Goal: Task Accomplishment & Management: Manage account settings

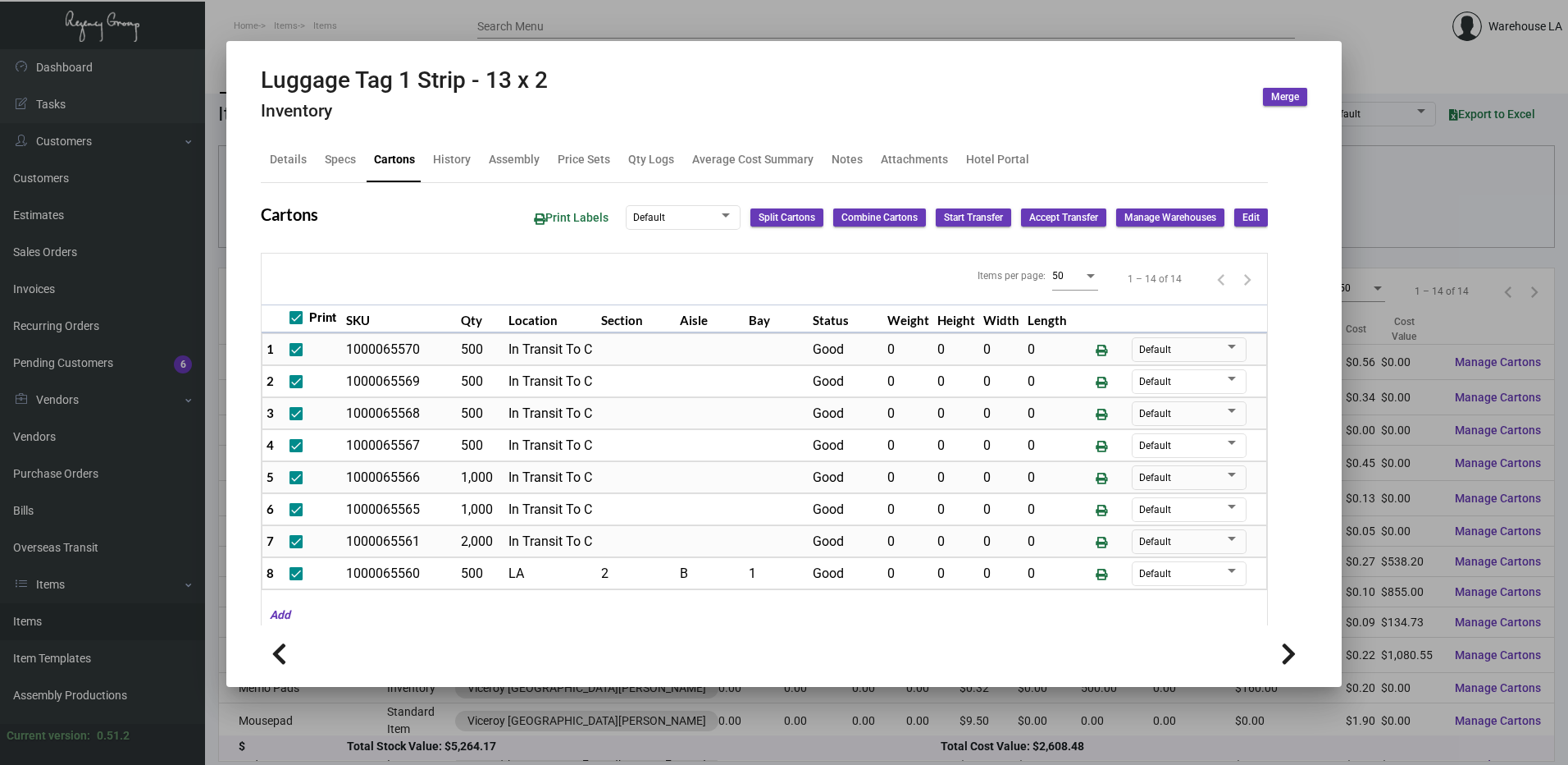
scroll to position [164, 0]
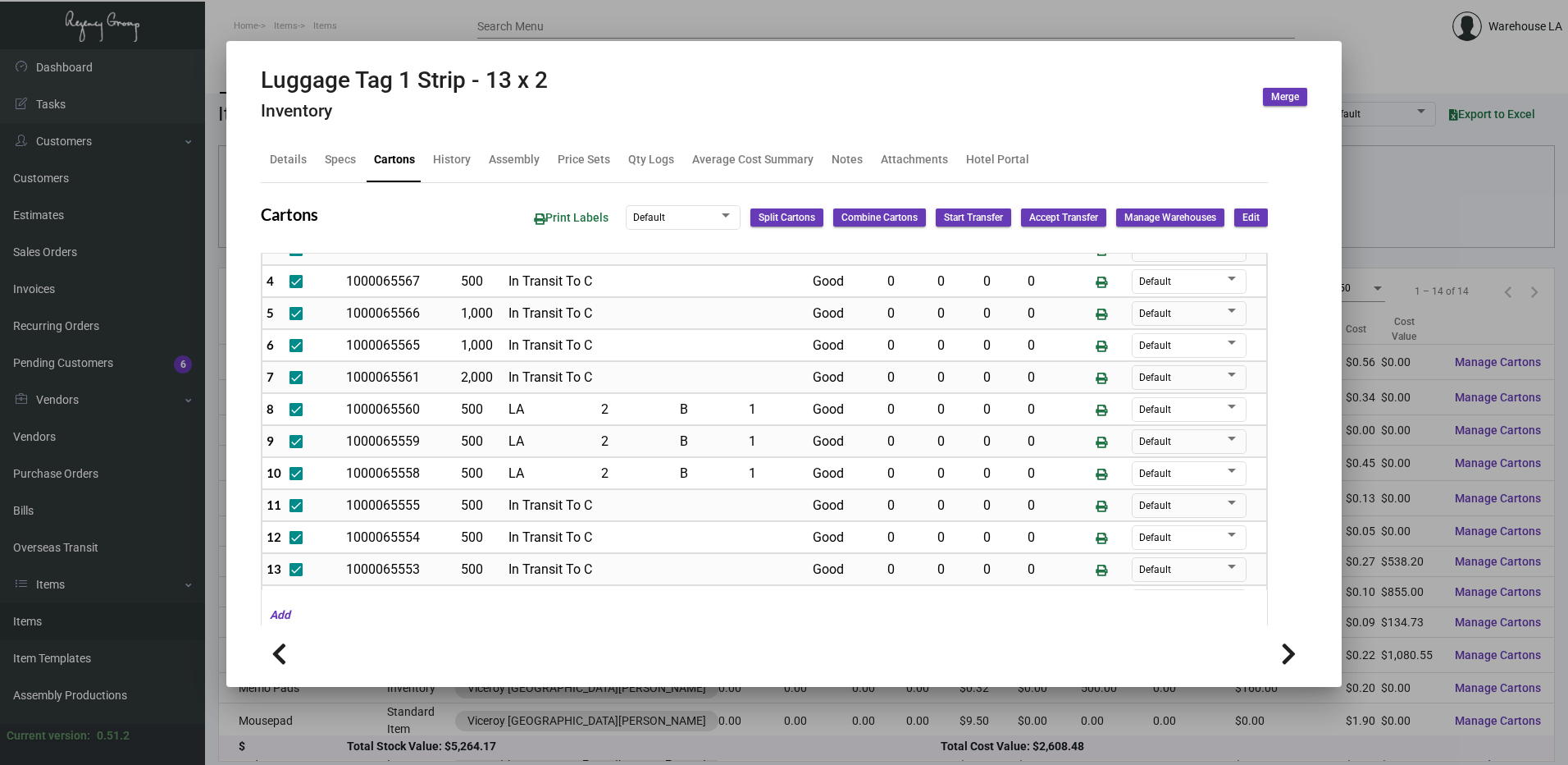
click at [1250, 192] on div "Cartons Print Labels Default Split Cartons Combine Cartons Start Transfer Accep…" at bounding box center [764, 547] width 1007 height 728
click at [1244, 211] on span "Edit" at bounding box center [1251, 218] width 17 height 14
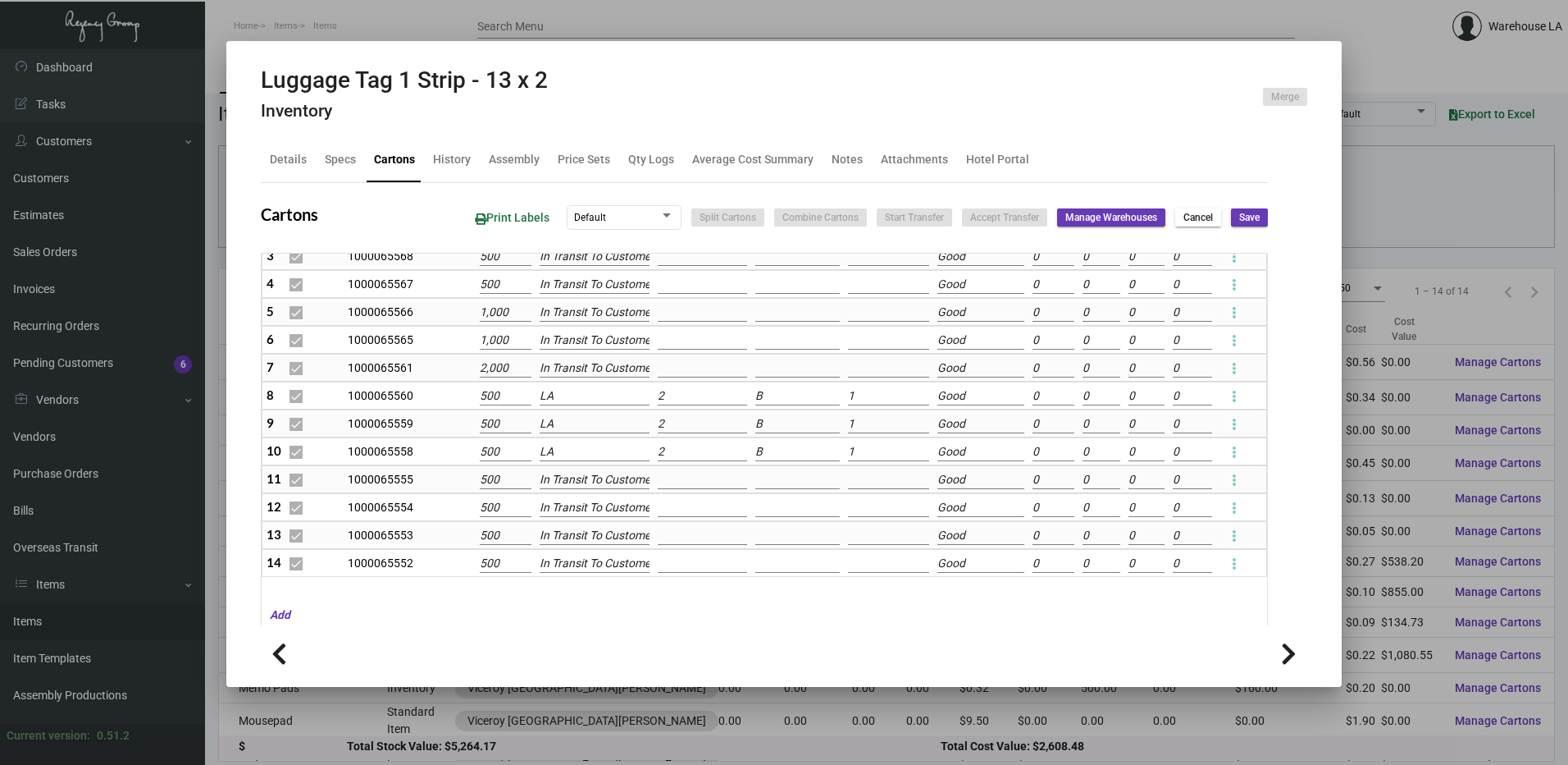
scroll to position [147, 0]
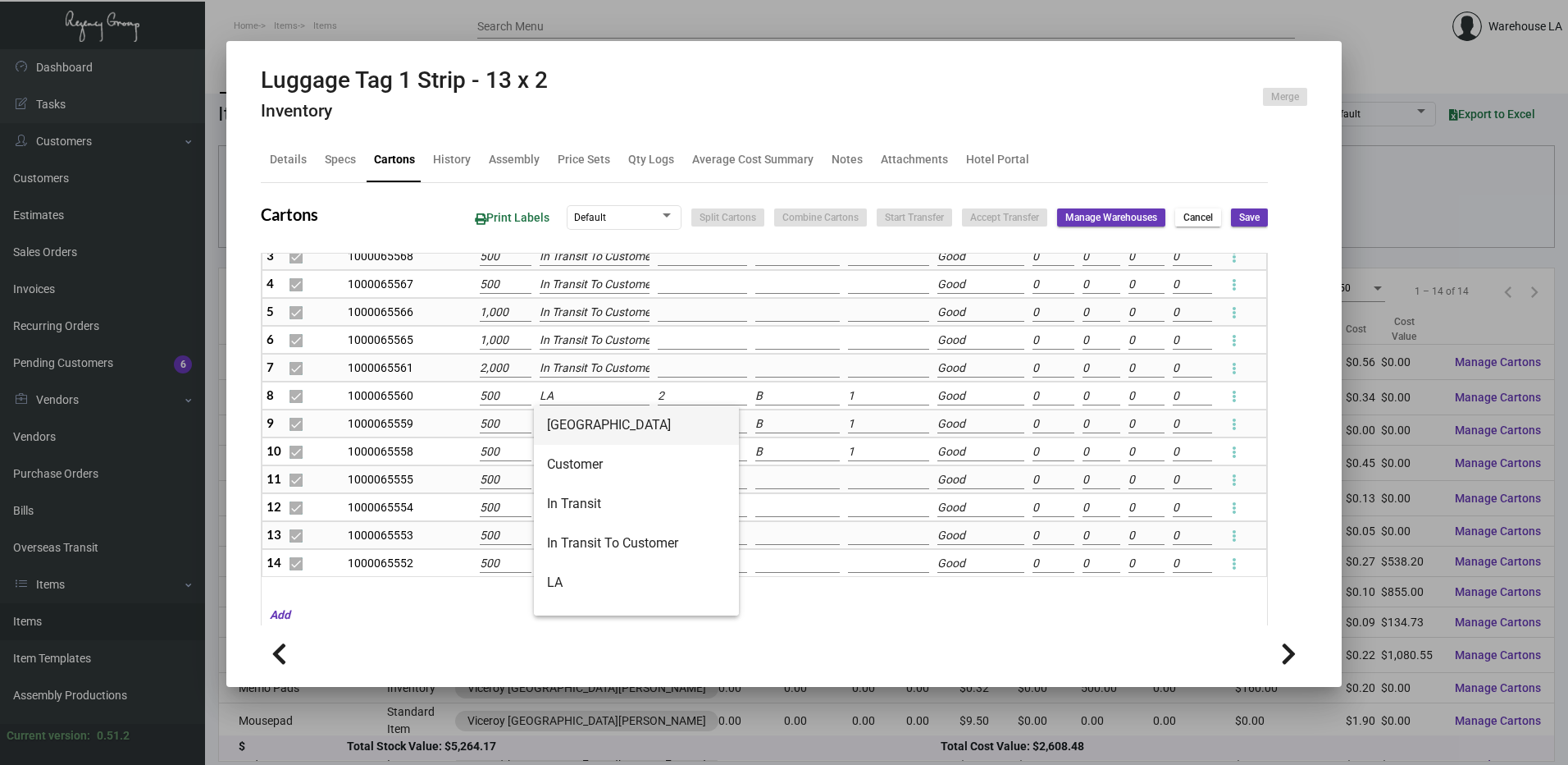
click at [584, 405] on div "Luggage Tag 1 Strip - 13 x 2 Inventory Merge Details Specs Cartons History Asse…" at bounding box center [784, 382] width 1568 height 765
click at [595, 547] on span "In Transit To Customer" at bounding box center [636, 543] width 179 height 40
type input "In Transit To Customer"
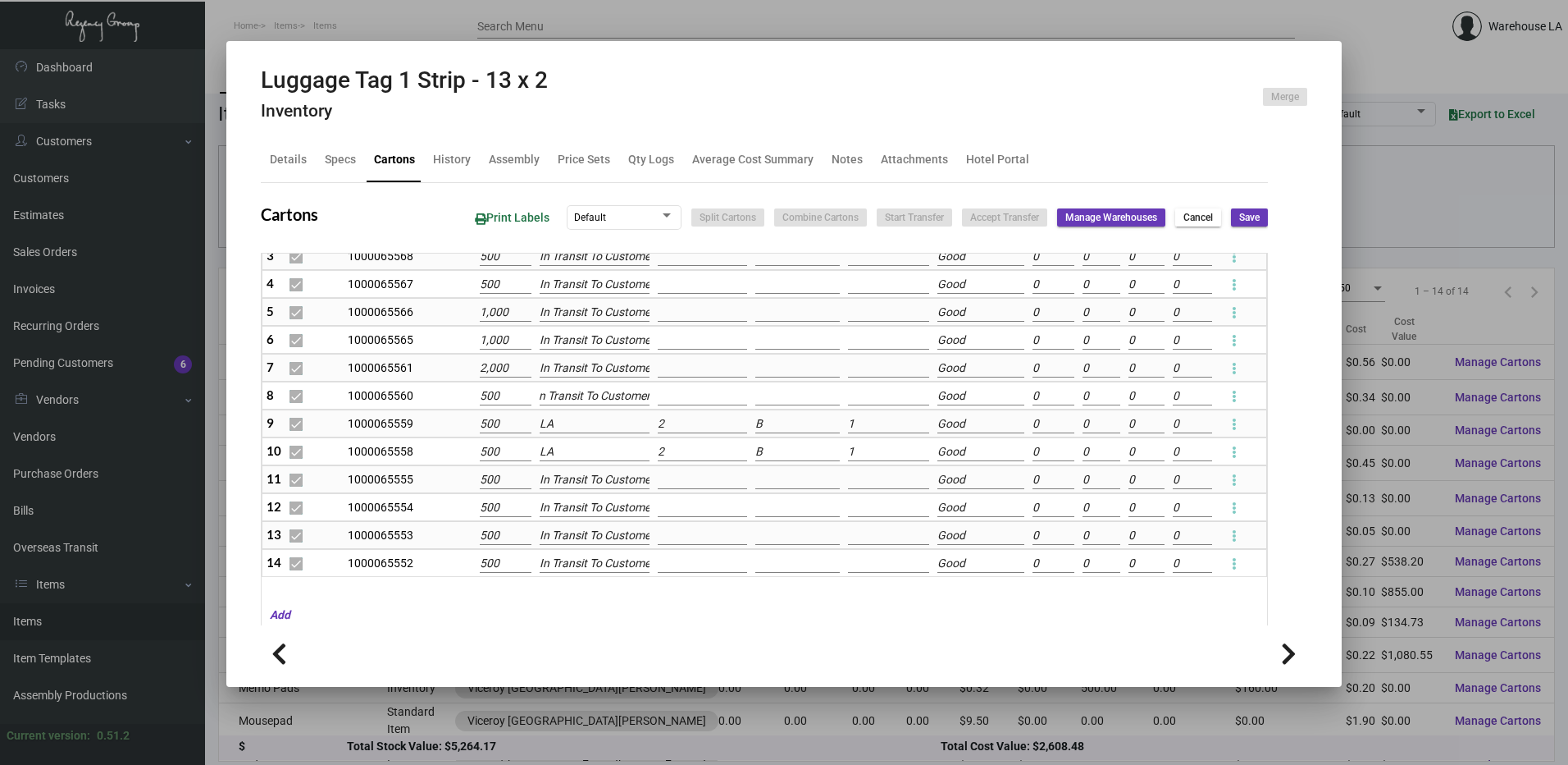
scroll to position [0, 0]
click at [618, 429] on input "LA" at bounding box center [595, 424] width 110 height 18
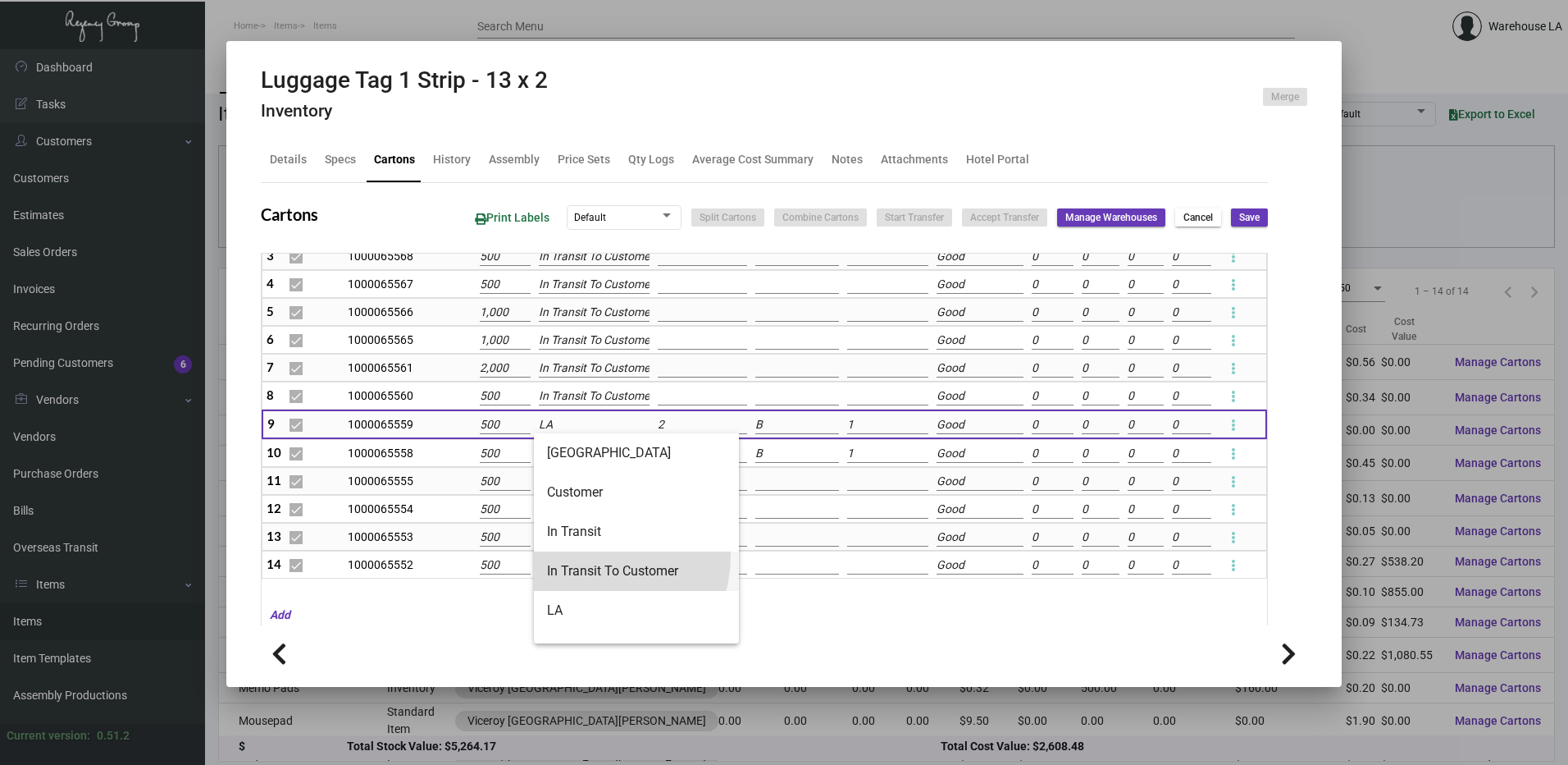
click at [591, 555] on span "In Transit To Customer" at bounding box center [636, 572] width 179 height 40
type input "In Transit To Customer"
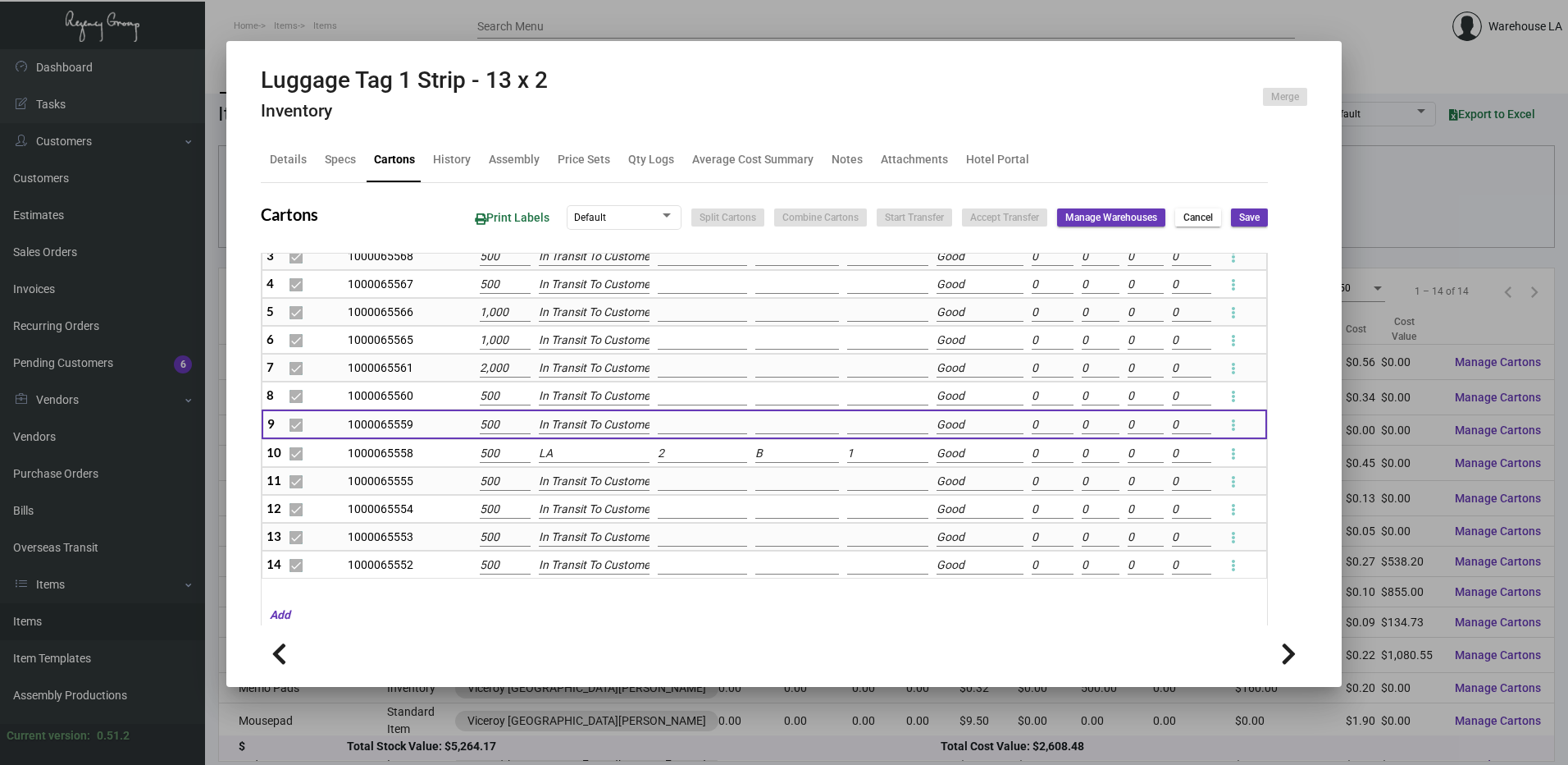
click at [590, 450] on input "LA" at bounding box center [593, 453] width 110 height 18
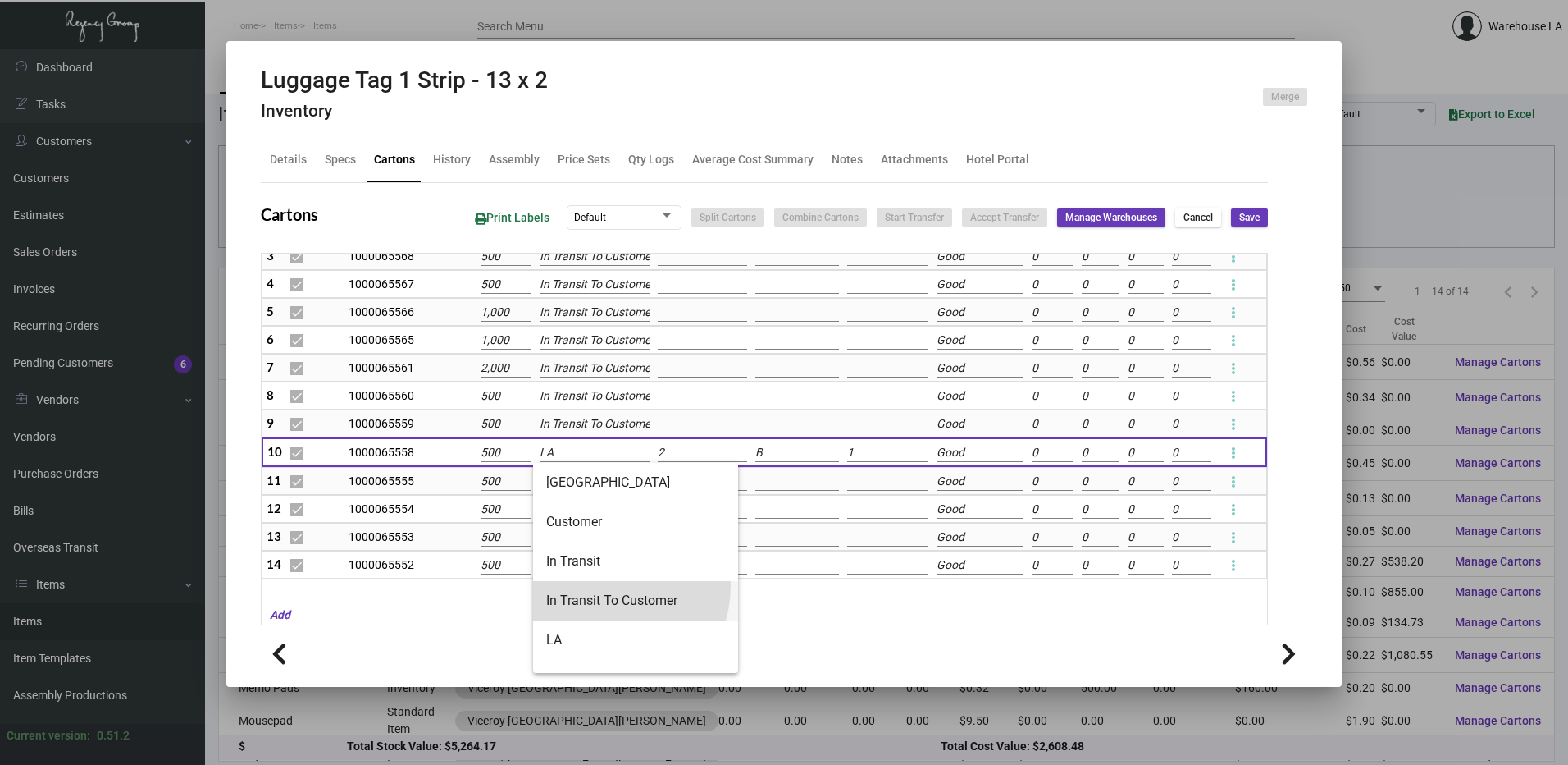
click at [608, 585] on span "In Transit To Customer" at bounding box center [635, 601] width 179 height 40
type input "In Transit To Customer"
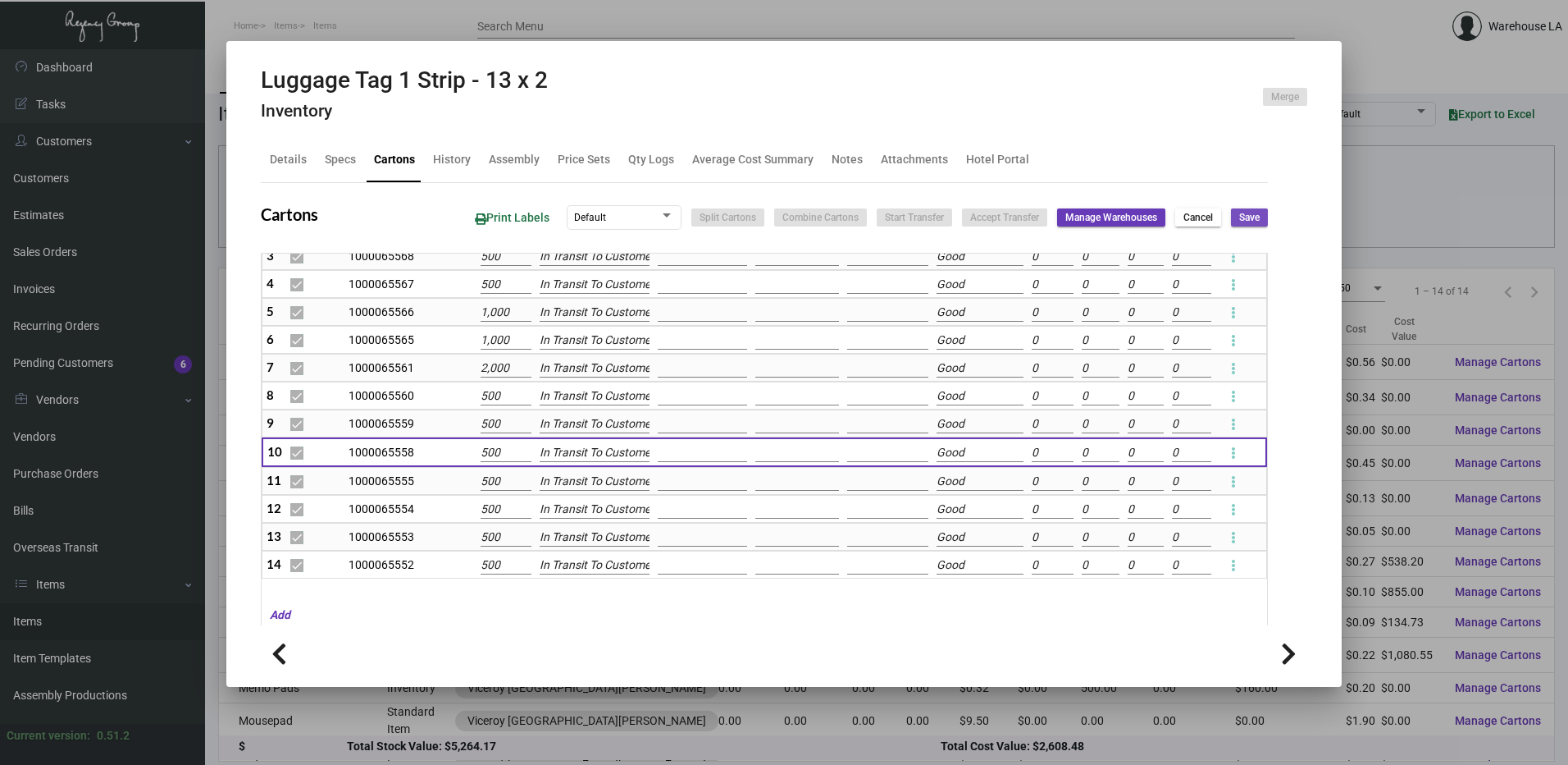
click at [1231, 209] on button "Save" at bounding box center [1249, 217] width 37 height 18
checkbox input "false"
type input "0"
checkbox input "false"
type input "0"
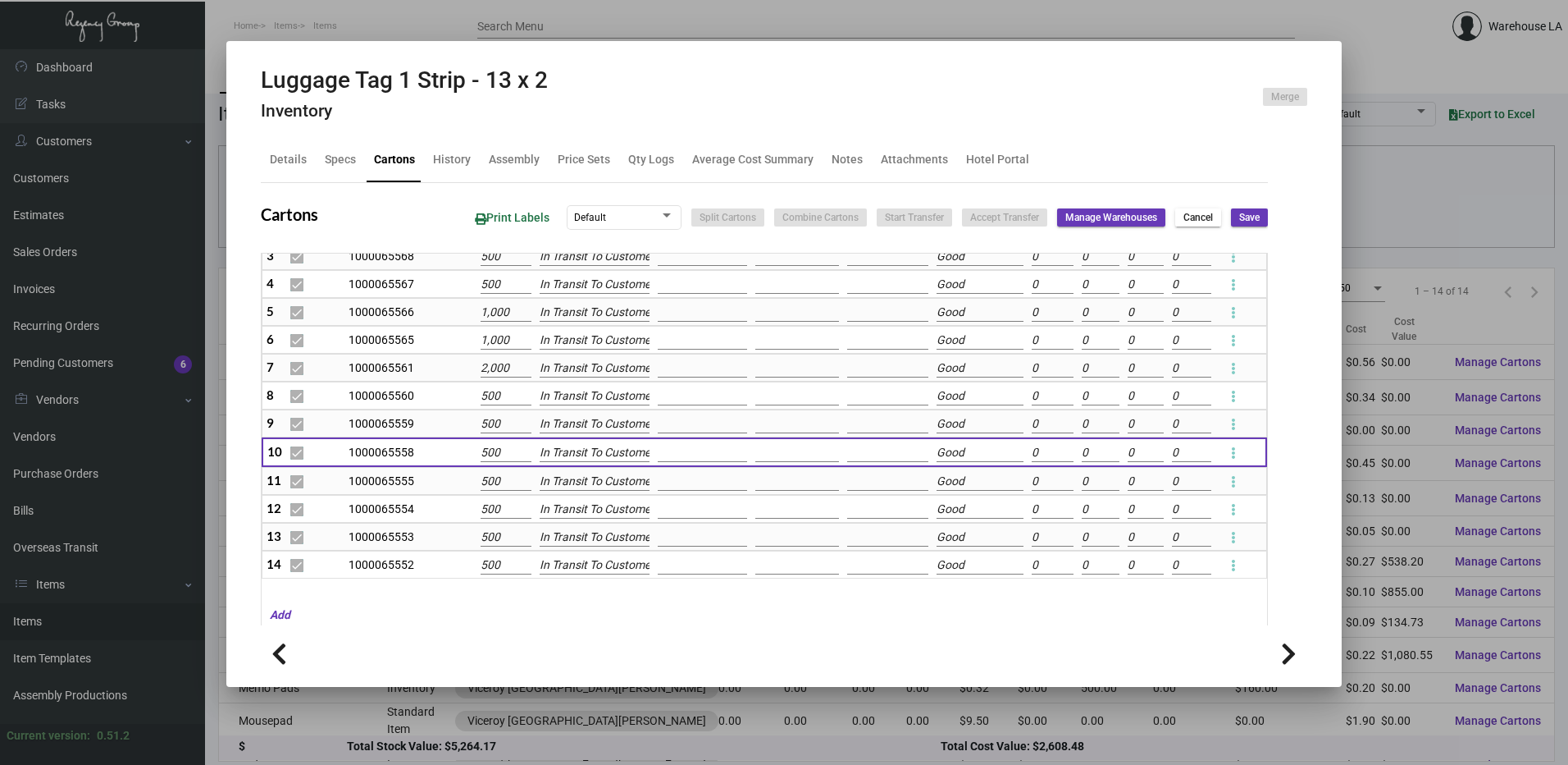
checkbox input "false"
type input "0"
checkbox input "false"
type input "0"
checkbox input "false"
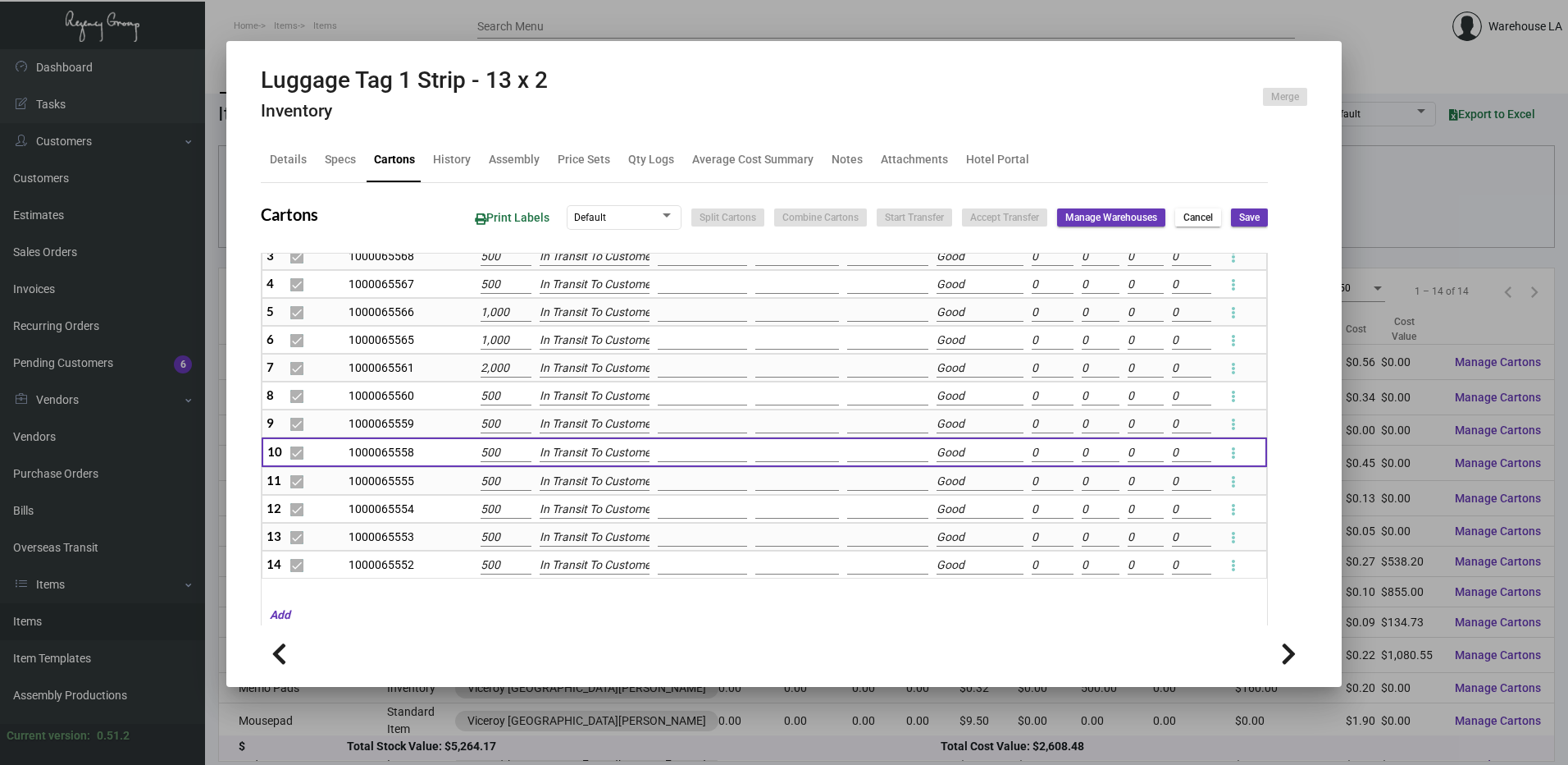
type input "0"
checkbox input "false"
type input "0"
checkbox input "false"
type input "0"
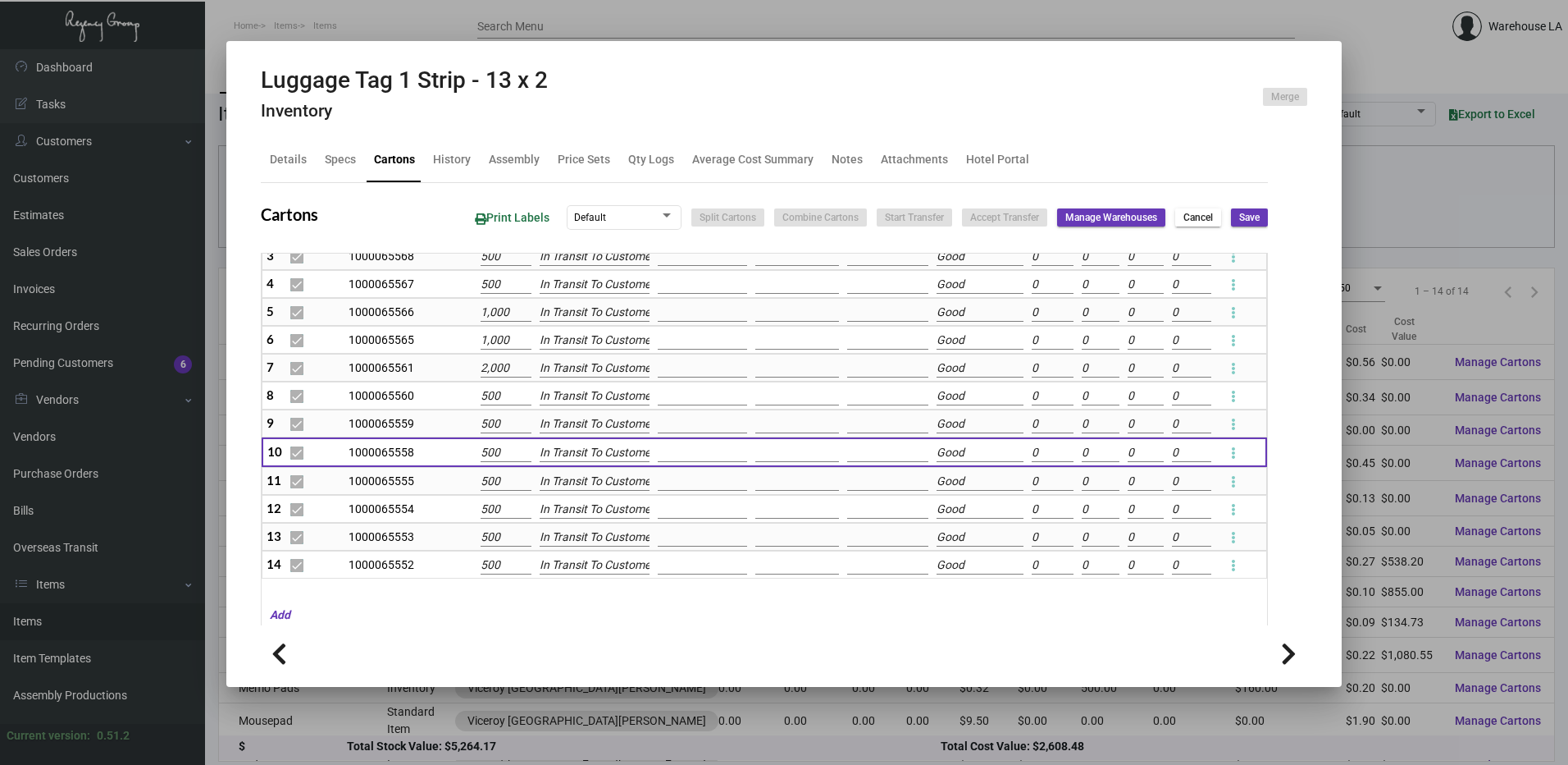
checkbox input "false"
type input "0"
checkbox input "false"
type input "0"
checkbox input "false"
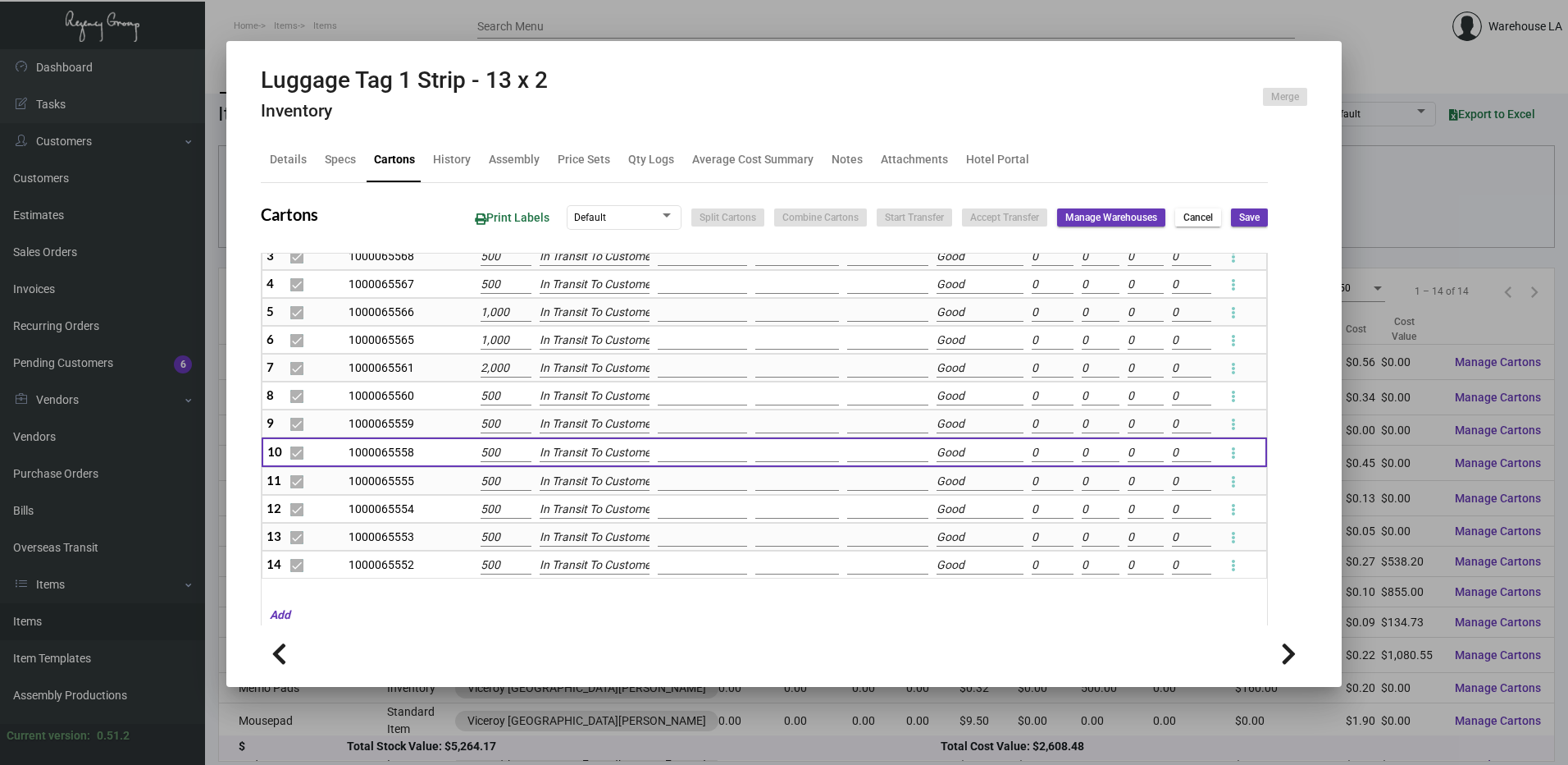
type input "0"
checkbox input "false"
type input "0"
checkbox input "false"
type input "0"
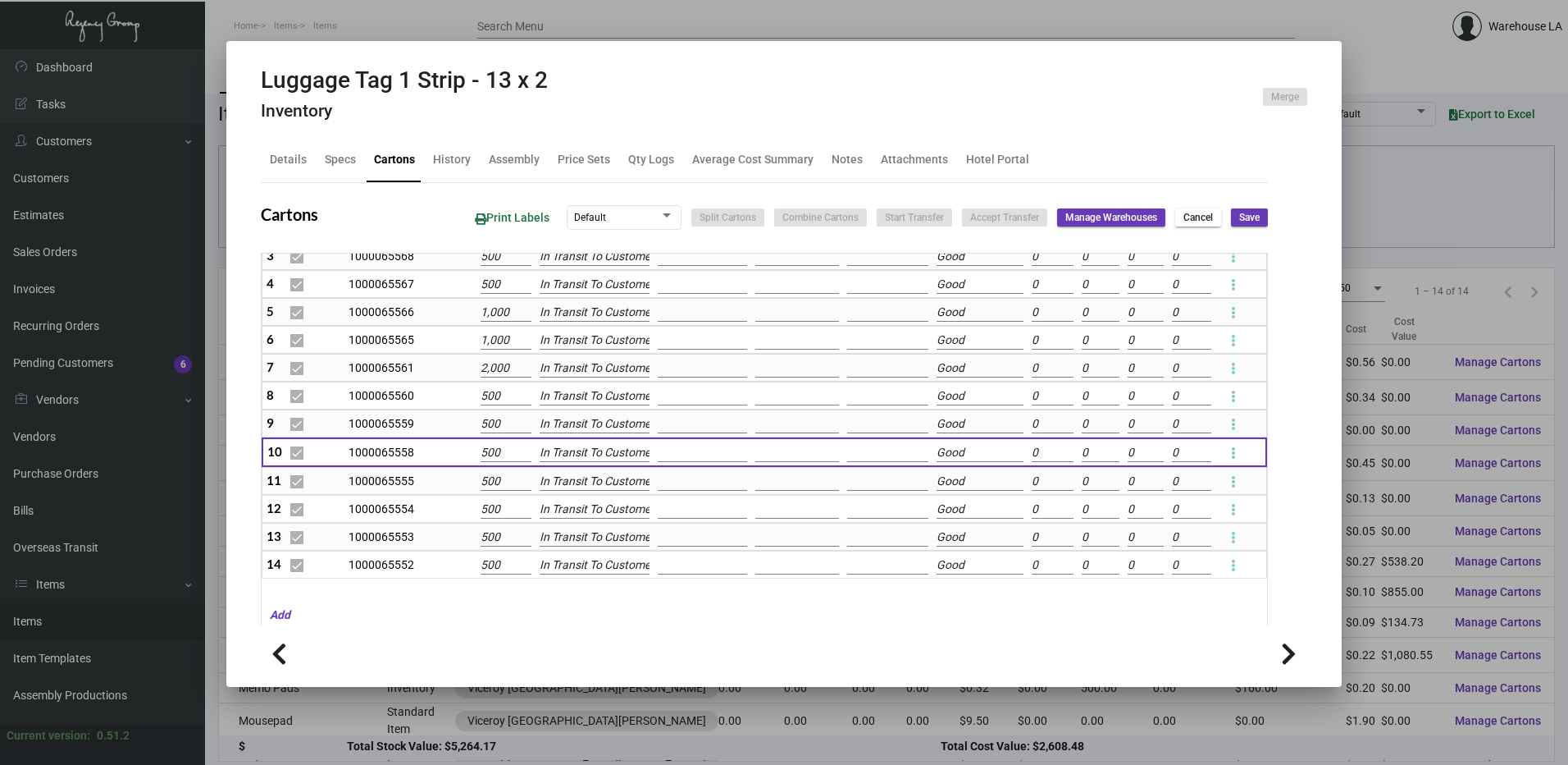
checkbox input "false"
type input "0"
checkbox input "false"
type input "0"
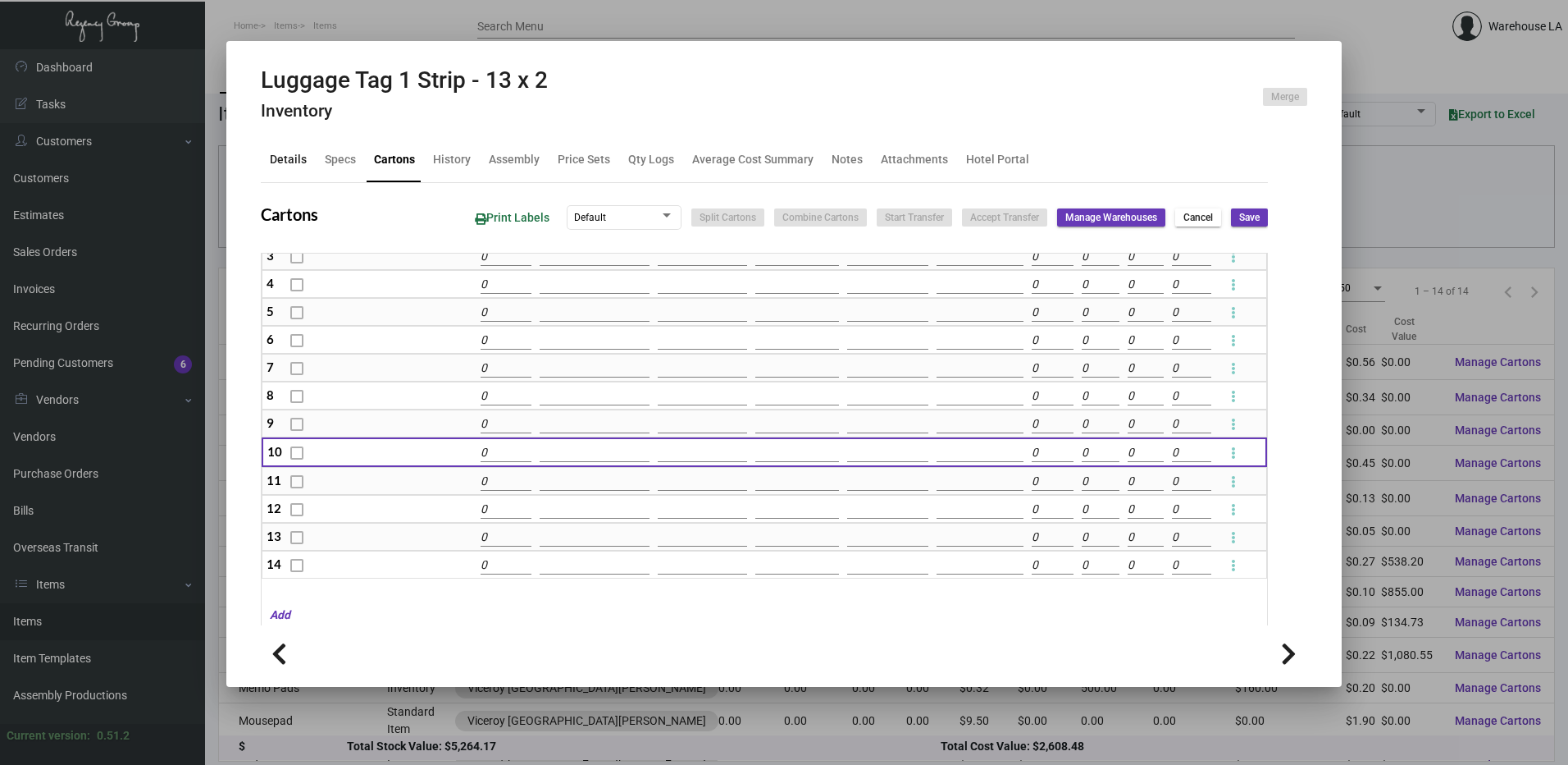
click at [287, 153] on div "Details" at bounding box center [288, 160] width 37 height 17
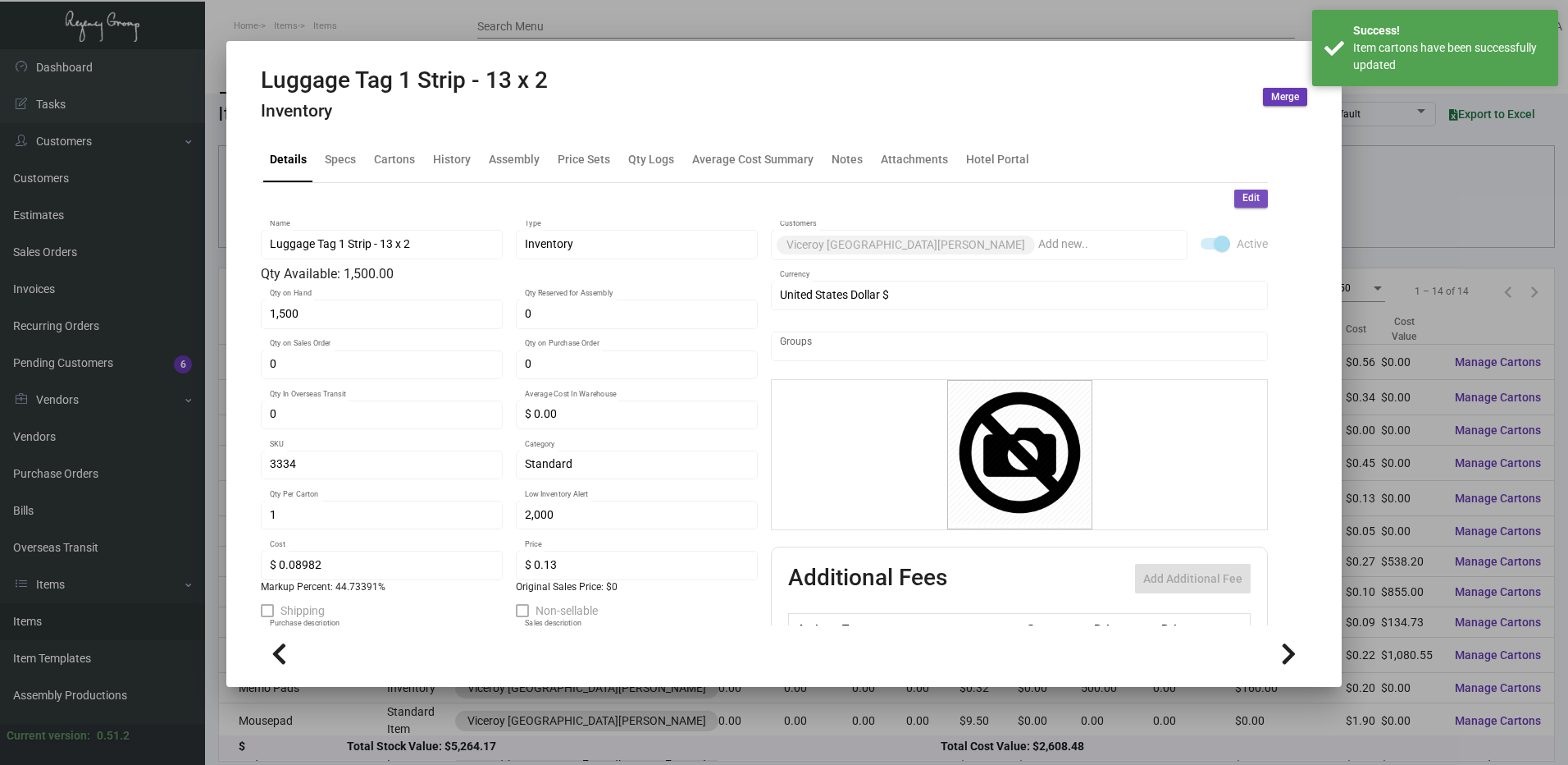
drag, startPoint x: 1238, startPoint y: 203, endPoint x: 1145, endPoint y: 240, distance: 100.1
click at [1243, 203] on span "Edit" at bounding box center [1251, 198] width 17 height 14
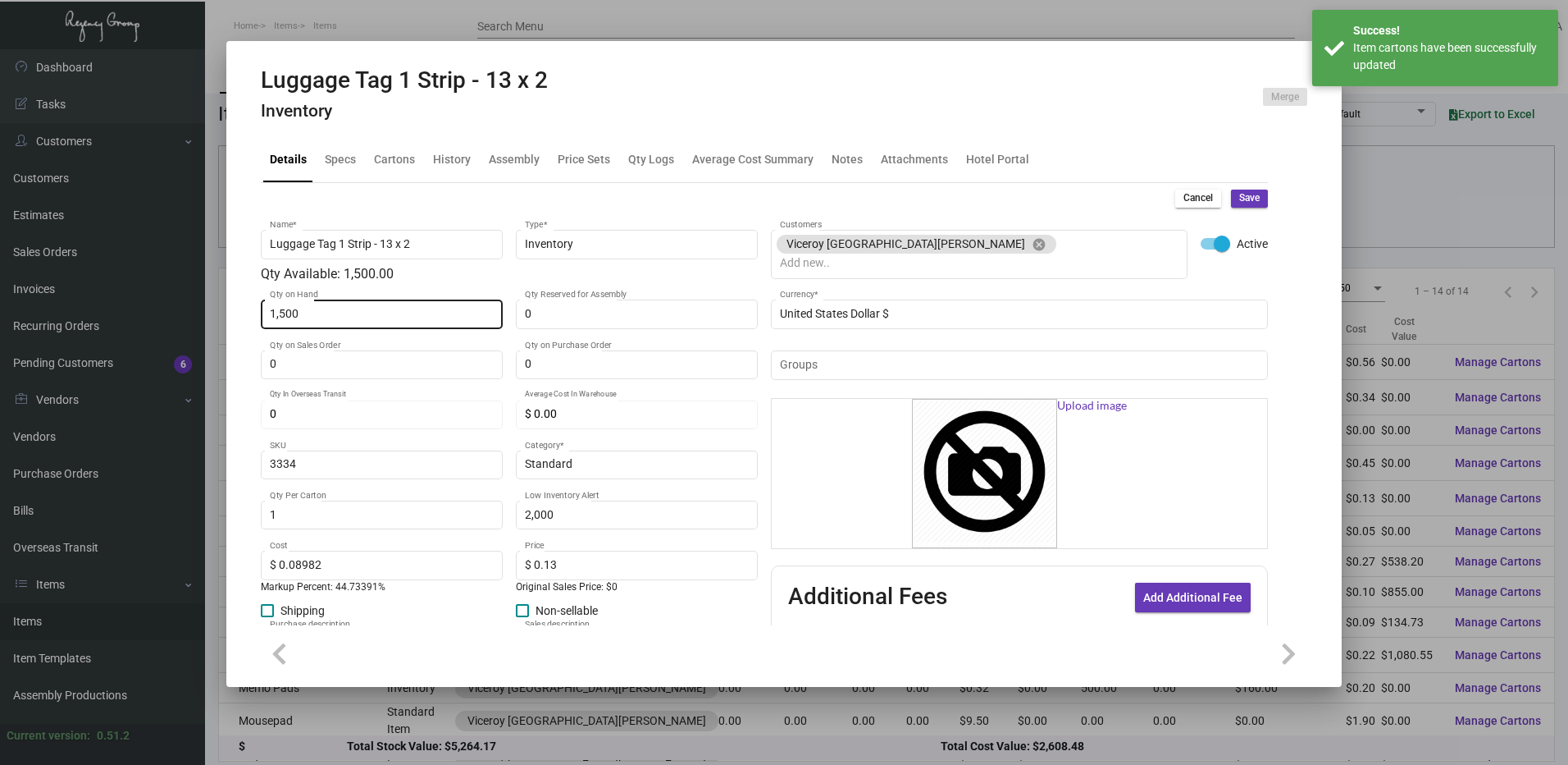
click at [383, 299] on div "1,500 Qty on Hand" at bounding box center [382, 313] width 224 height 32
type input "0"
click at [1244, 193] on span "Save" at bounding box center [1250, 198] width 21 height 14
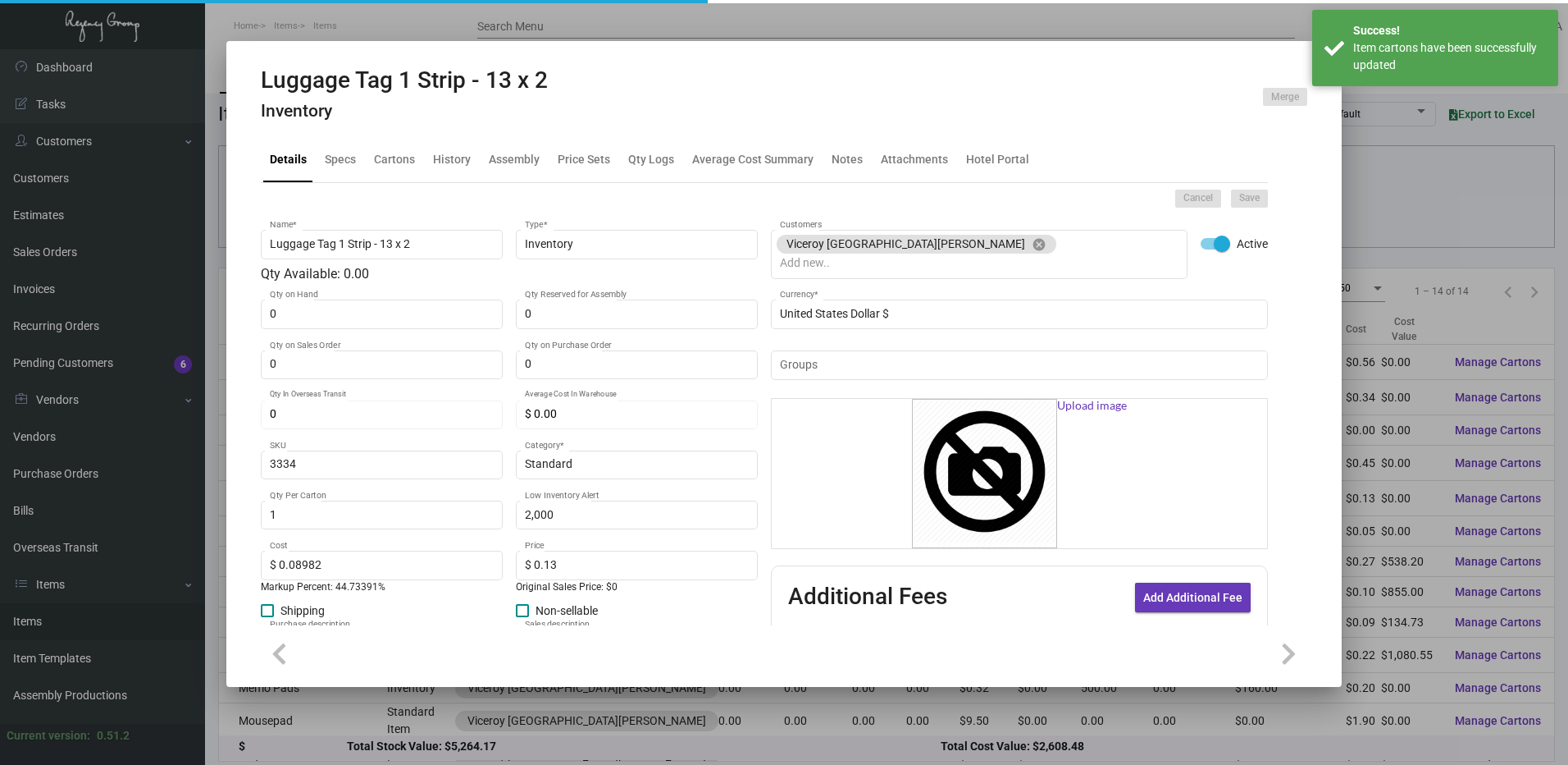
type input "0"
type input "$ 0.00"
checkbox input "false"
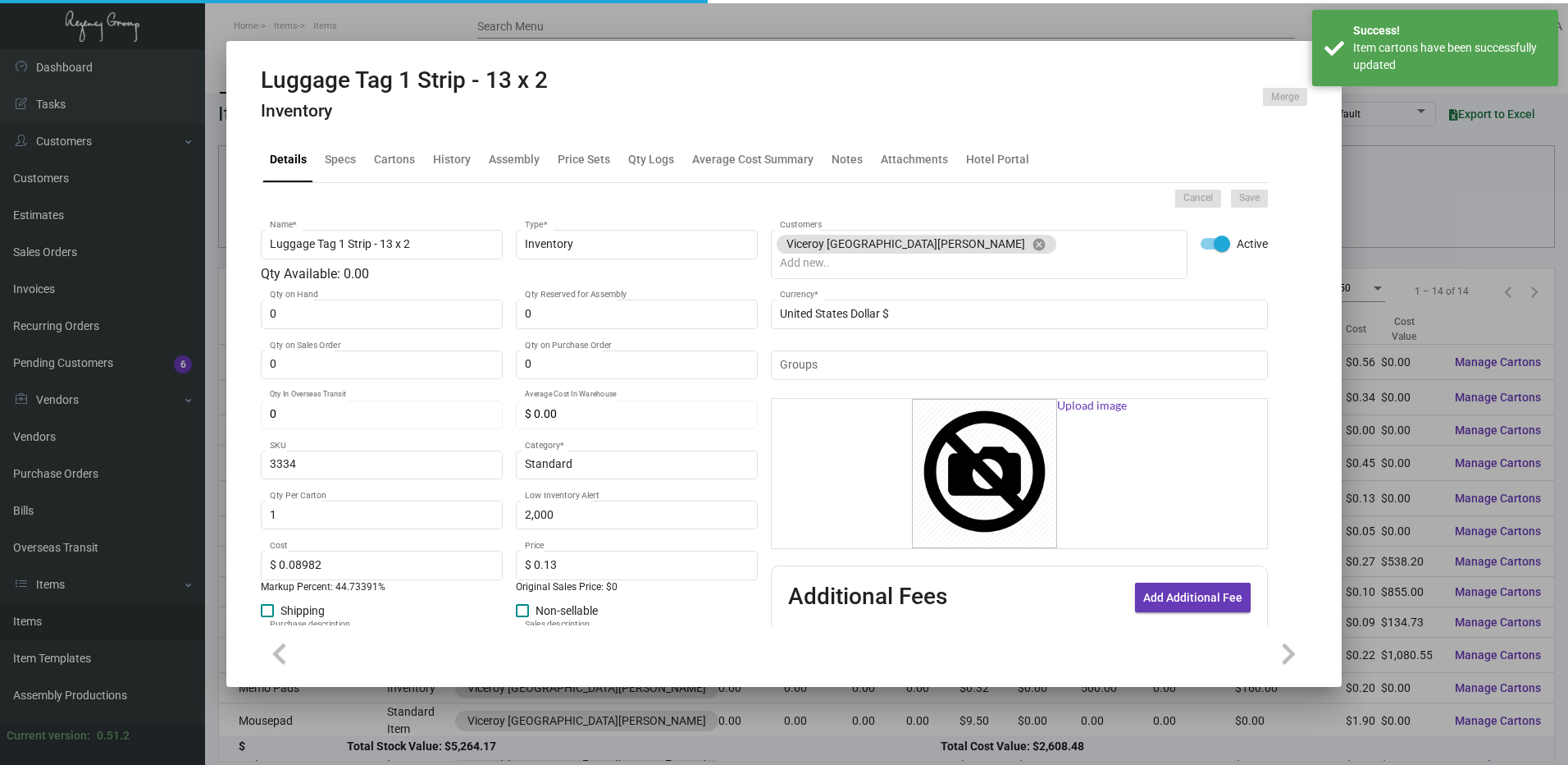
checkbox input "false"
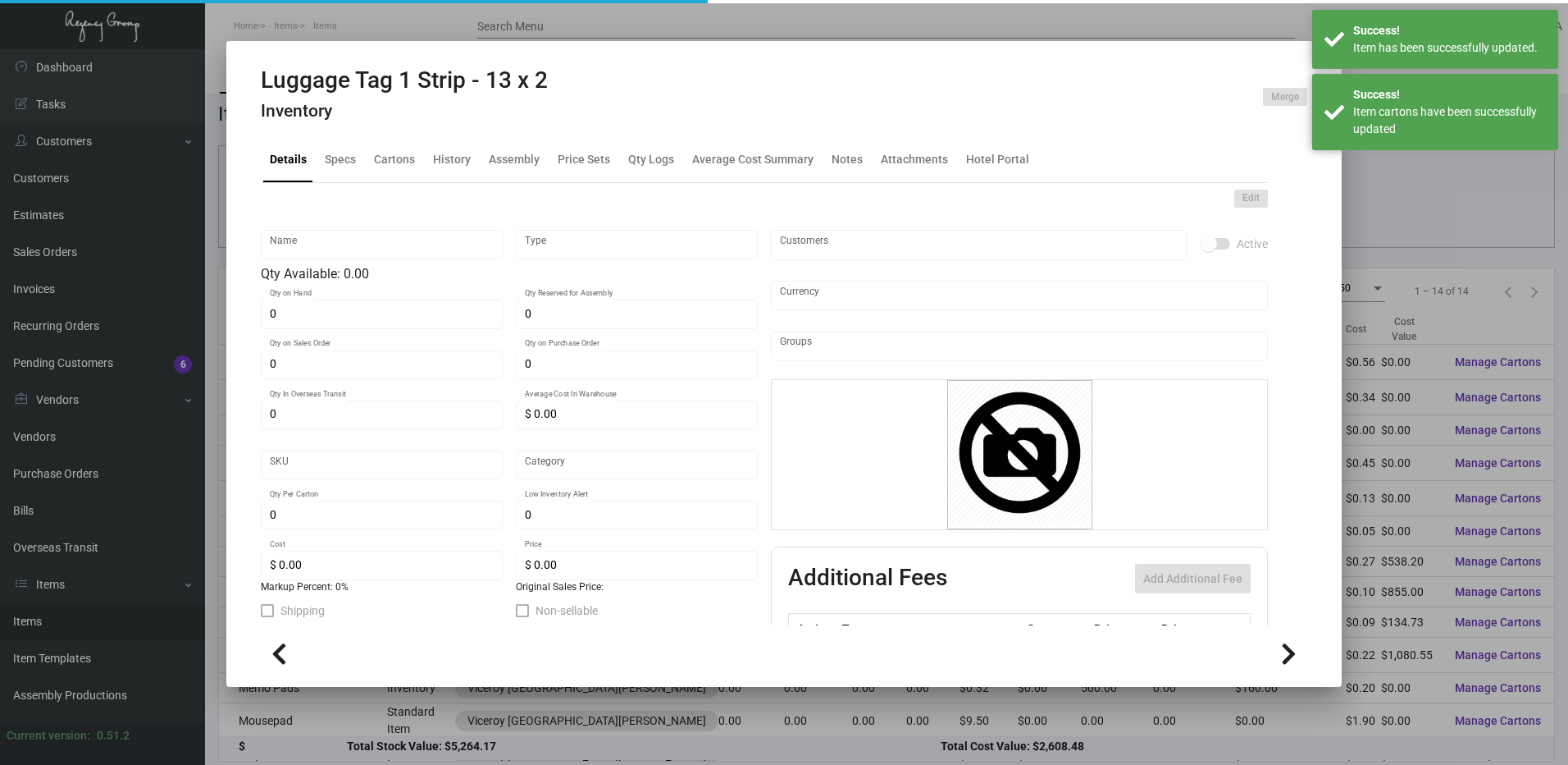
type input "Luggage Tag 1 Strip - 13 x 2"
type input "Inventory"
type input "3334"
type input "Standard"
type input "1"
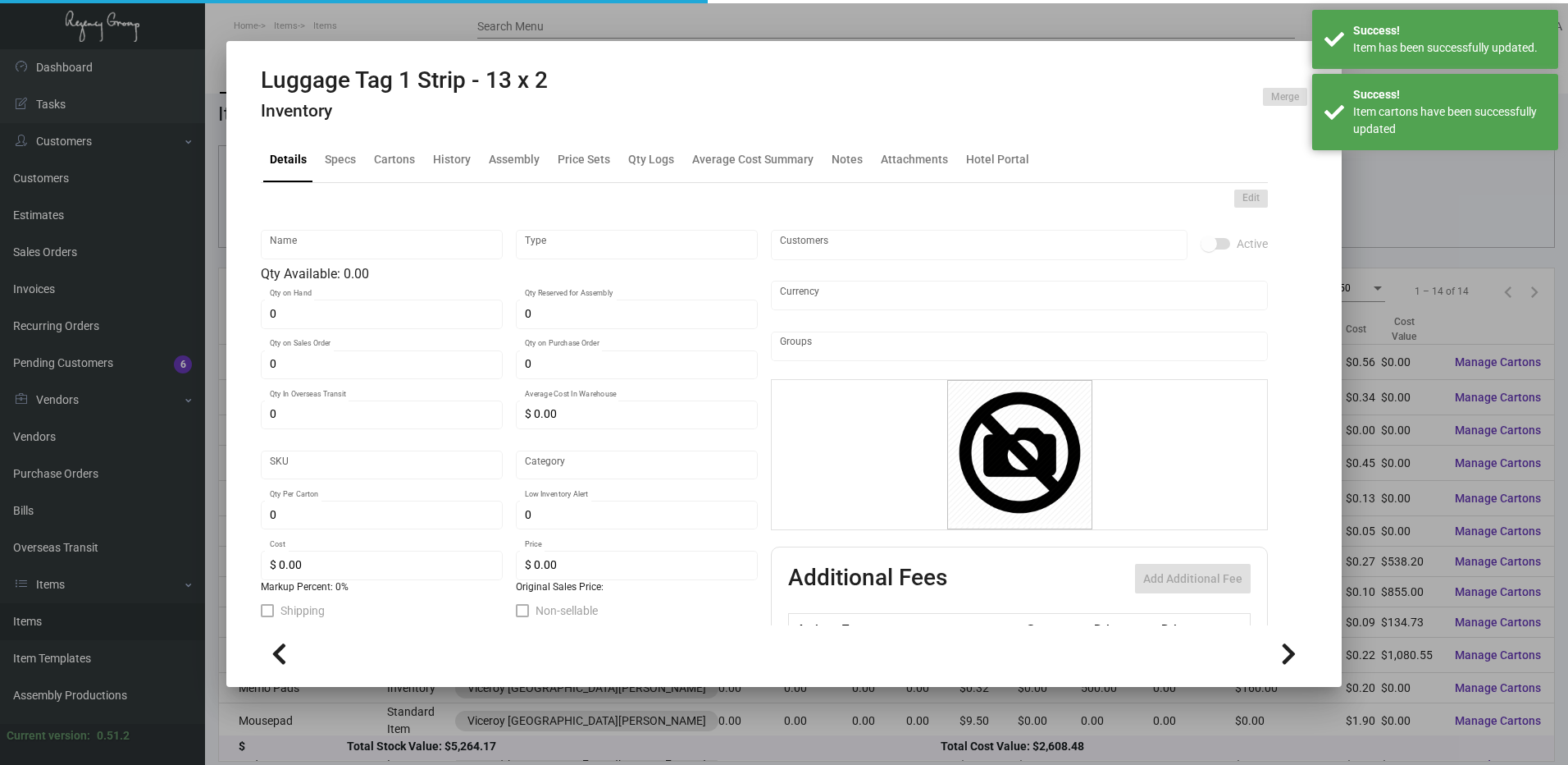
type input "2,000"
type input "$ 0.08982"
type input "$ 0.13"
type textarea "Luggage Tags 2 styles 1 strip: 13 x 2, PPS 100# white tag stock, printing 1 col…"
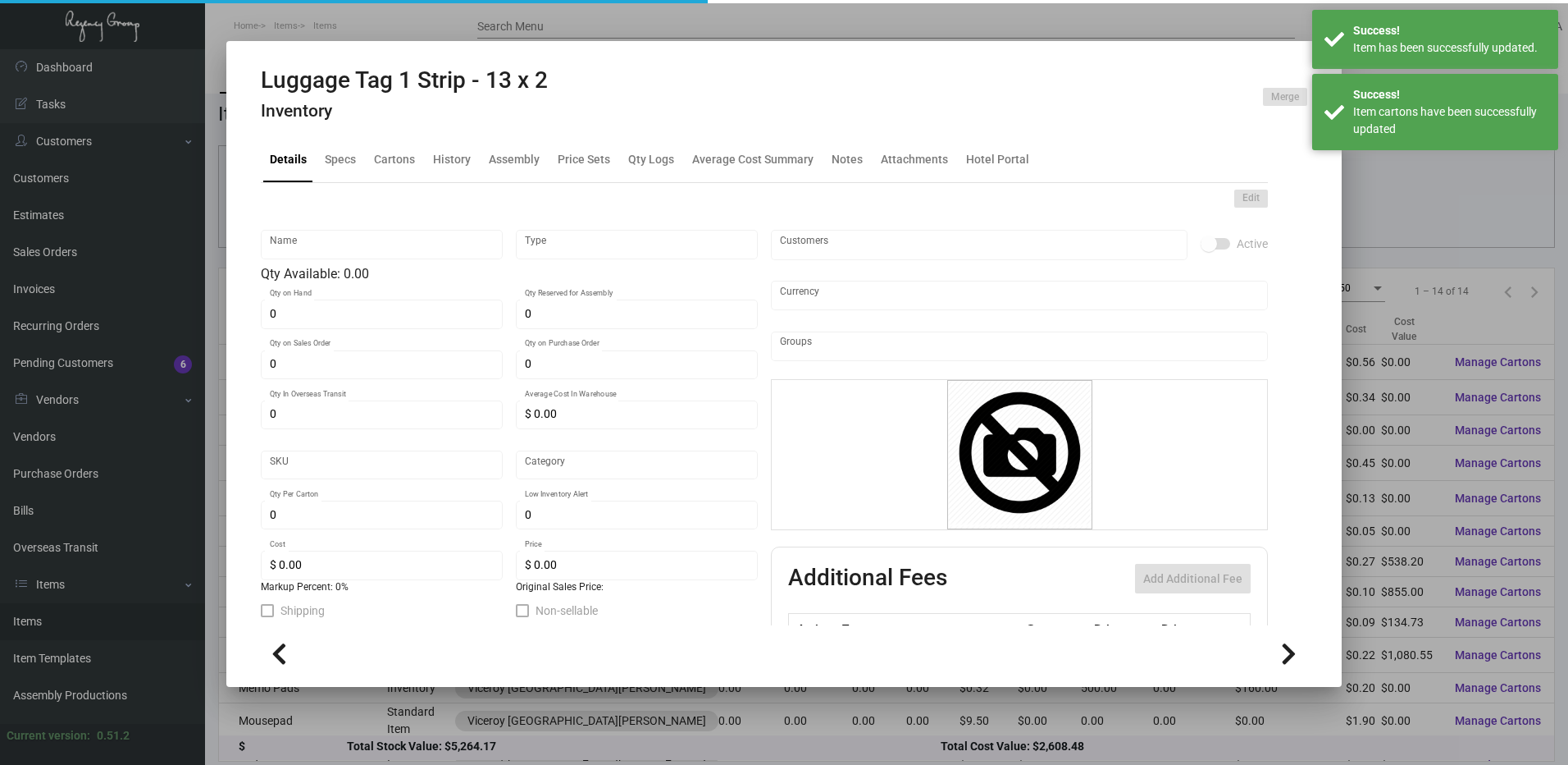
checkbox input "true"
type input "United States Dollar $"
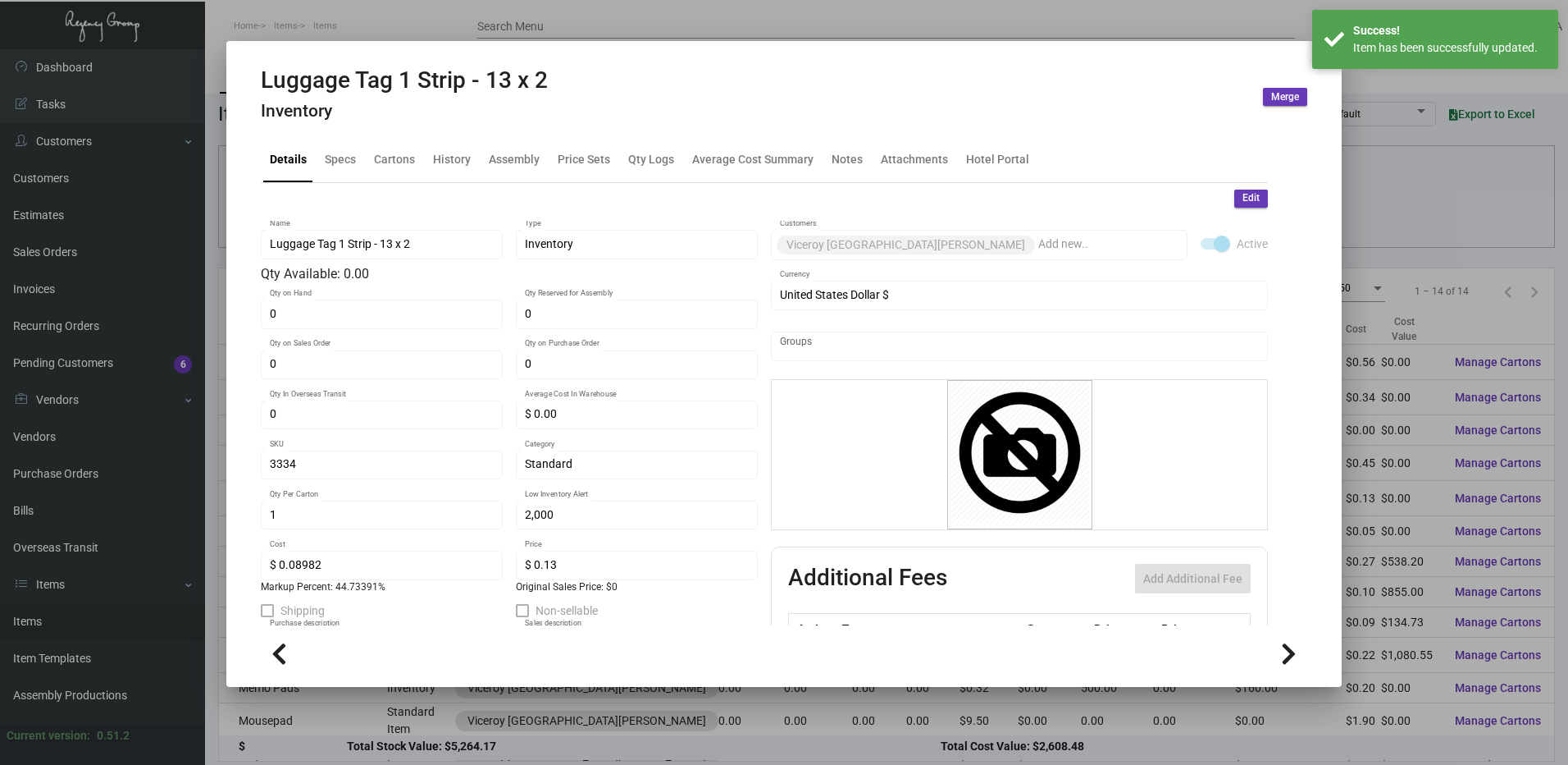
click at [664, 30] on div at bounding box center [784, 382] width 1568 height 765
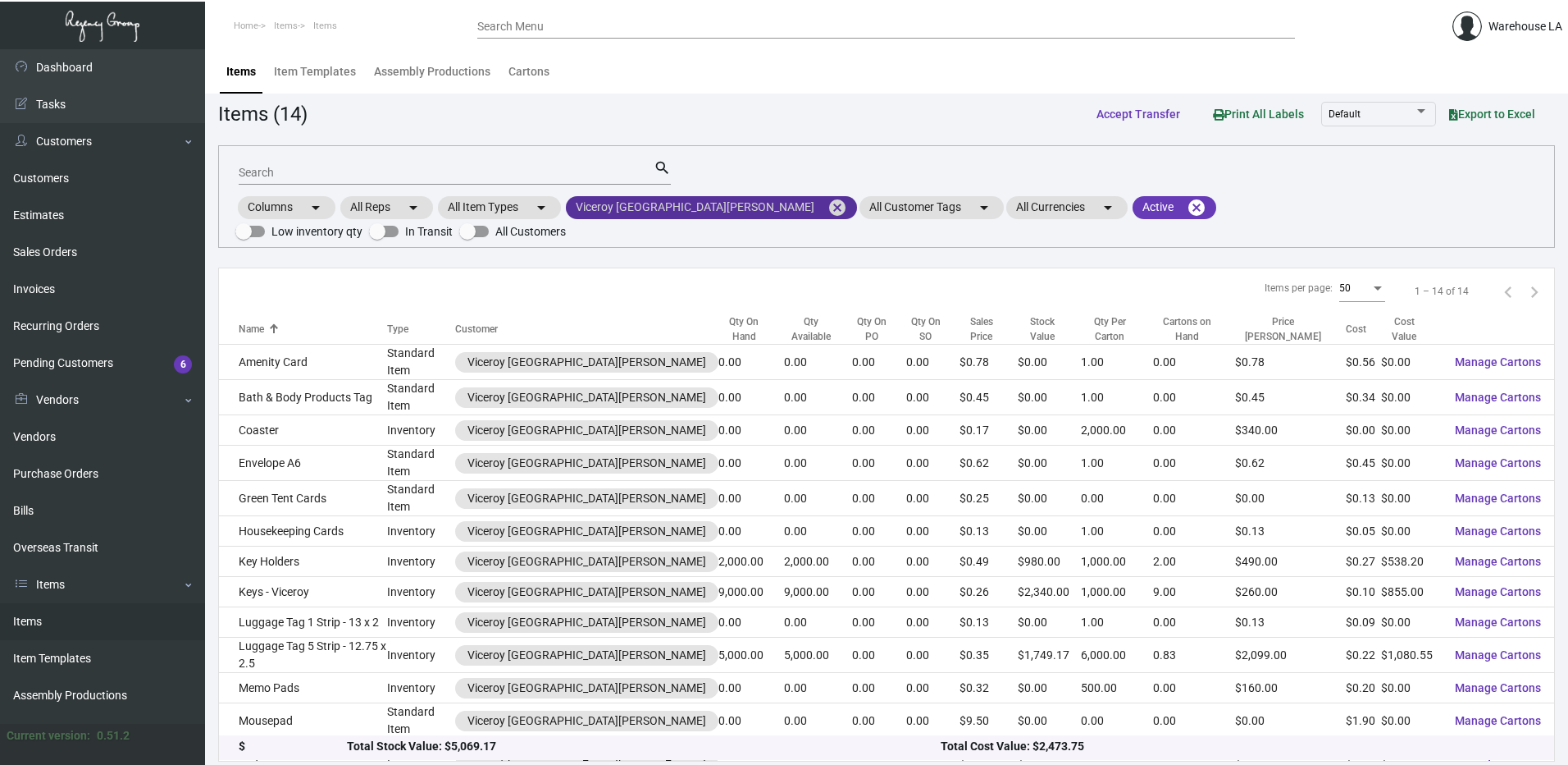
click at [828, 212] on mat-icon "cancel" at bounding box center [837, 207] width 20 height 20
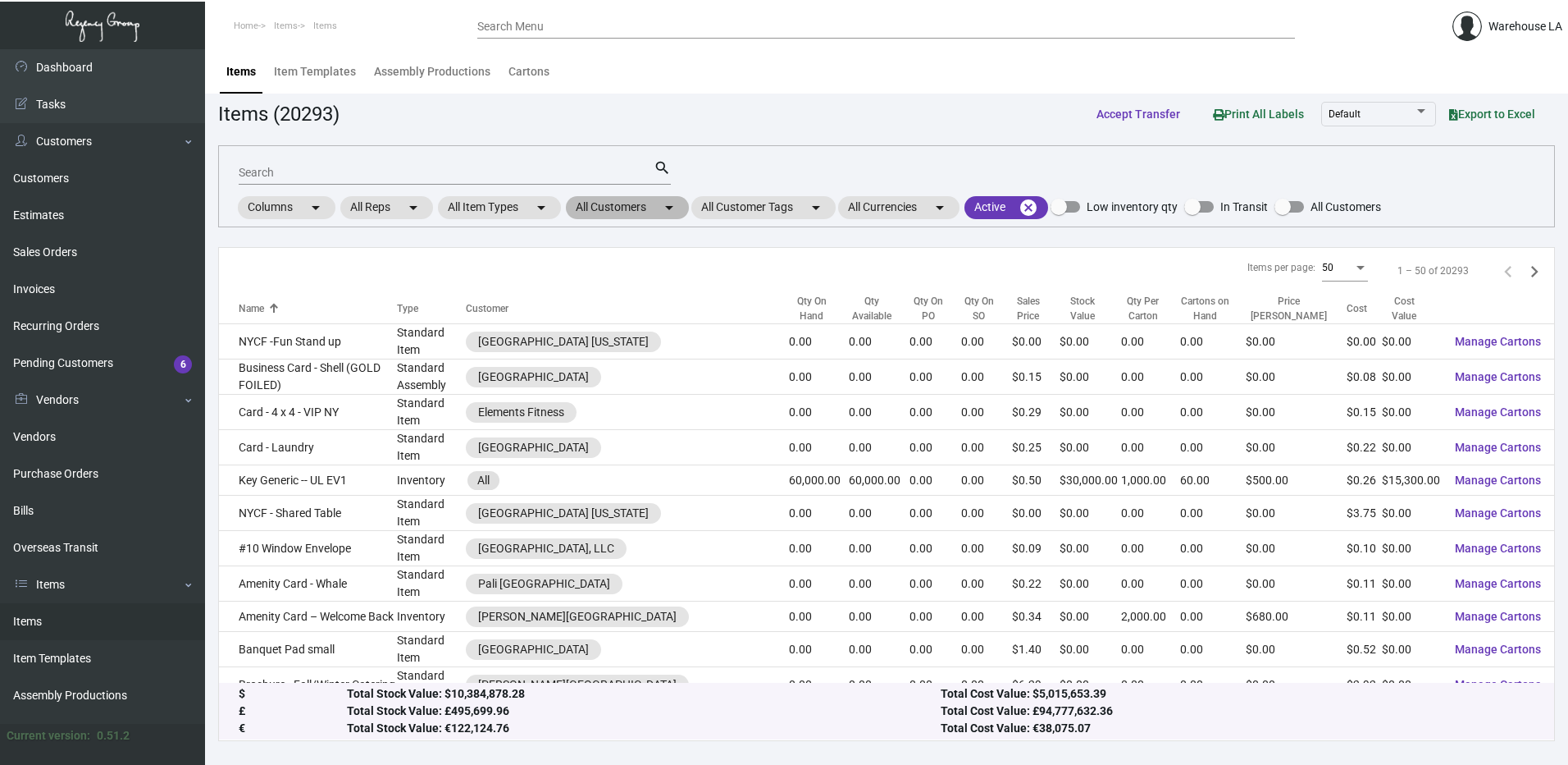
click at [654, 212] on mat-chip "All Customers arrow_drop_down" at bounding box center [627, 207] width 123 height 23
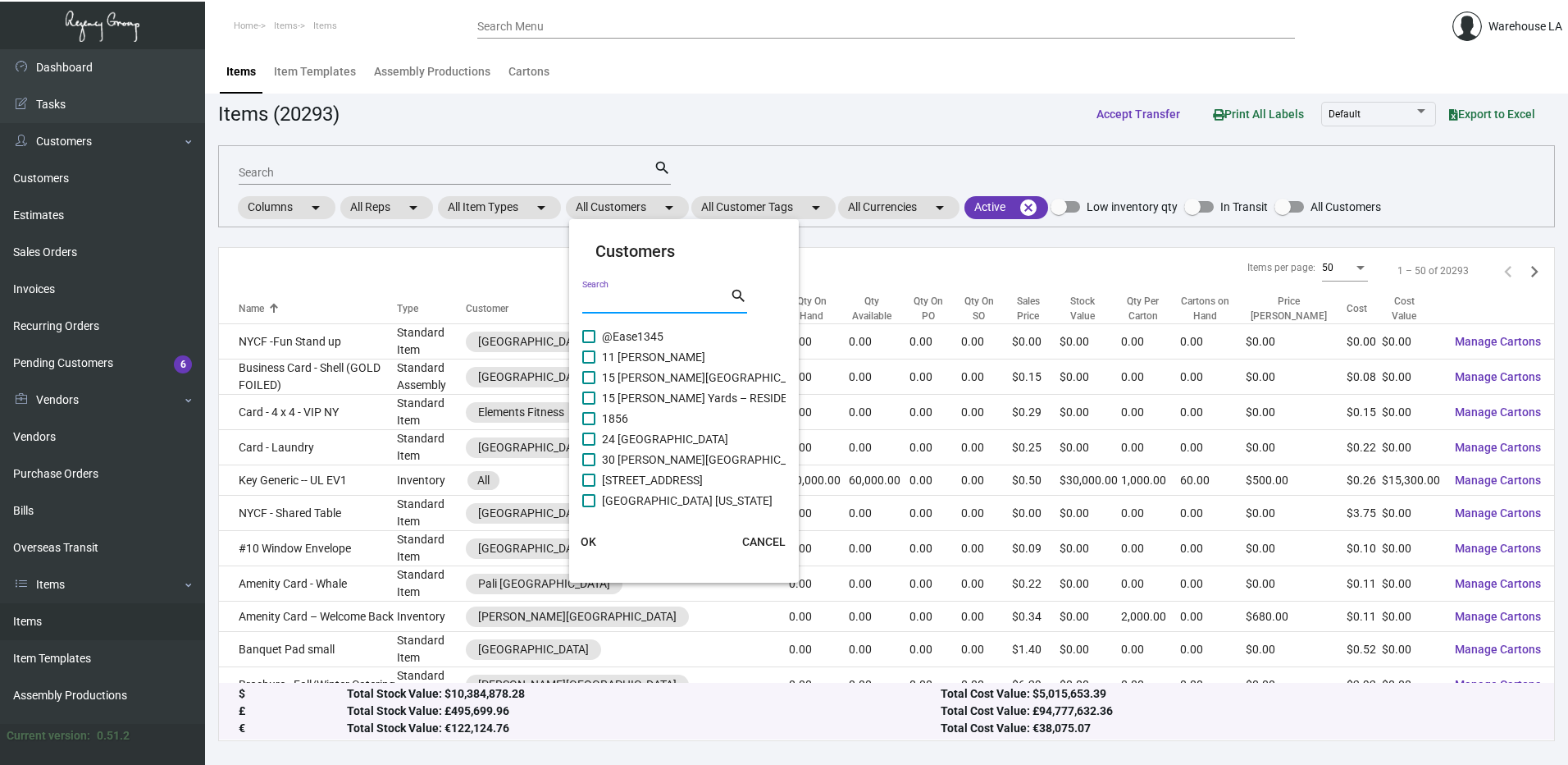
click at [618, 300] on input "Search" at bounding box center [656, 300] width 148 height 13
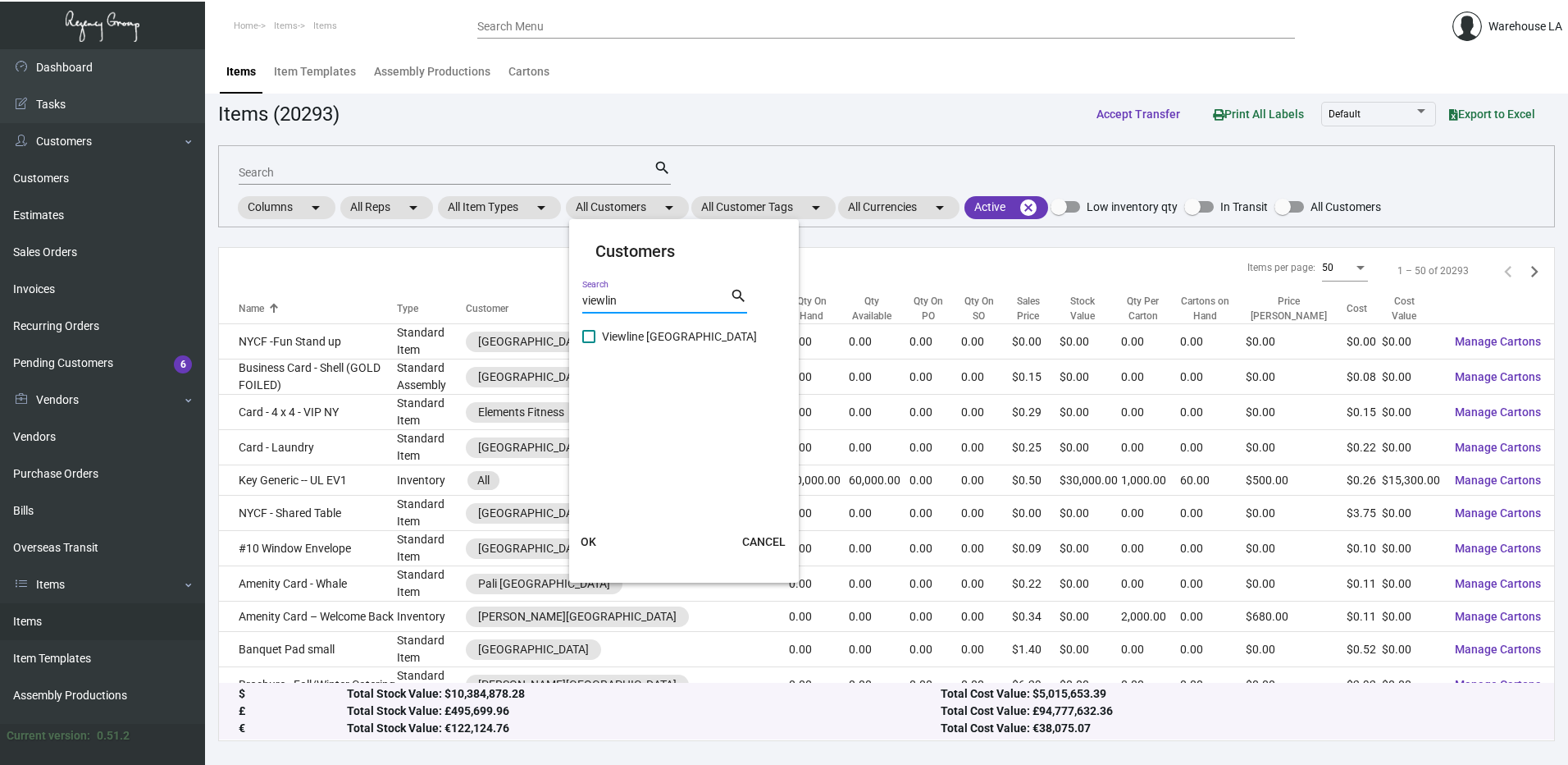
type input "viewlin"
click at [637, 332] on span "Viewline [GEOGRAPHIC_DATA]" at bounding box center [679, 336] width 155 height 20
click at [589, 343] on input "Viewline [GEOGRAPHIC_DATA]" at bounding box center [588, 343] width 1 height 1
checkbox input "true"
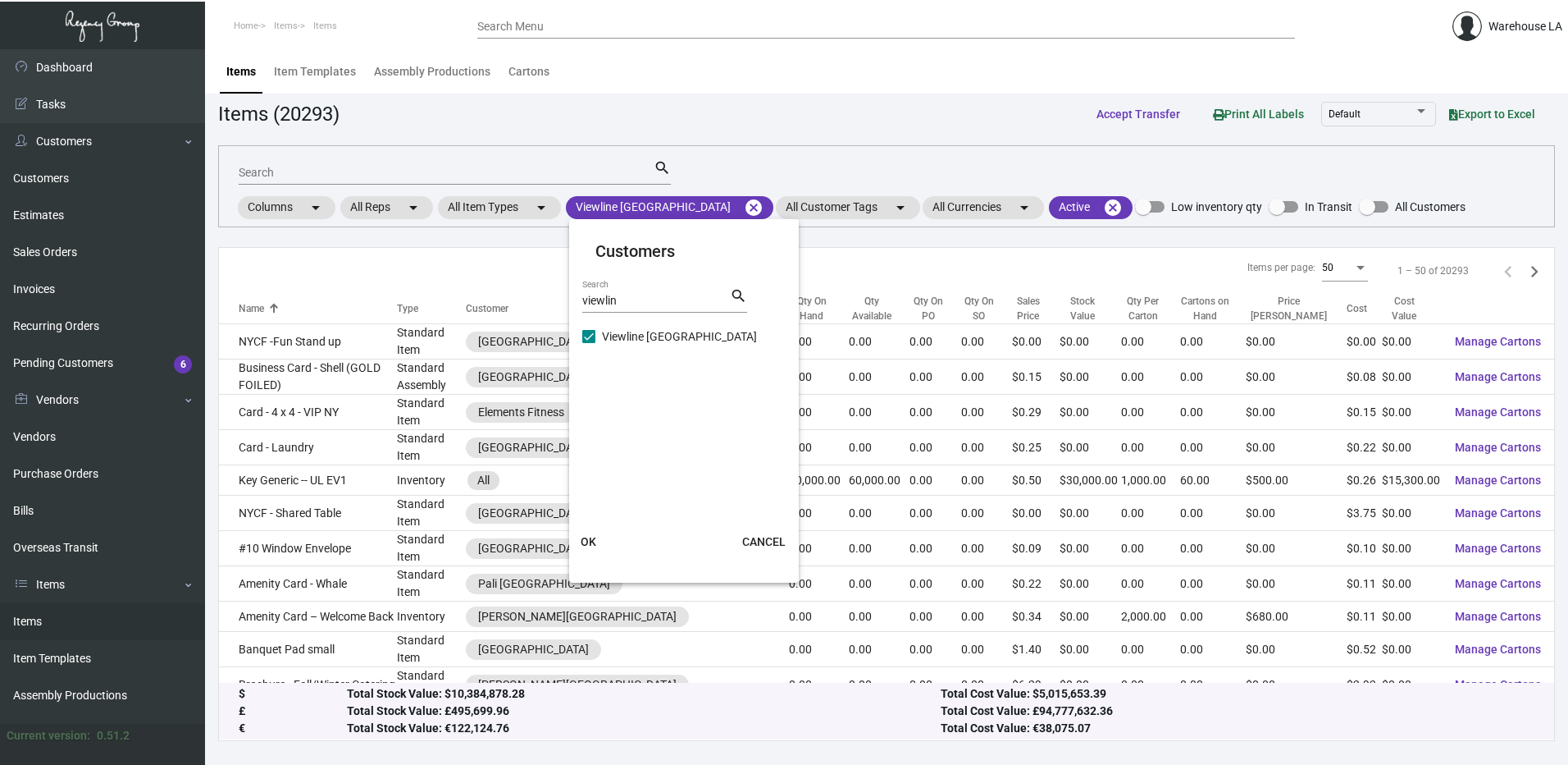
click at [590, 541] on span "OK" at bounding box center [589, 541] width 16 height 13
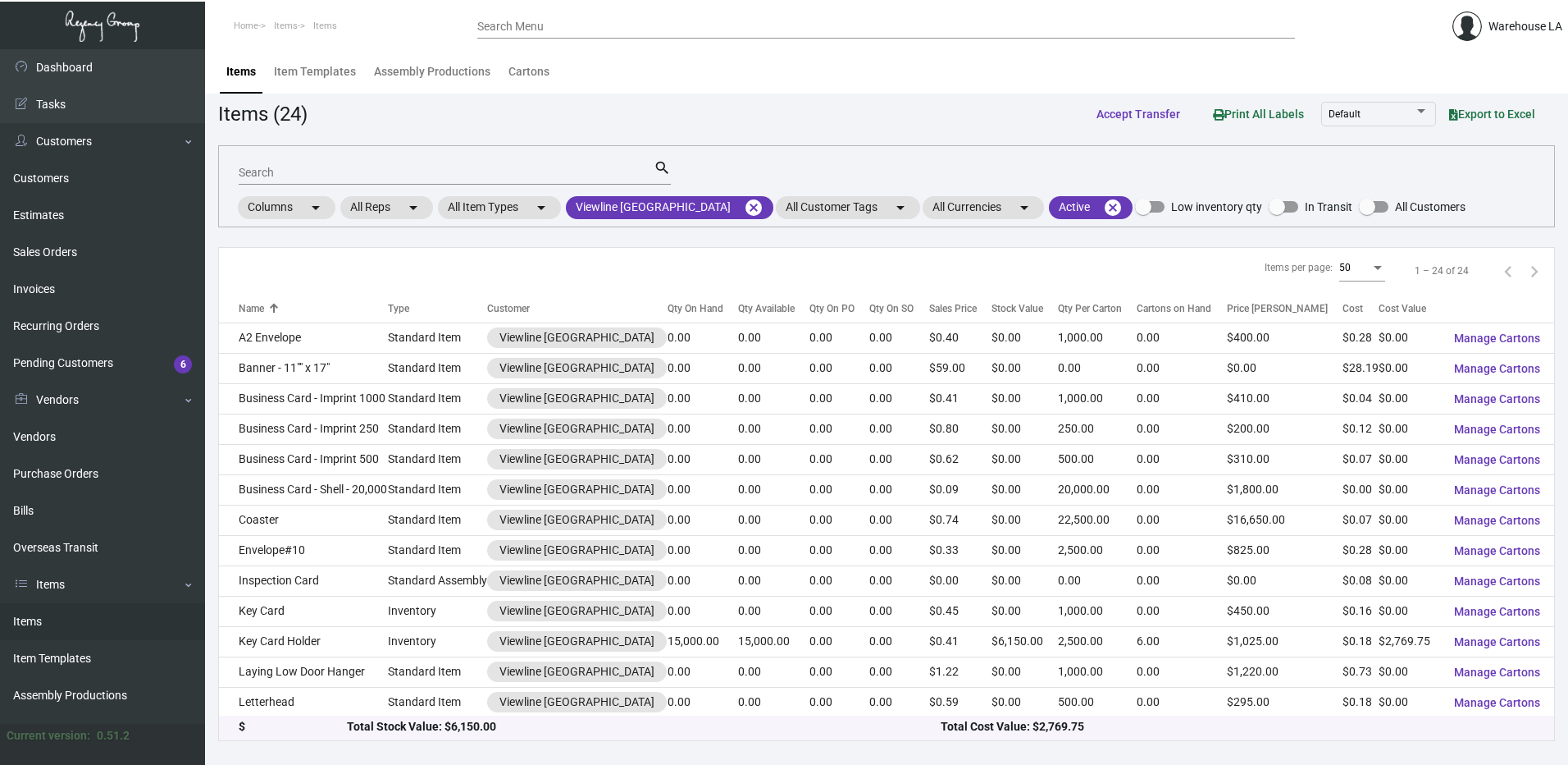
click at [351, 159] on div "Search" at bounding box center [446, 171] width 415 height 25
click at [343, 171] on input "Search" at bounding box center [446, 173] width 415 height 13
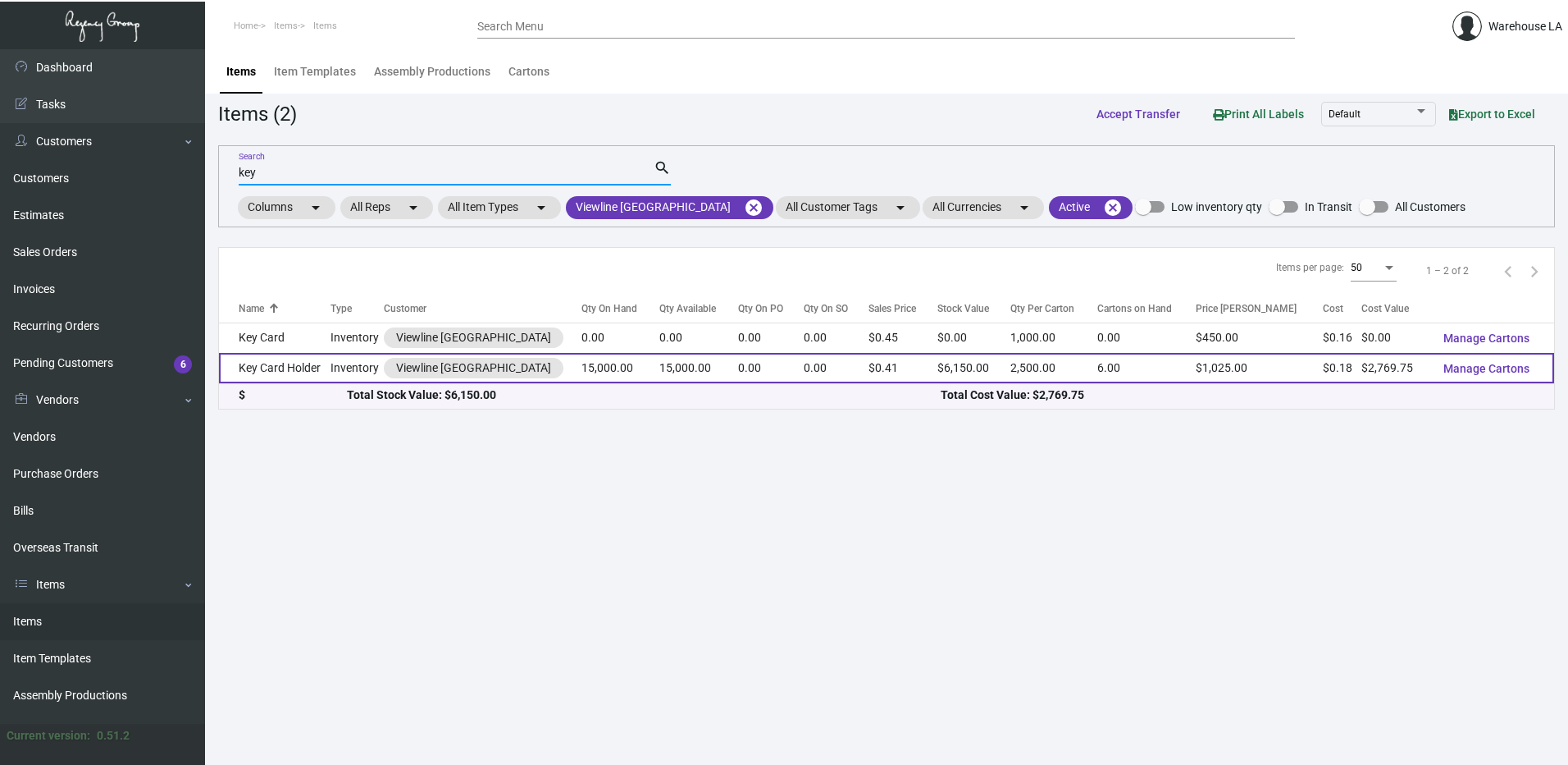
type input "key"
click at [280, 377] on td "Key Card Holder" at bounding box center [274, 368] width 111 height 30
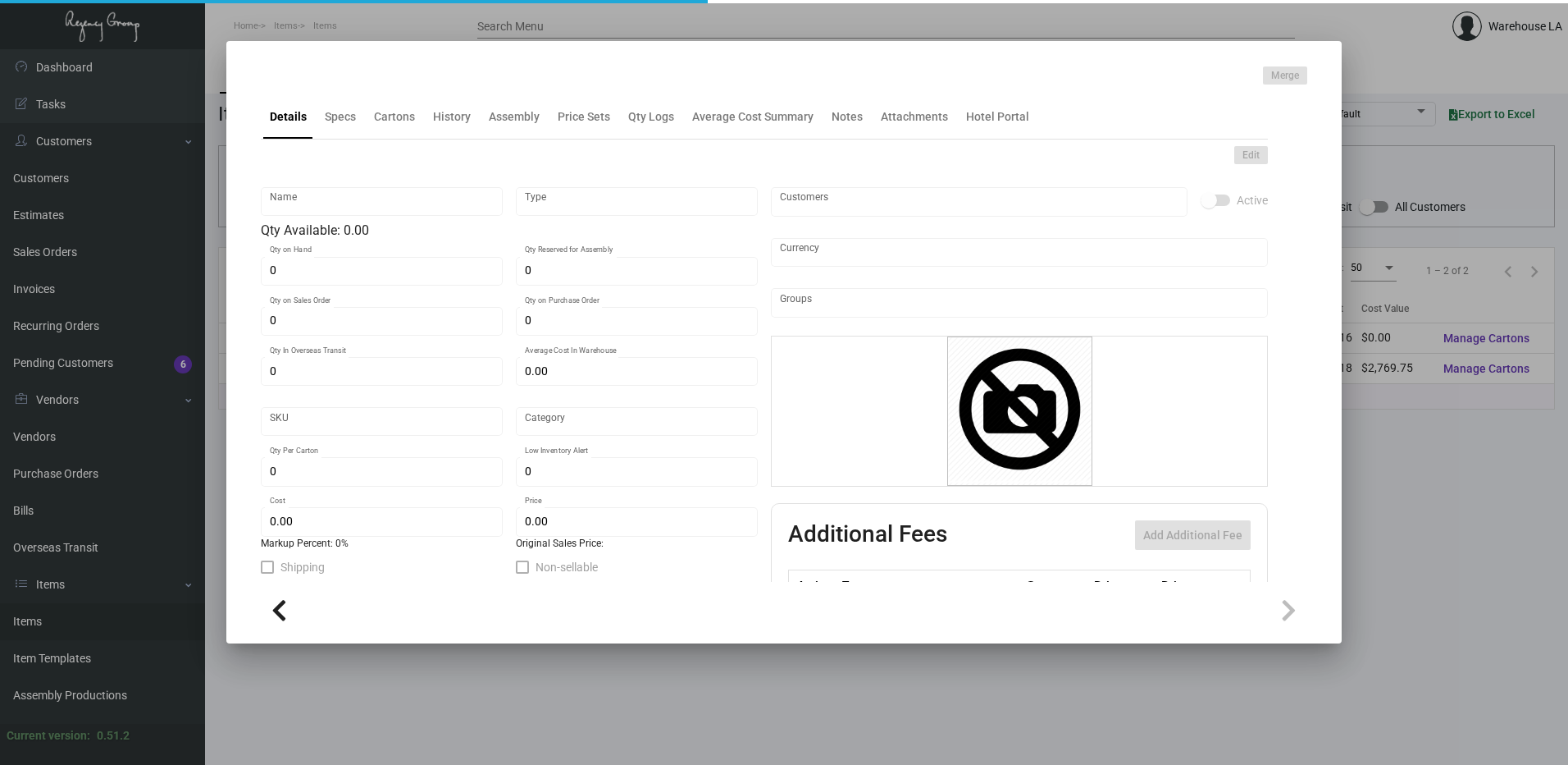
type input "Key Card Holder"
type input "Inventory"
type input "15,000"
type input "$ 0.18465"
type input "Standard"
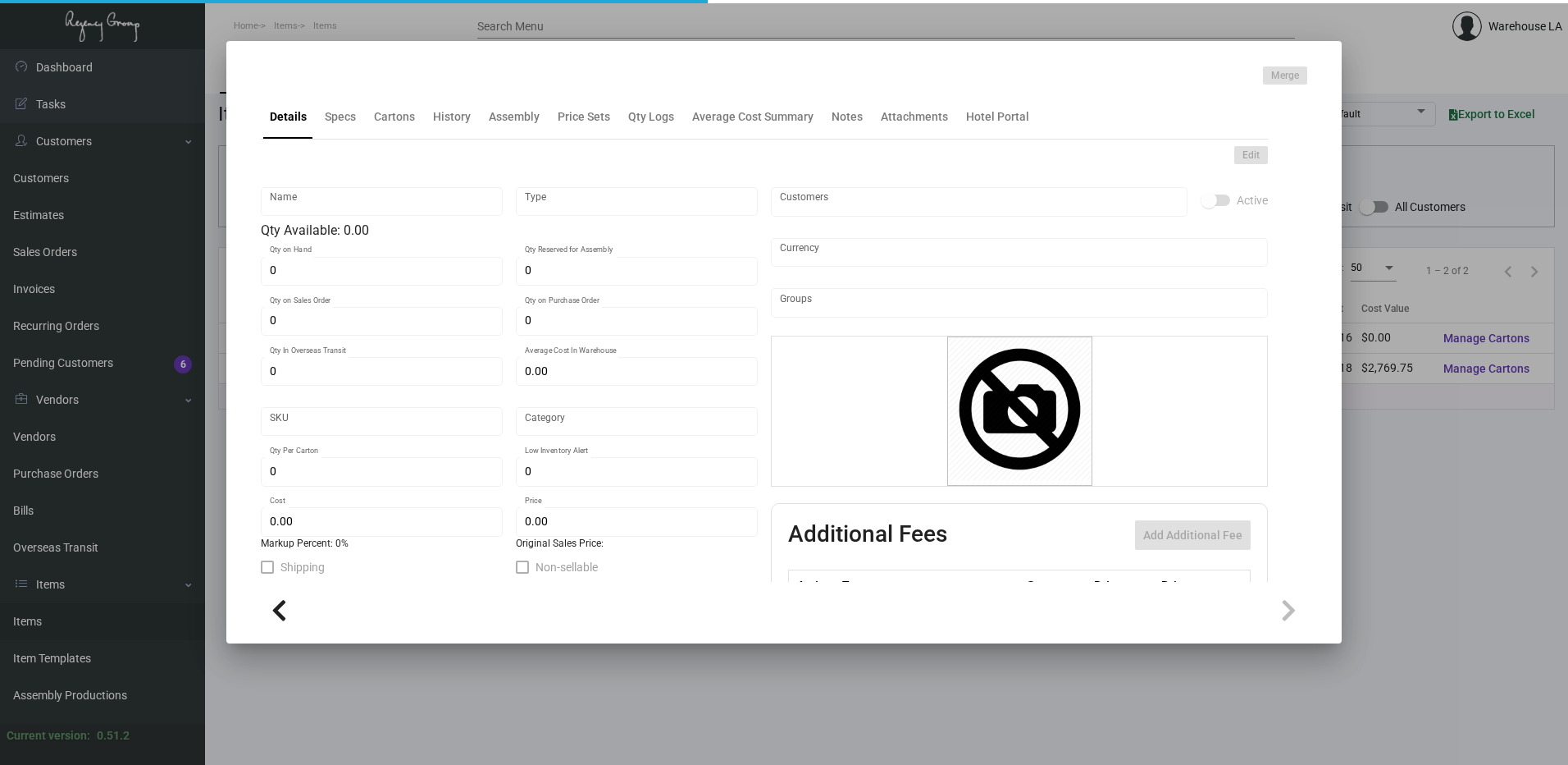
type input "2,500"
type input "5,000"
type input "$ 0.18465"
type input "$ 0.41"
checkbox input "true"
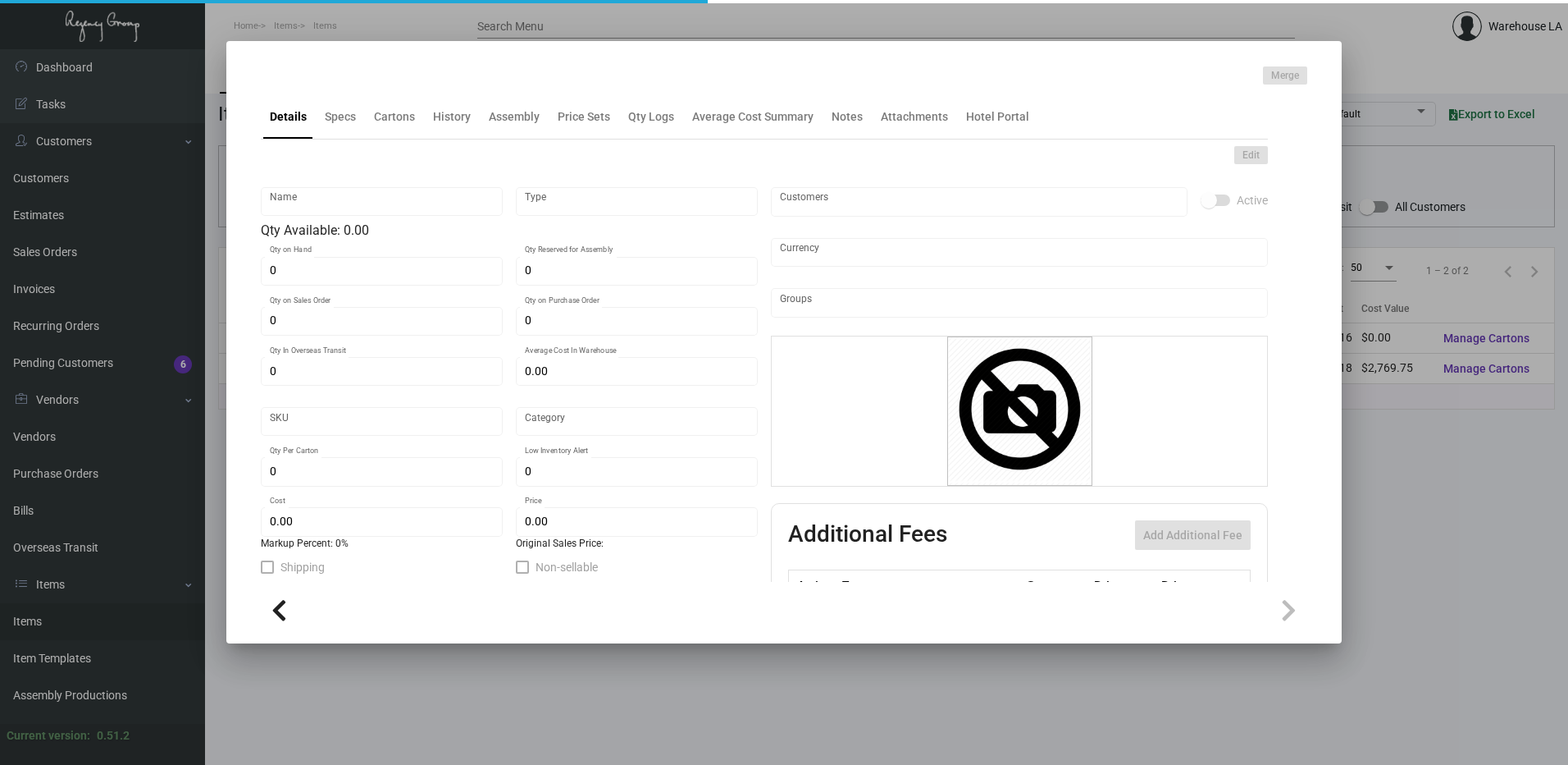
checkbox input "true"
type input "United States Dollar $"
click at [417, 138] on div "Details Specs Cartons History Assembly Price Sets Qty Logs Average Cost Summary…" at bounding box center [764, 116] width 1007 height 44
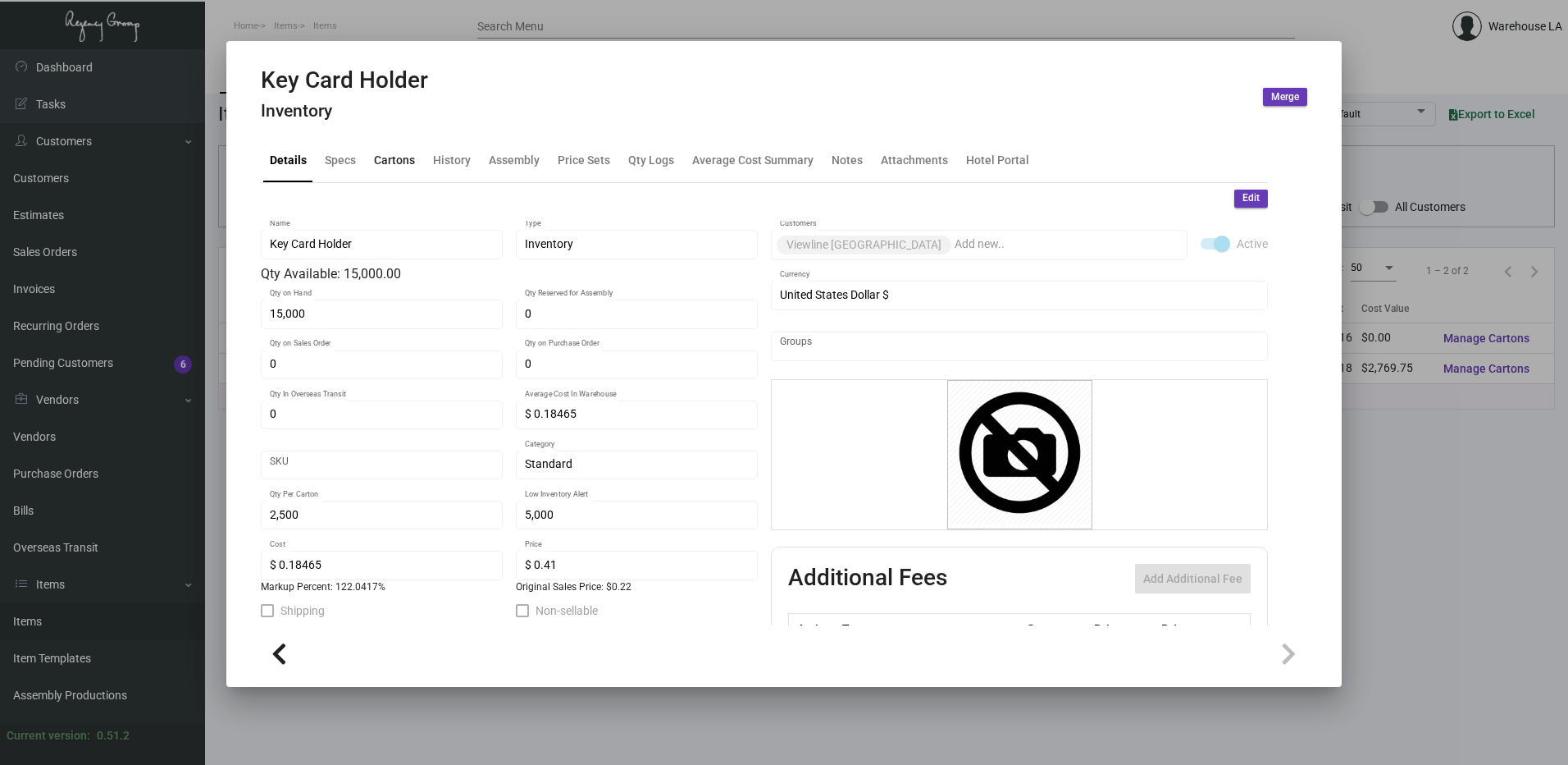
click at [398, 151] on div "Cartons" at bounding box center [394, 160] width 41 height 17
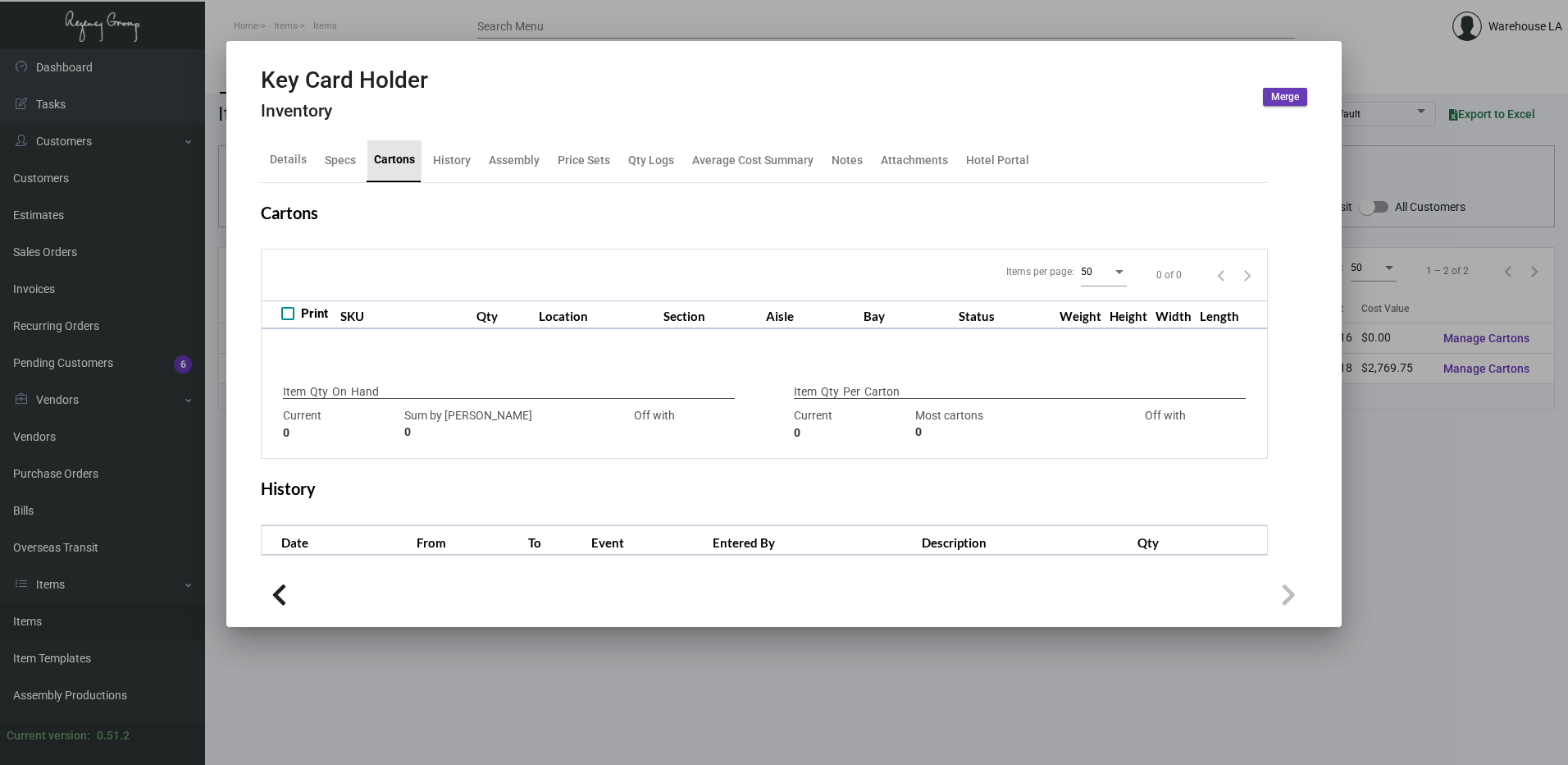
checkbox input "true"
type input "15,000"
type input "15000"
type input "0"
type input "2,500"
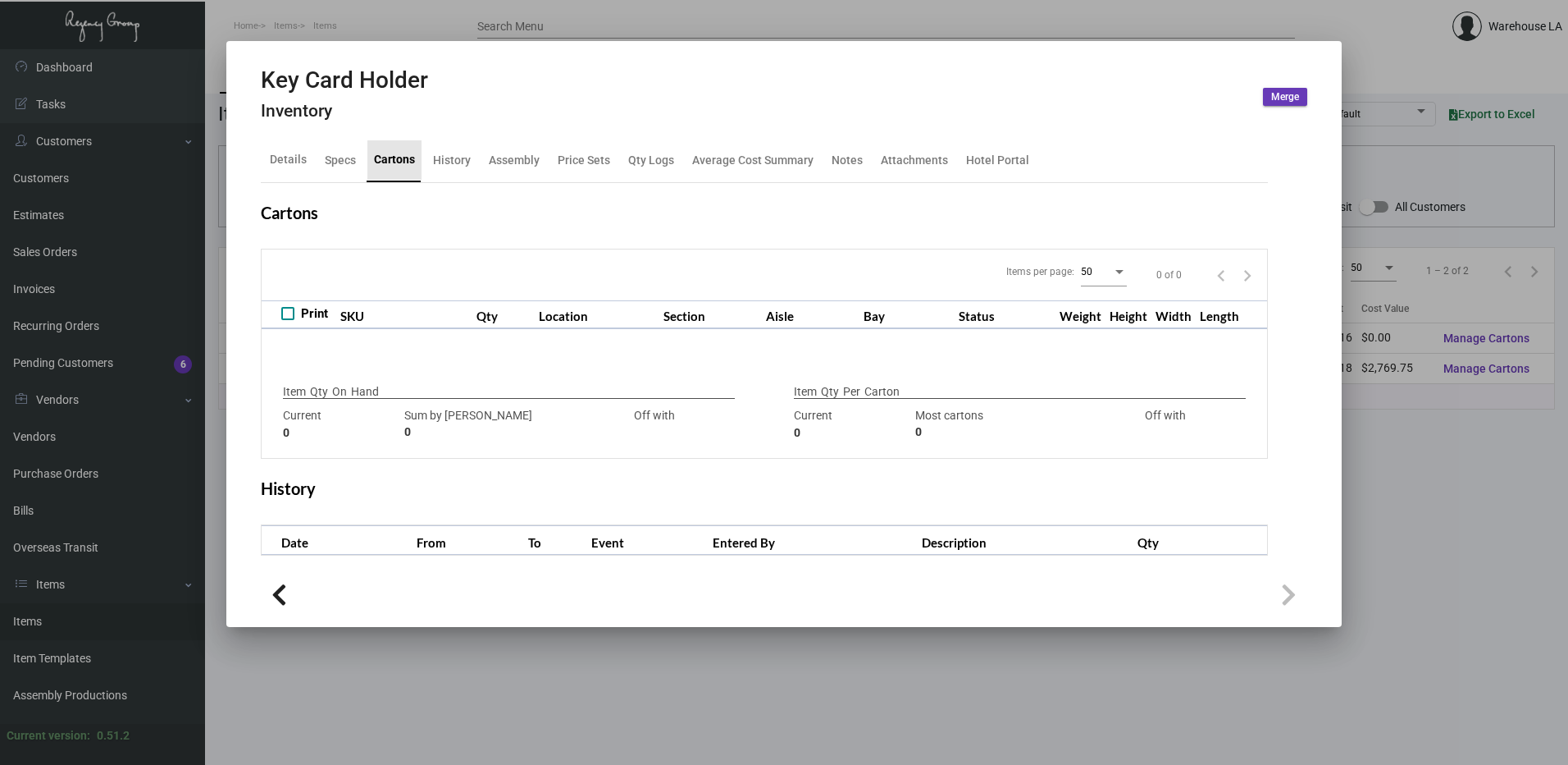
type input "1000"
type input "+1500"
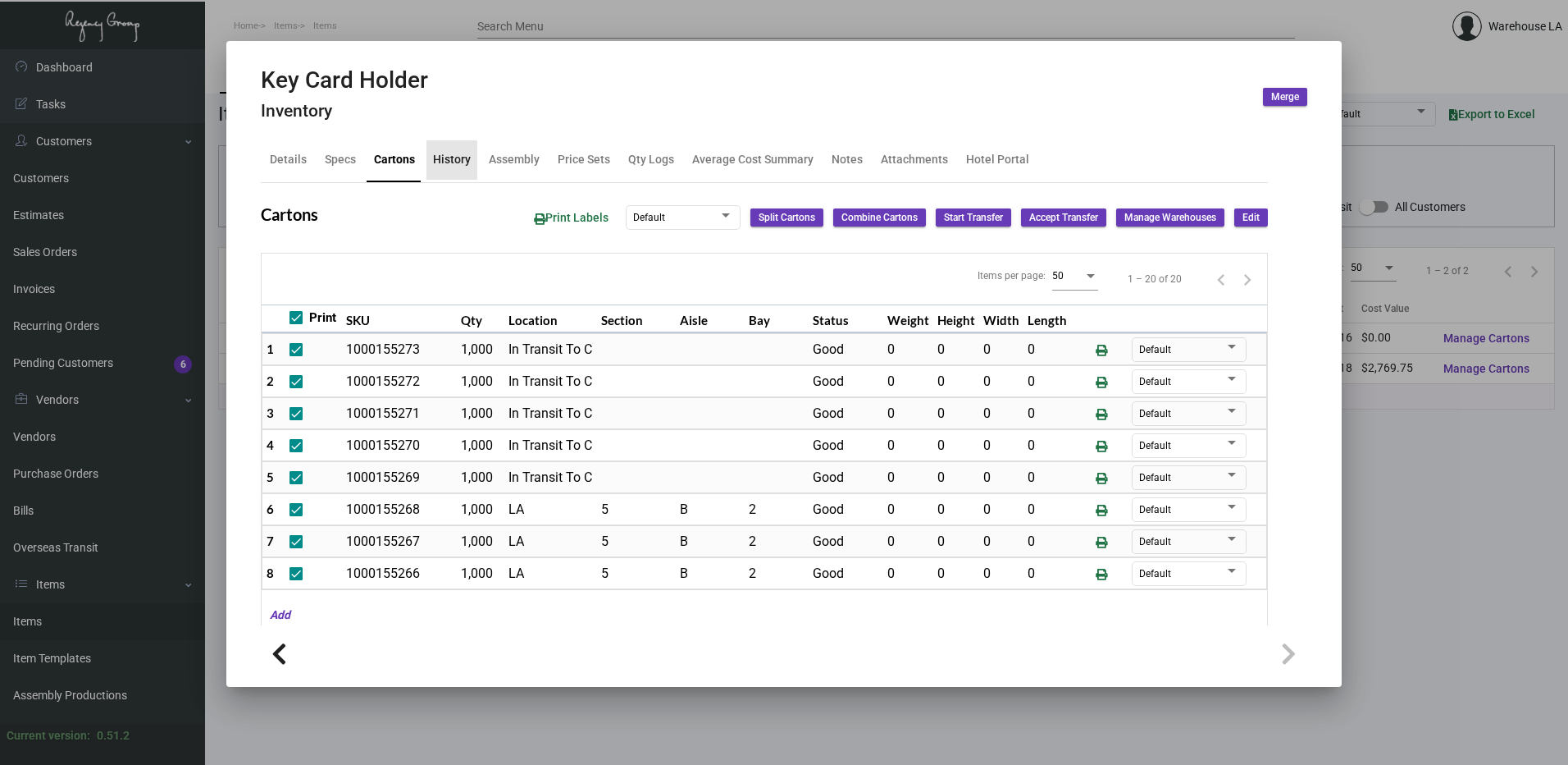
click at [450, 163] on div "History" at bounding box center [452, 160] width 38 height 17
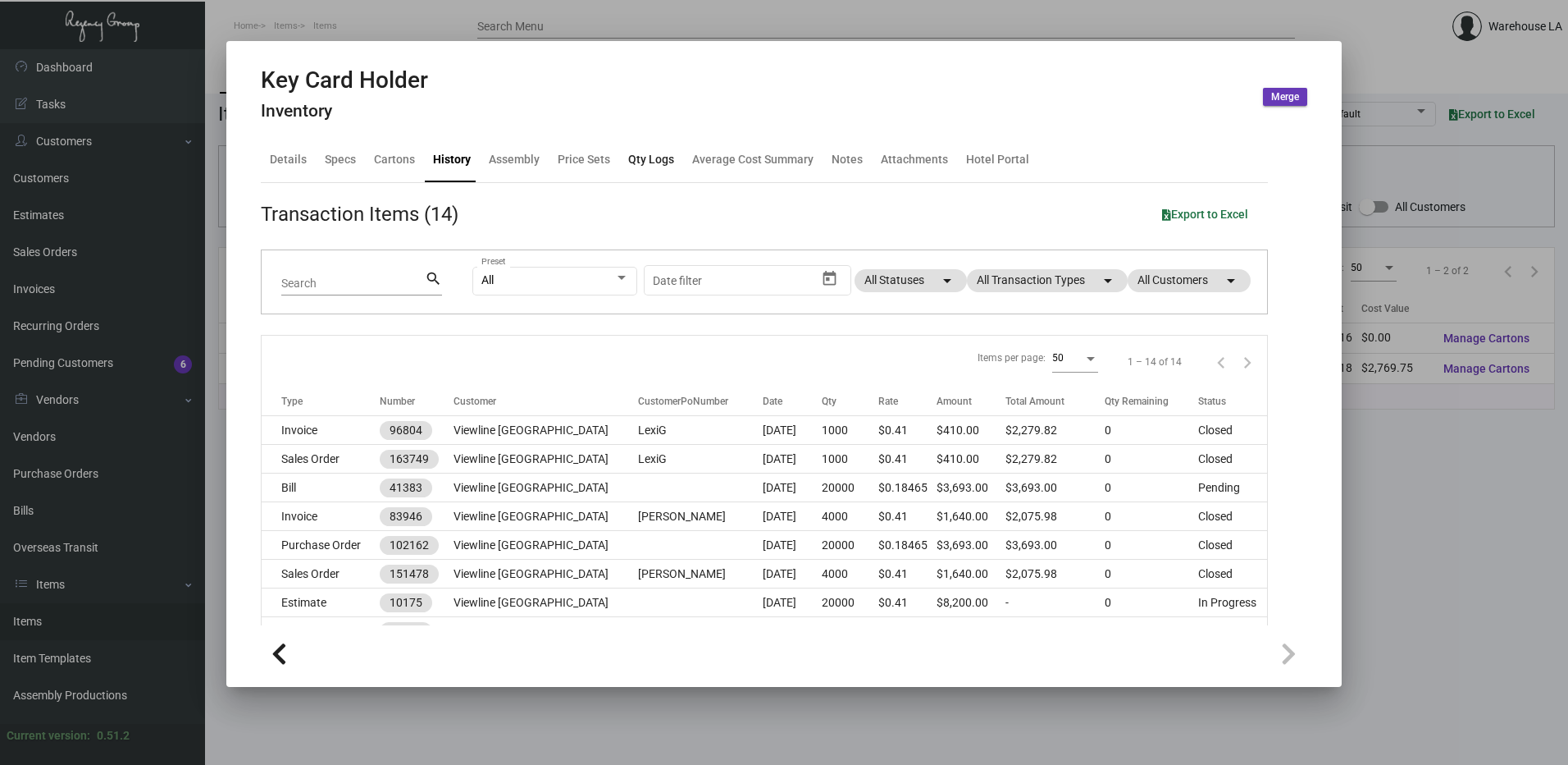
click at [632, 155] on div "Qty Logs" at bounding box center [651, 160] width 46 height 17
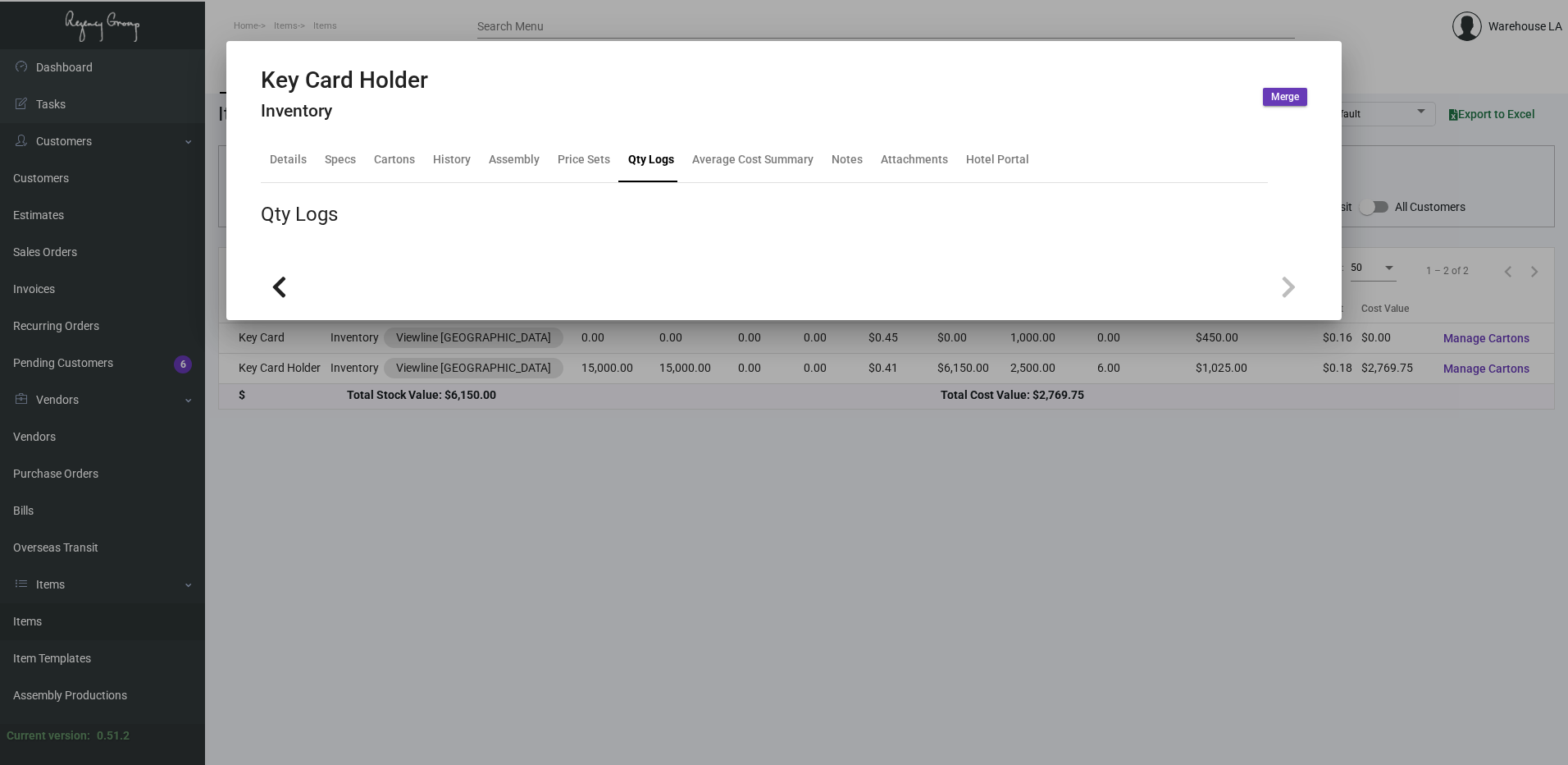
drag, startPoint x: 632, startPoint y: 155, endPoint x: 582, endPoint y: 195, distance: 64.0
click at [582, 195] on div "Qty Logs" at bounding box center [764, 216] width 1007 height 66
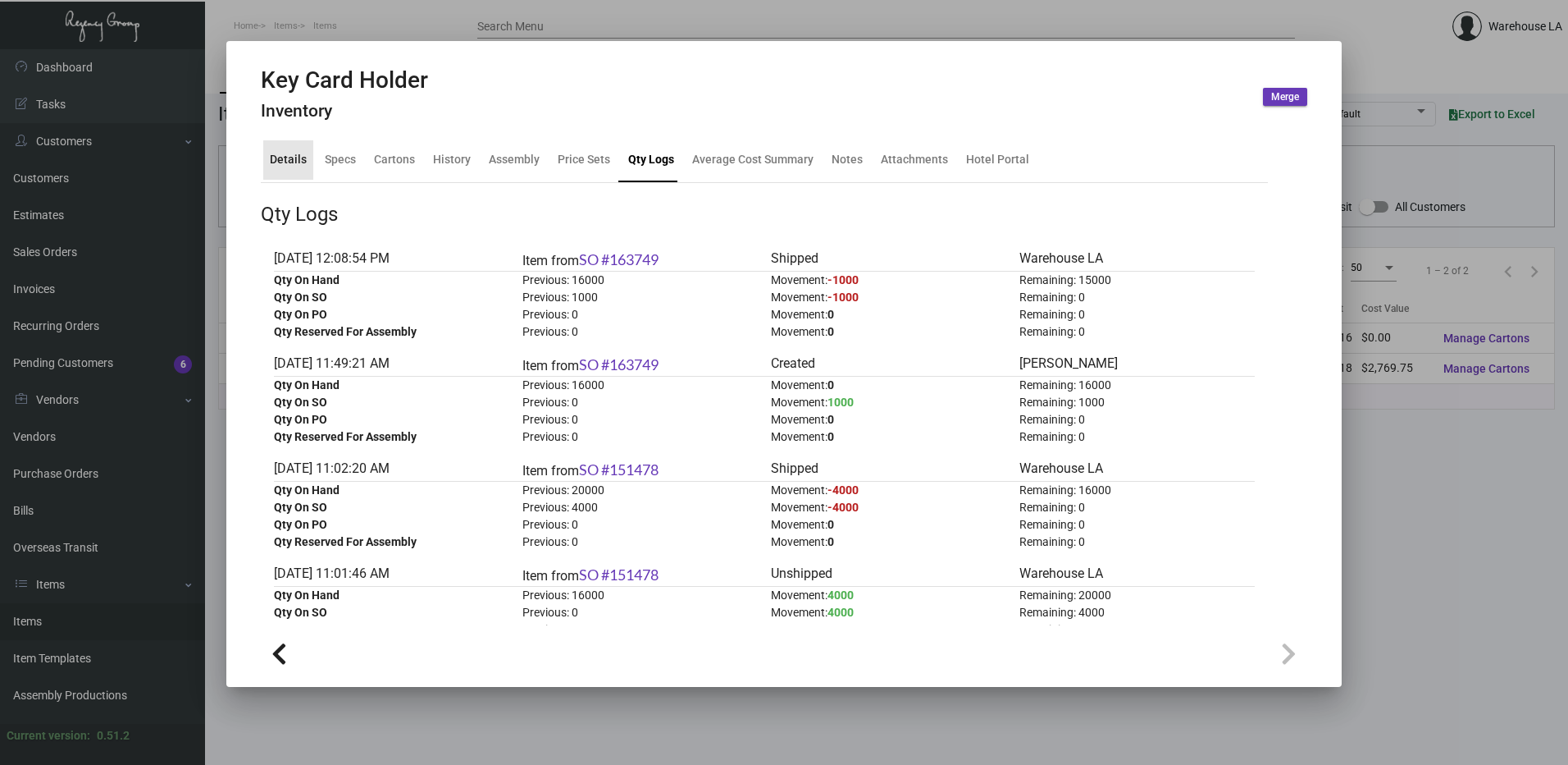
click at [305, 169] on div "Details" at bounding box center [288, 160] width 50 height 40
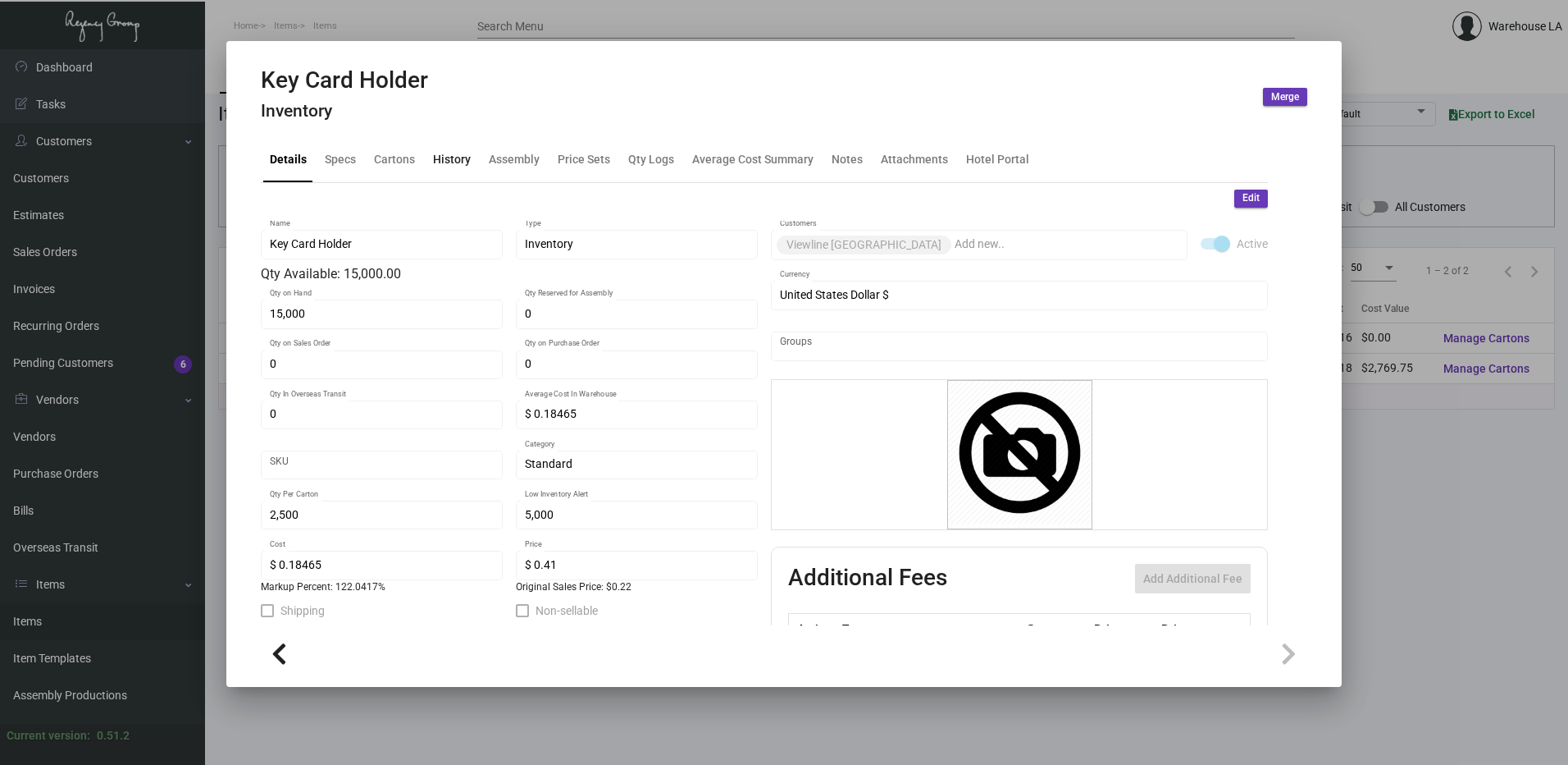
click at [448, 155] on div "History" at bounding box center [452, 160] width 38 height 17
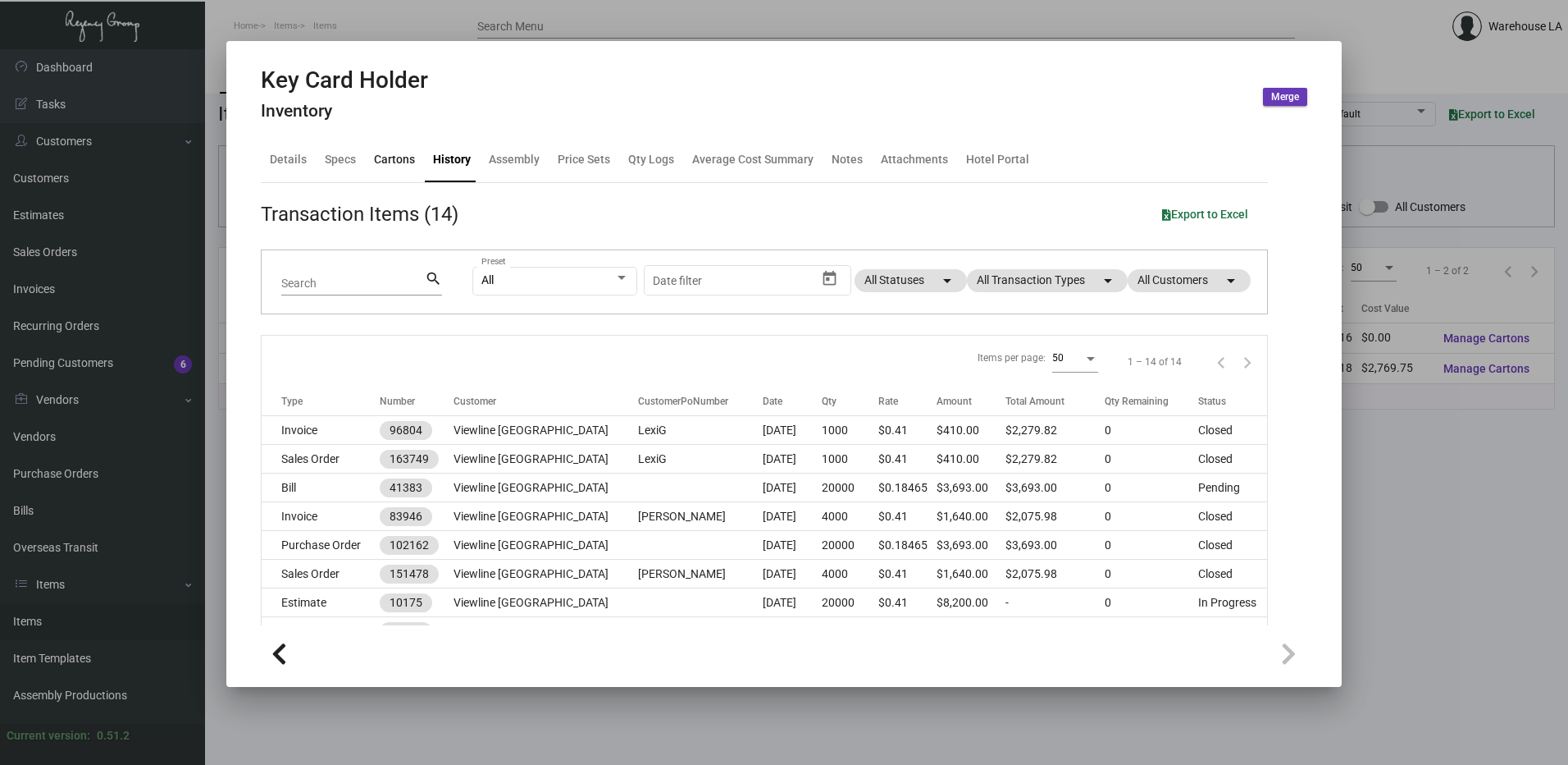
click at [417, 155] on div "Cartons" at bounding box center [394, 160] width 54 height 40
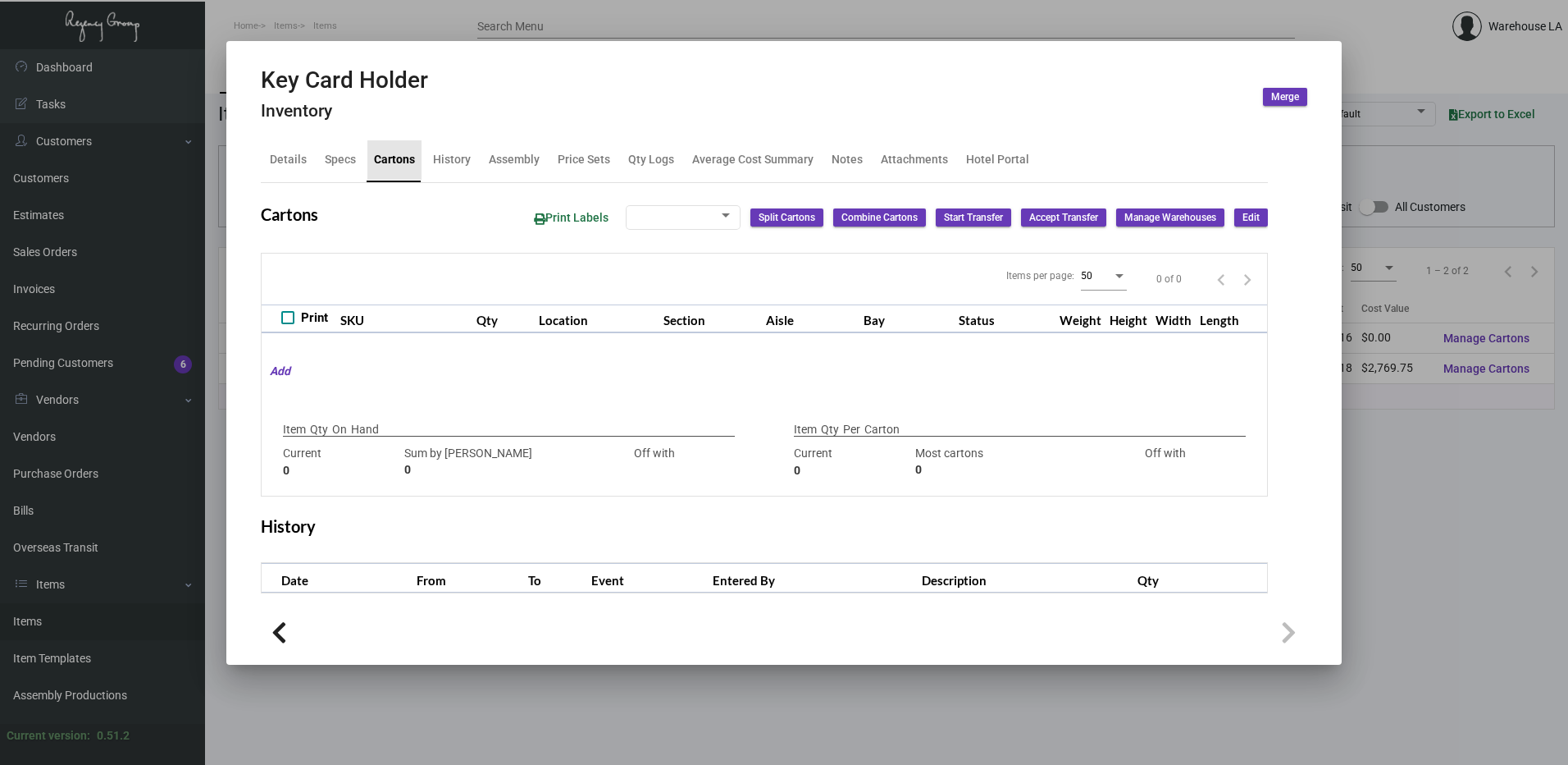
checkbox input "true"
type input "15,000"
type input "15000"
type input "0"
type input "2,500"
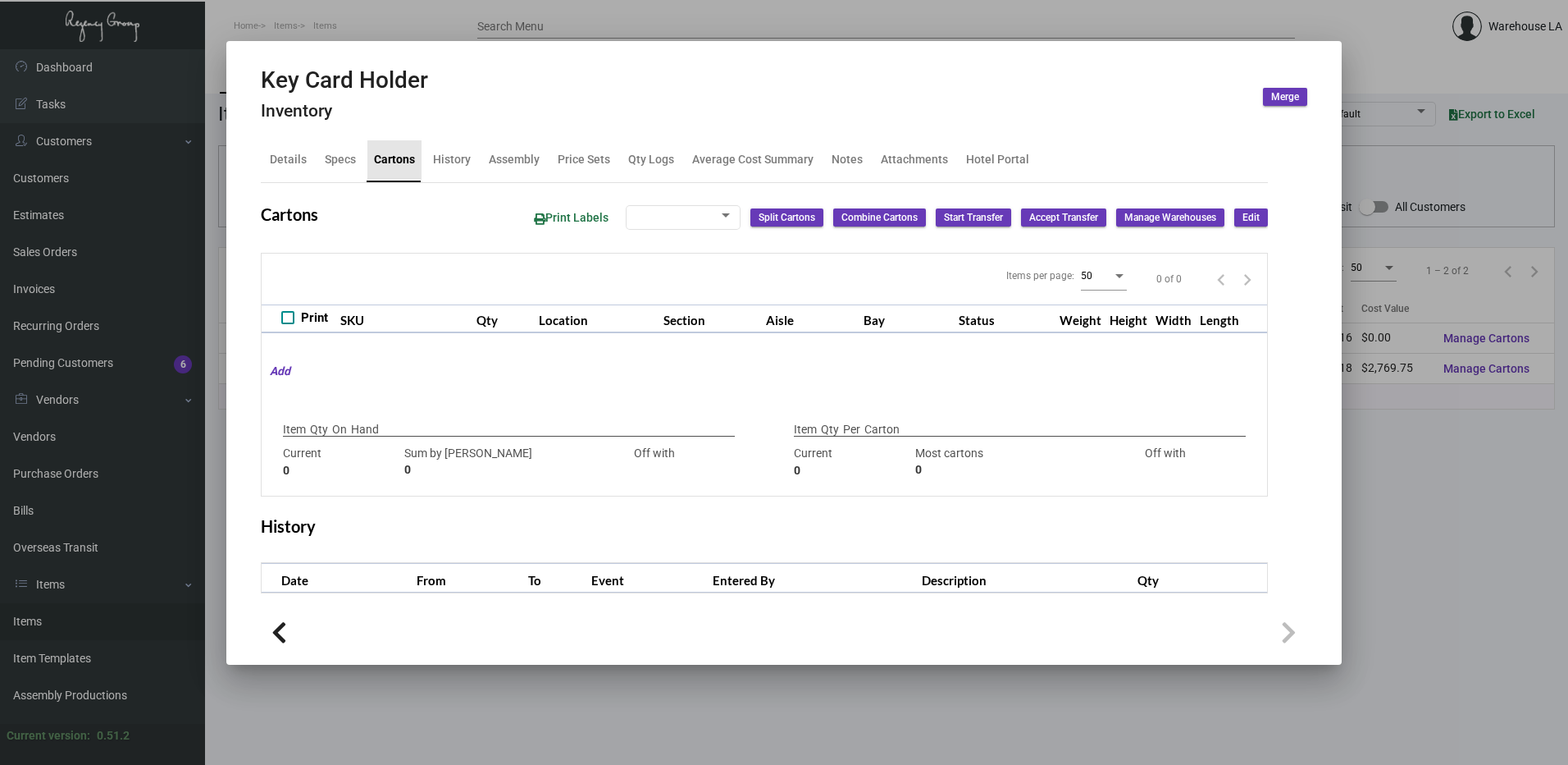
type input "1000"
type input "+1500"
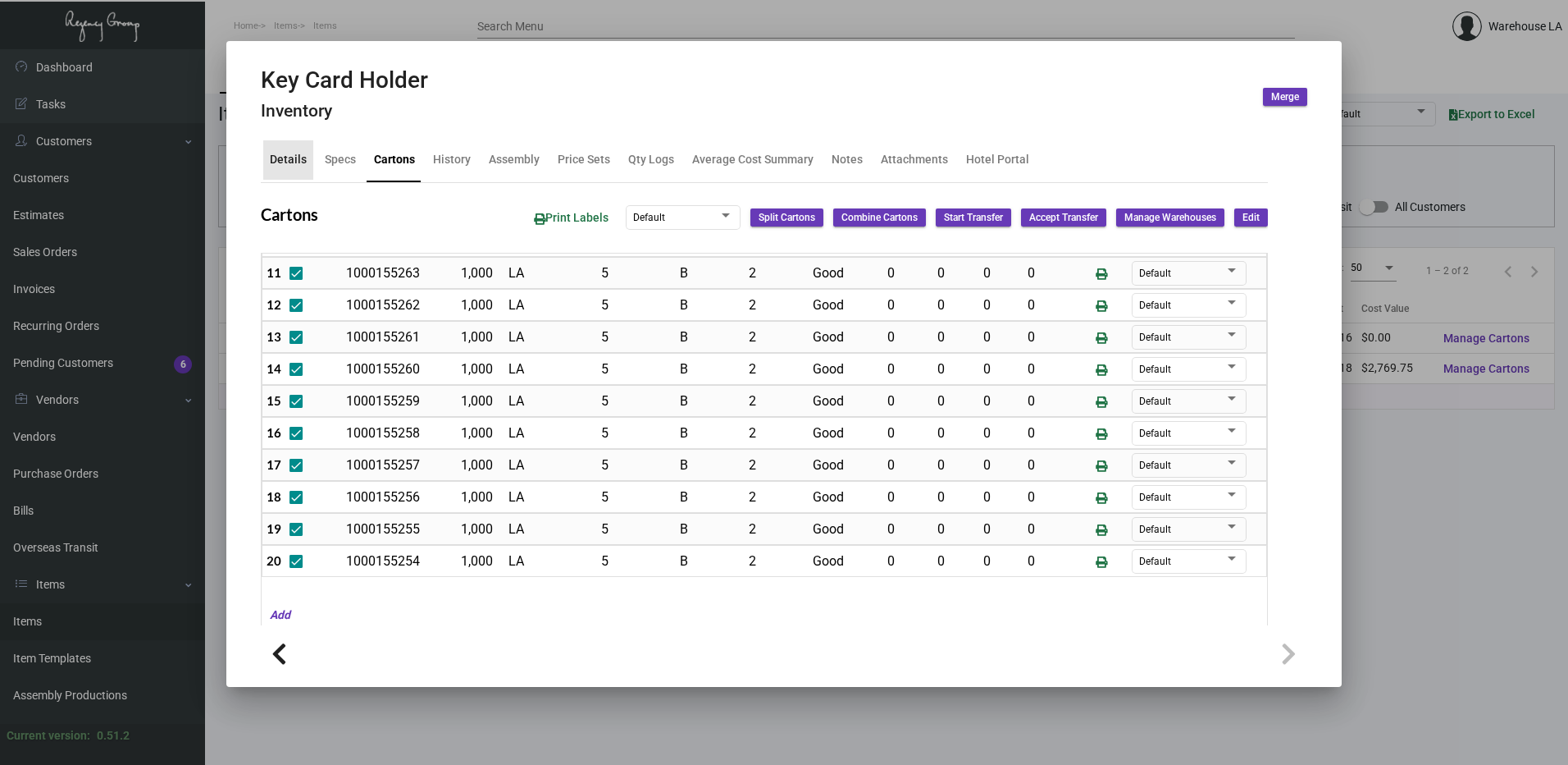
click at [300, 153] on div "Details" at bounding box center [288, 160] width 37 height 17
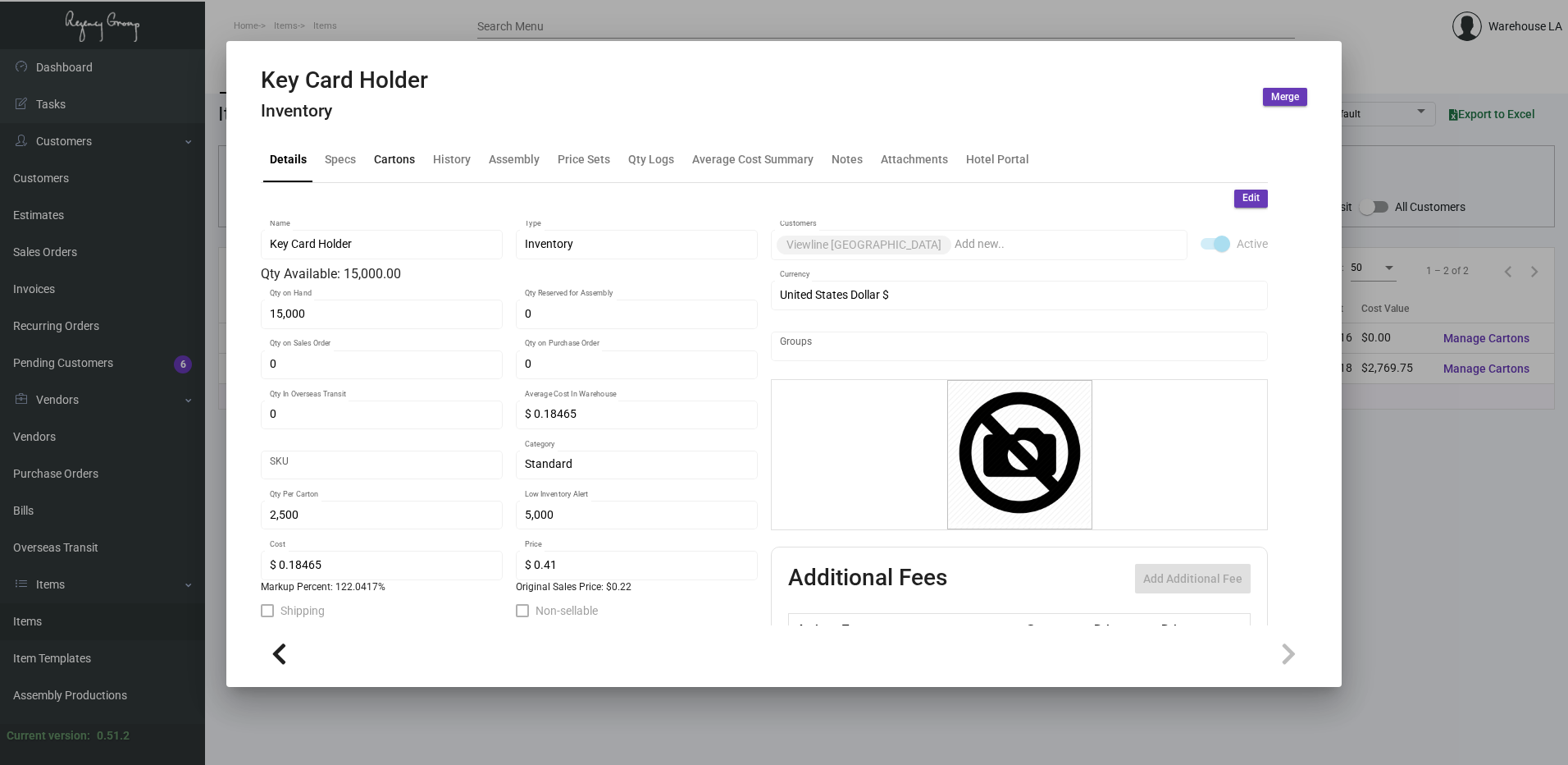
click at [409, 155] on div "Cartons" at bounding box center [394, 160] width 41 height 17
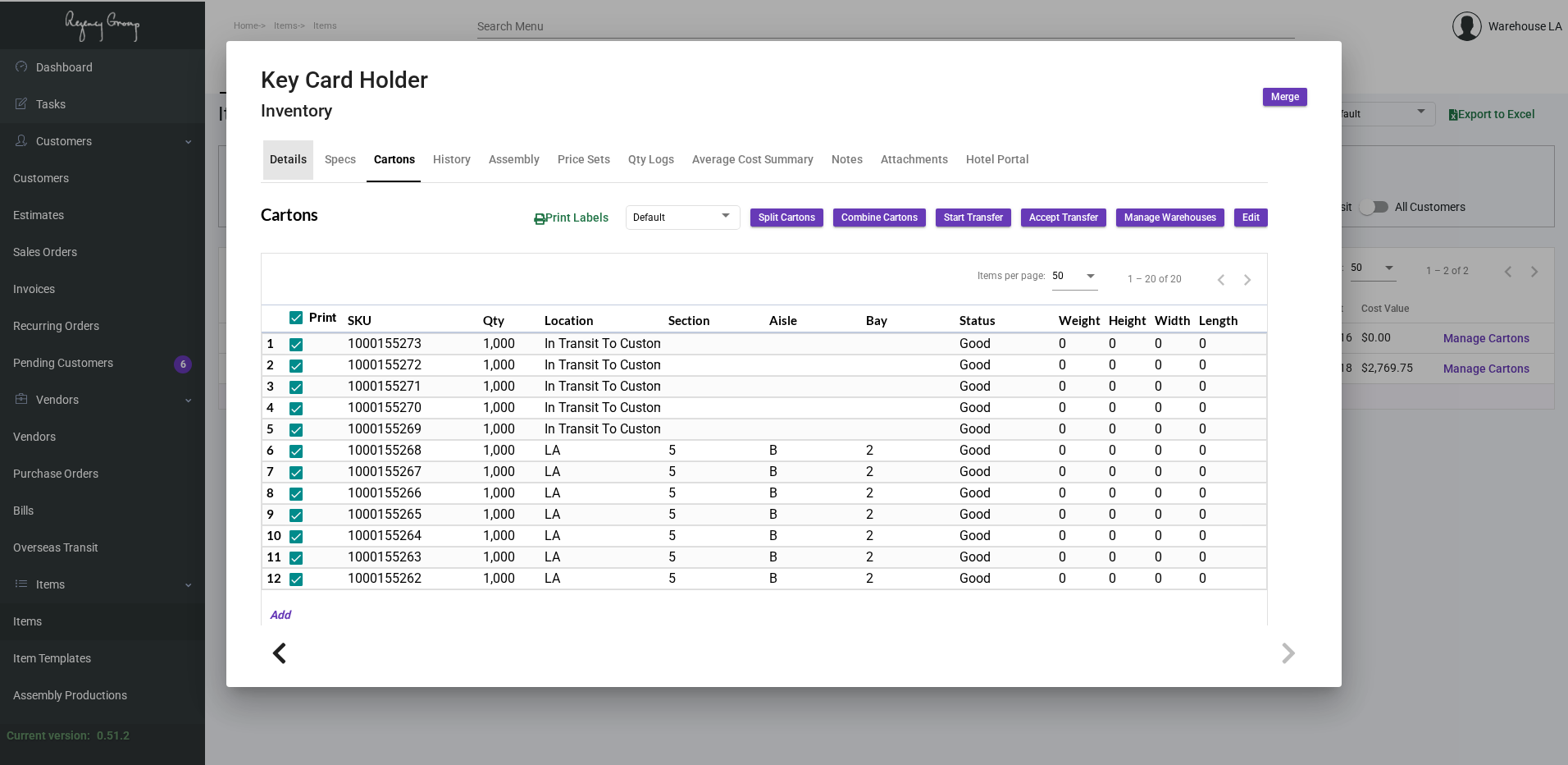
click at [305, 166] on div "Details" at bounding box center [288, 160] width 50 height 40
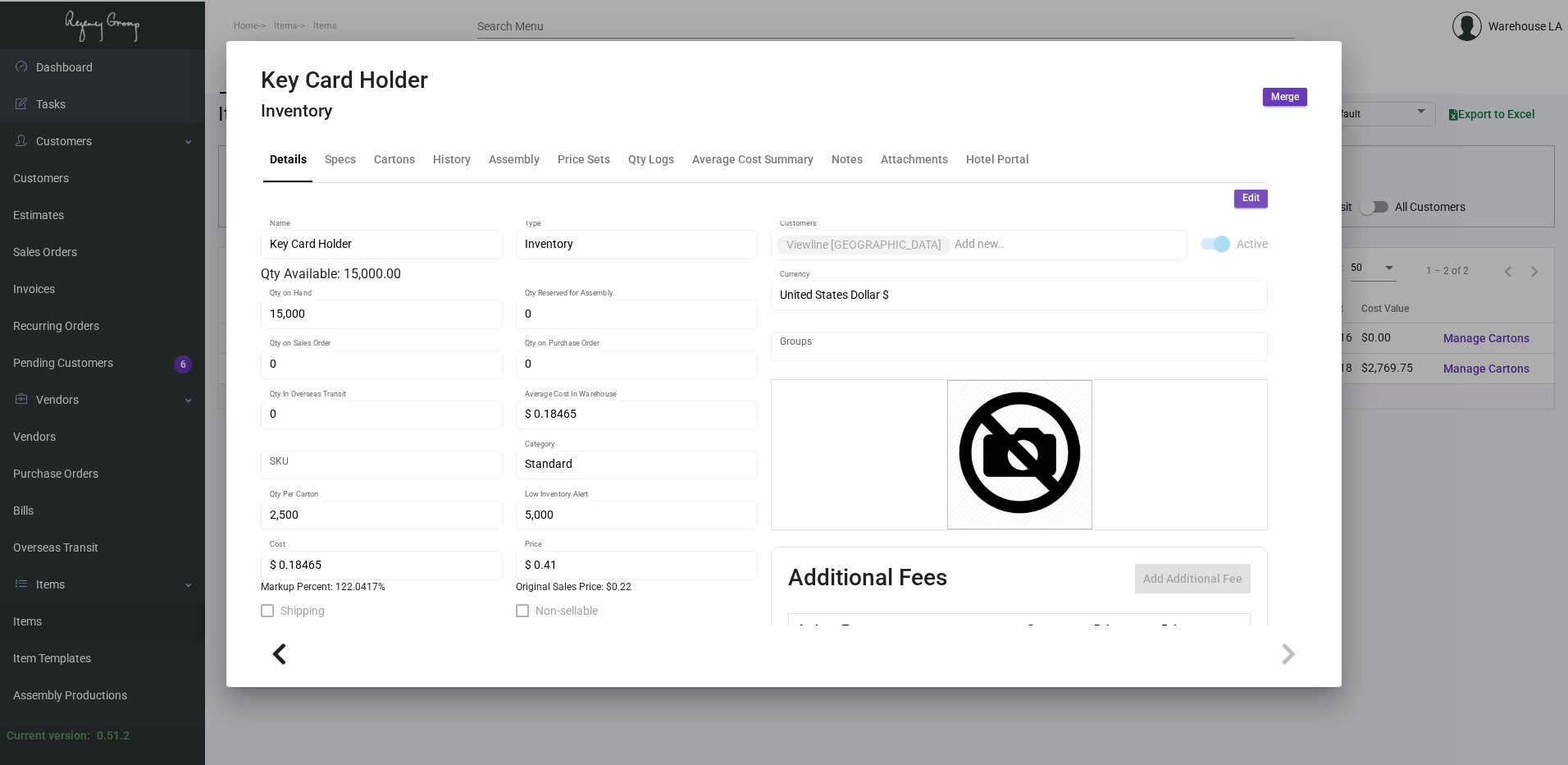
click at [1243, 196] on span "Edit" at bounding box center [1251, 198] width 17 height 14
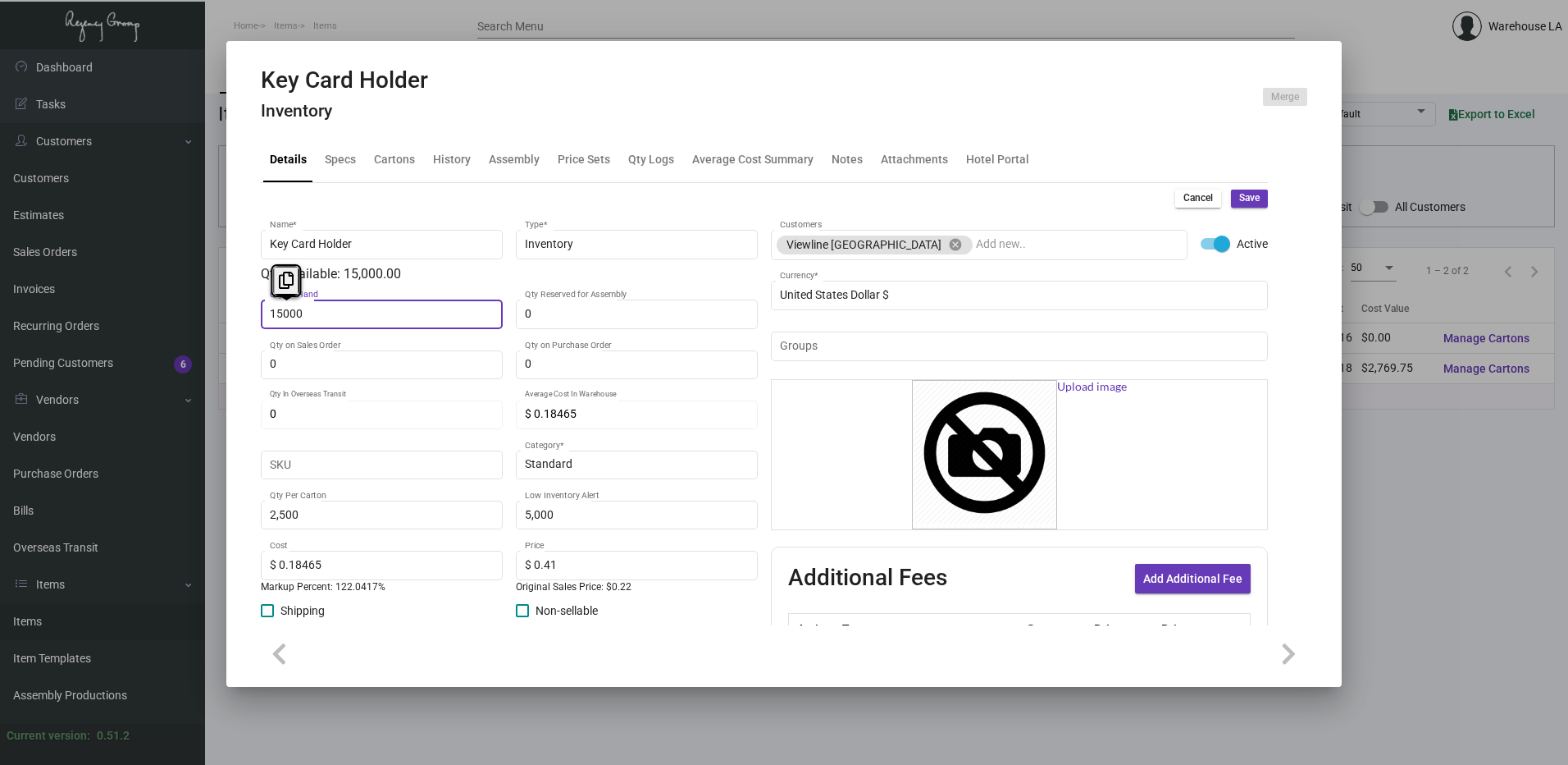
click at [413, 310] on input "15000" at bounding box center [382, 313] width 224 height 13
type input "14,000"
click at [1239, 195] on span "Save" at bounding box center [1250, 198] width 21 height 14
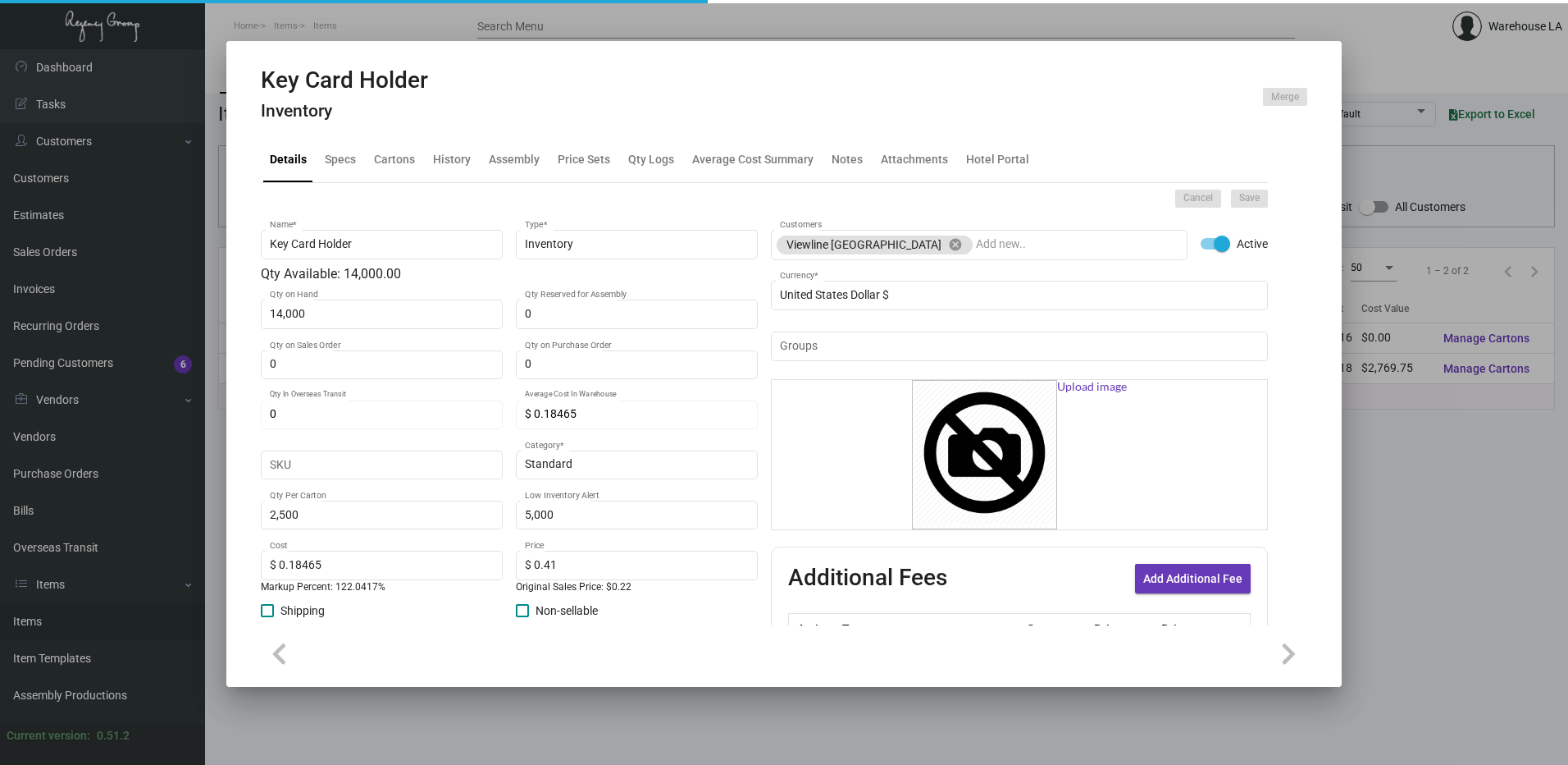
type input "0"
type input "$ 0.00"
type input "0"
type input "$ 0.00"
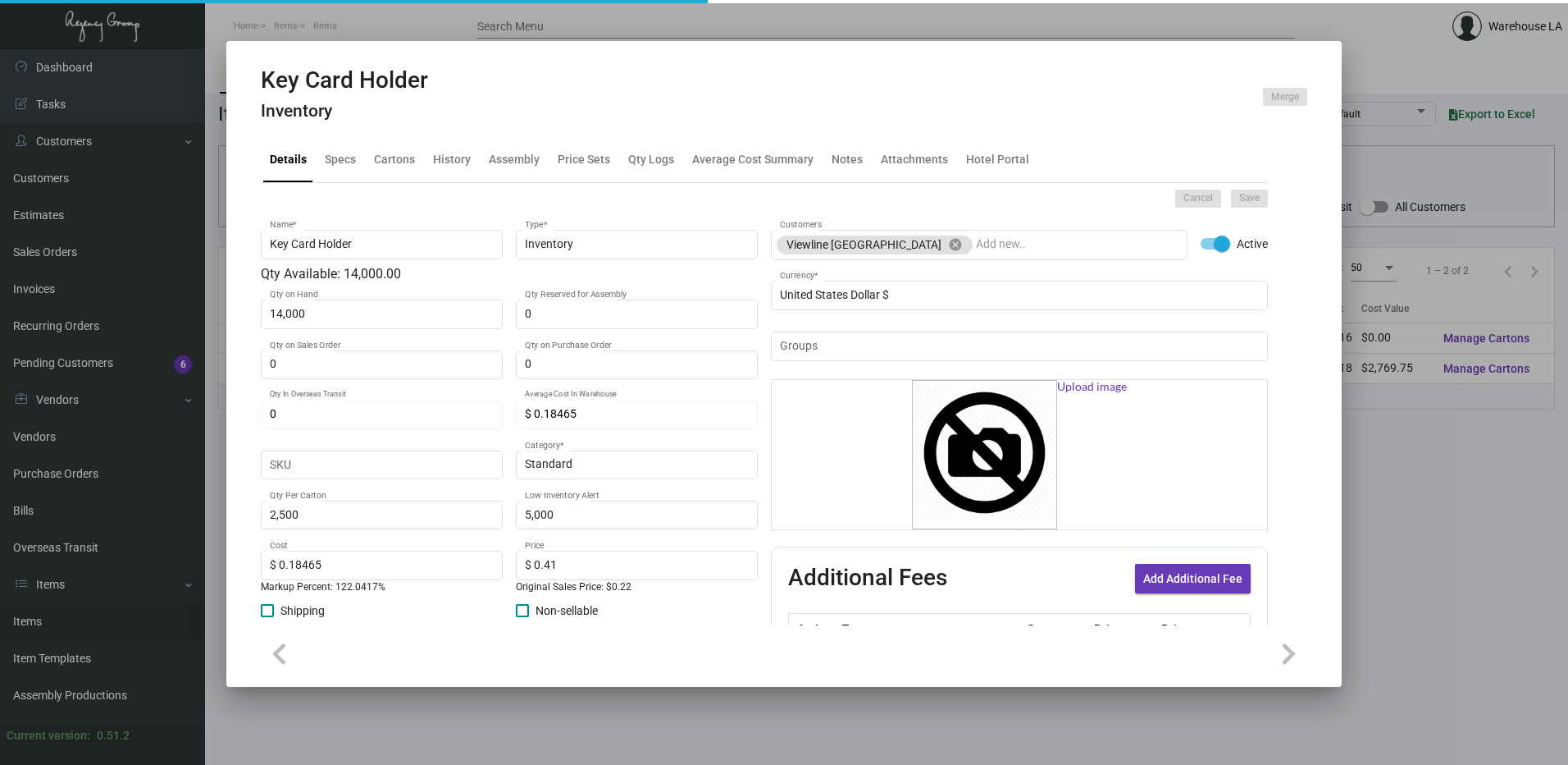
type input "$ 0.00"
checkbox input "false"
type input "Key Card Holder"
type input "Inventory"
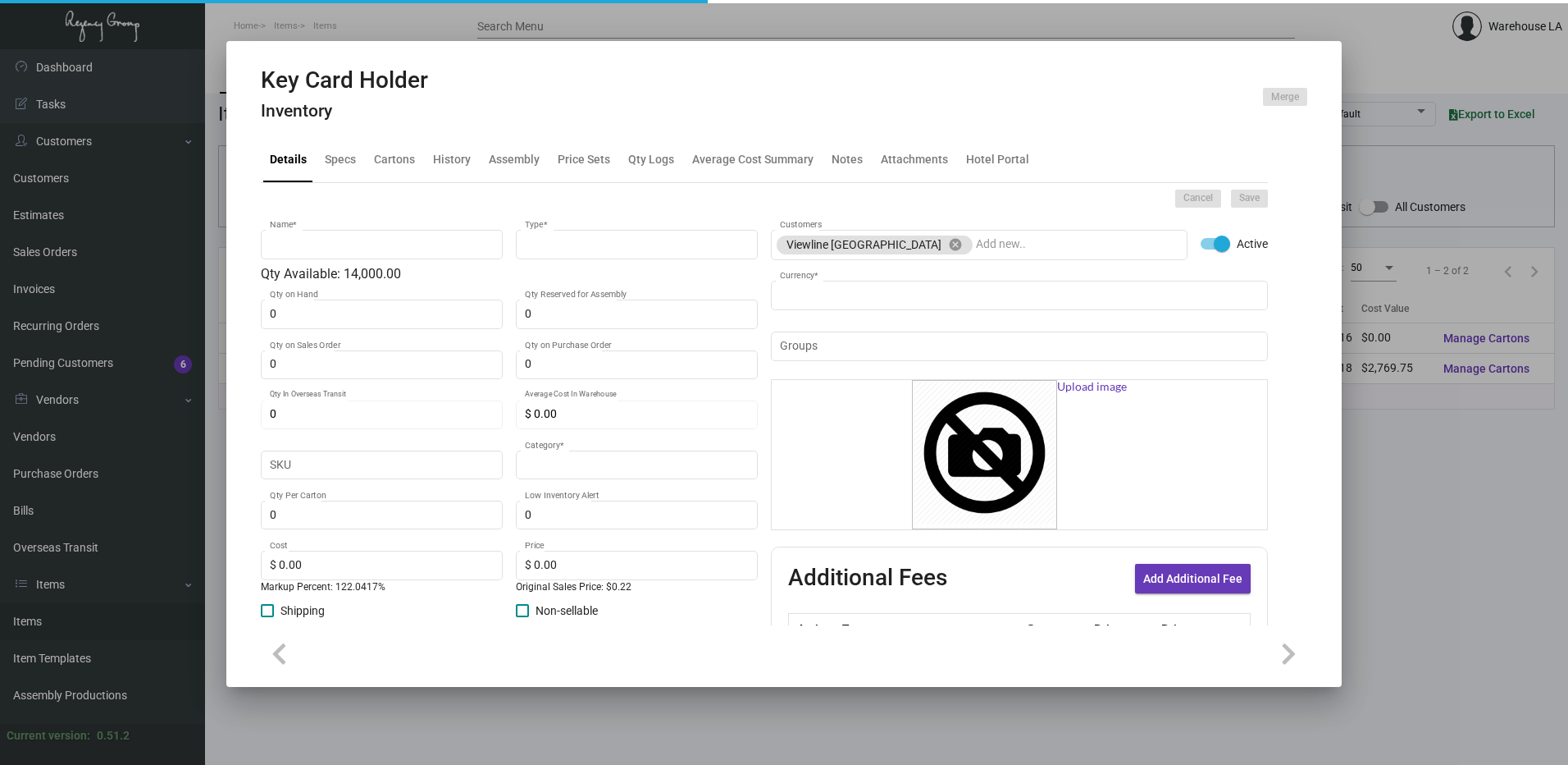
type input "14,000"
type input "$ 0.18465"
type input "Standard"
type input "2,500"
type input "5,000"
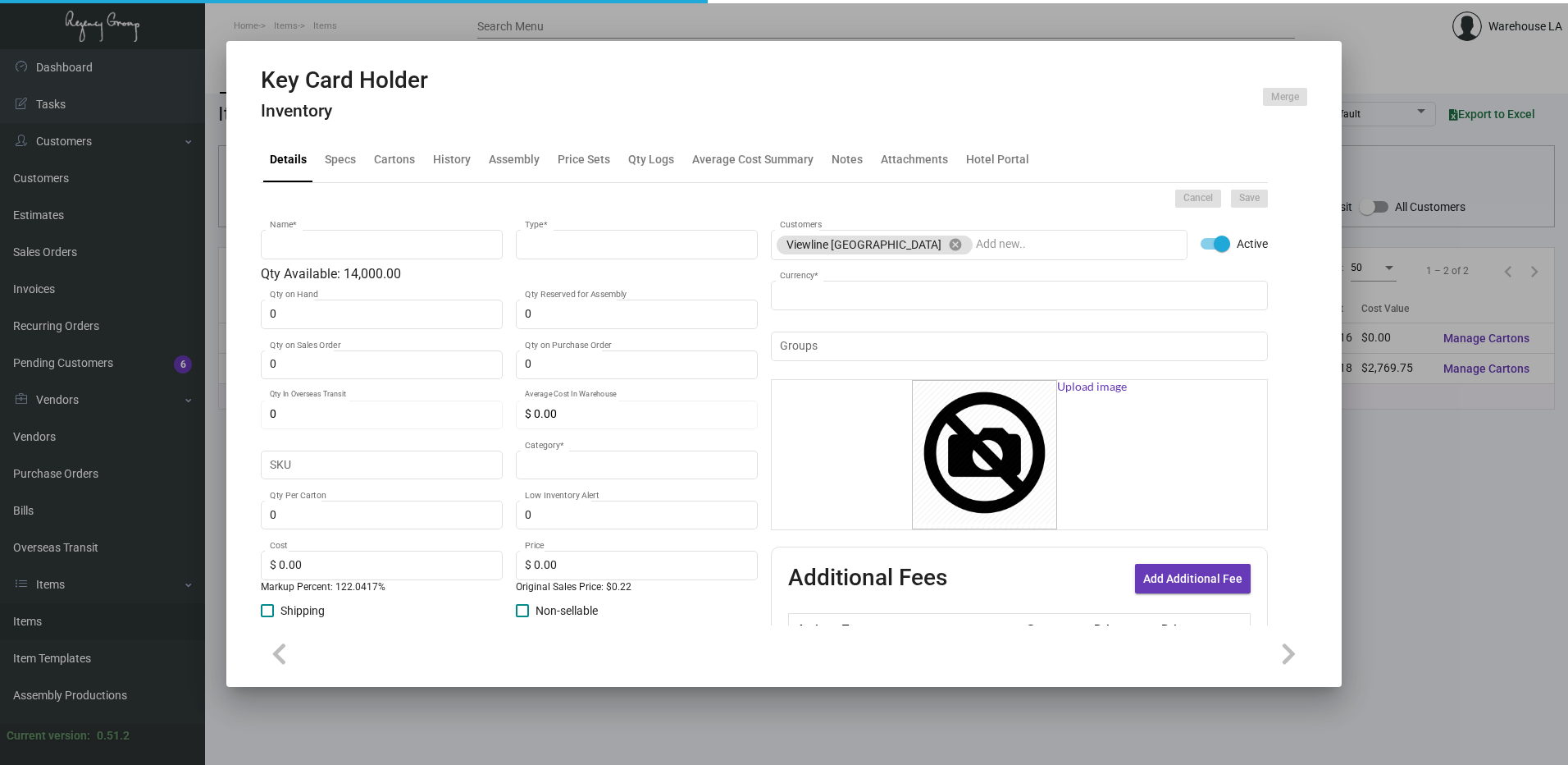
type input "$ 0.18465"
type input "$ 0.41"
checkbox input "true"
type input "United States Dollar $"
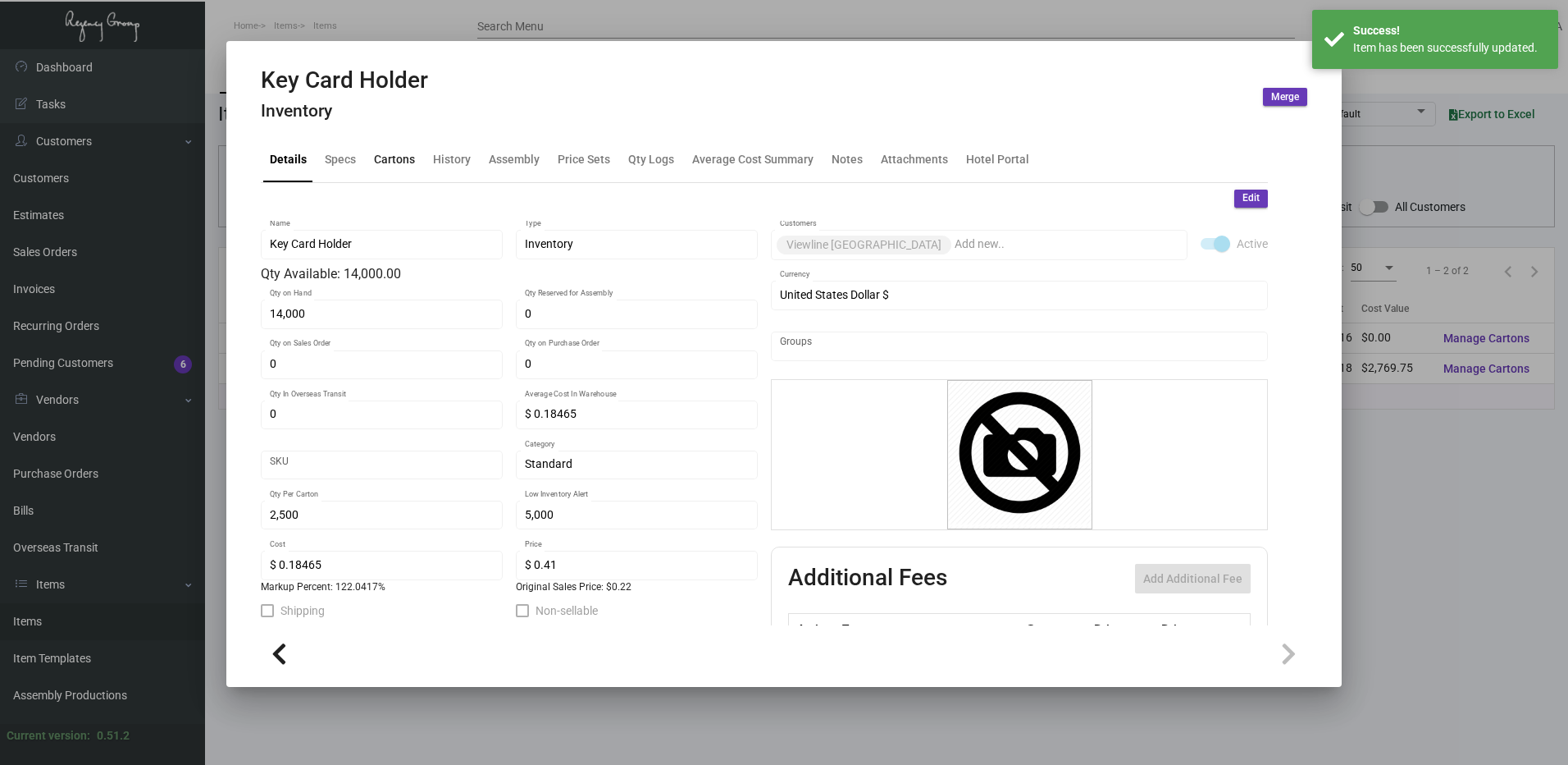
click at [395, 171] on div "Cartons" at bounding box center [394, 160] width 54 height 40
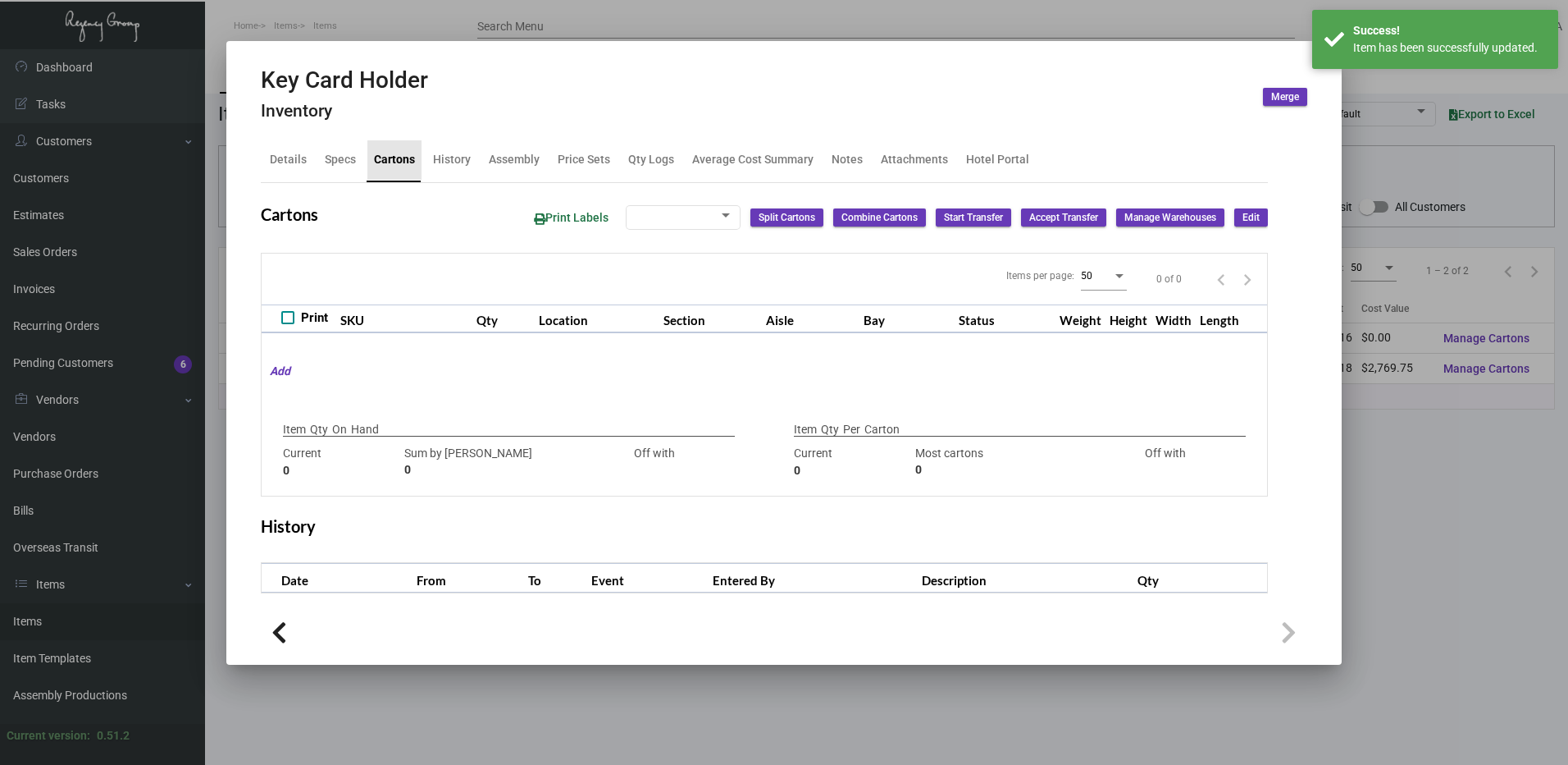
checkbox input "true"
type input "14,000"
type input "15000"
type input "-1000"
type input "2,500"
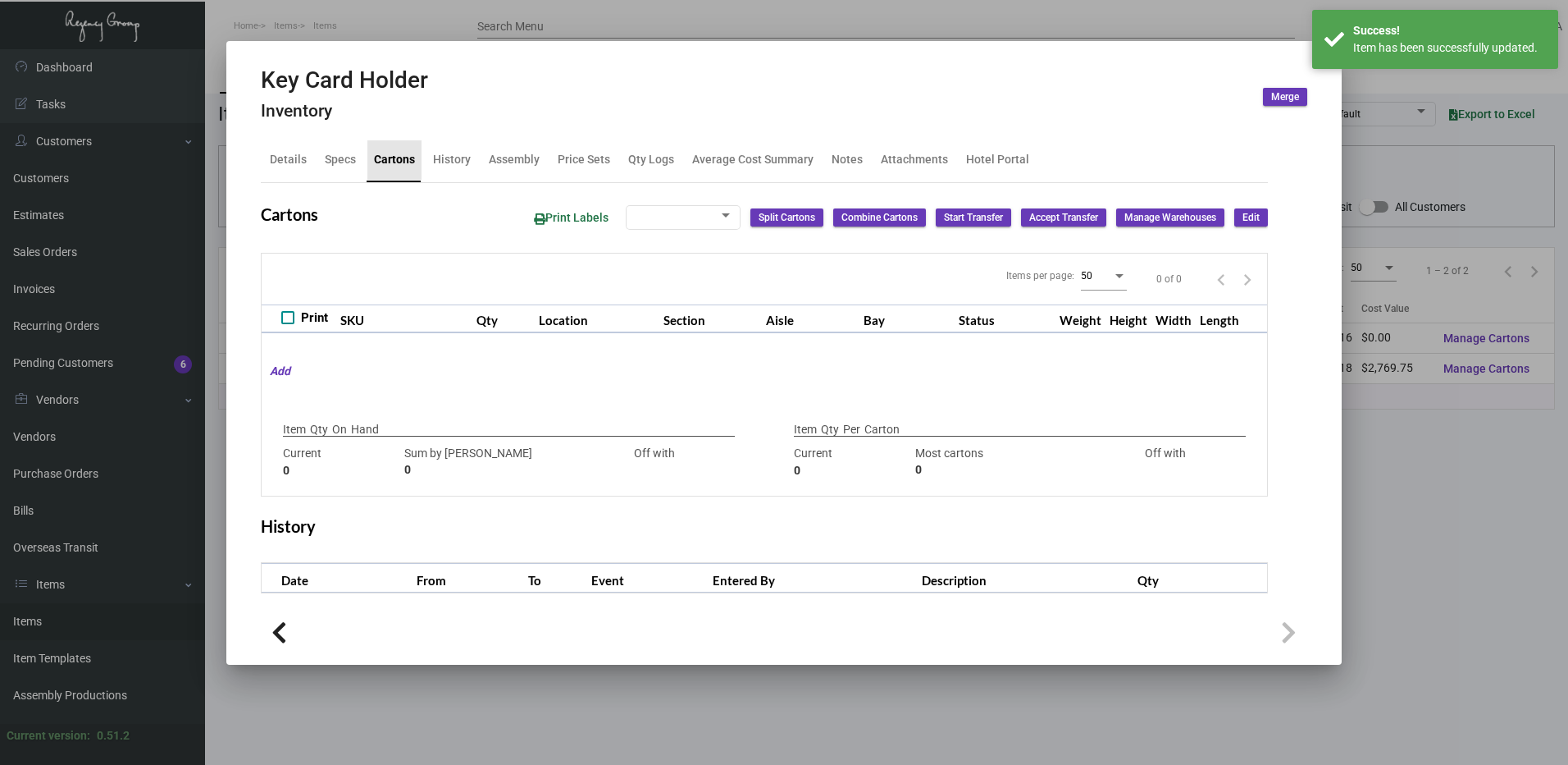
type input "1000"
type input "+1500"
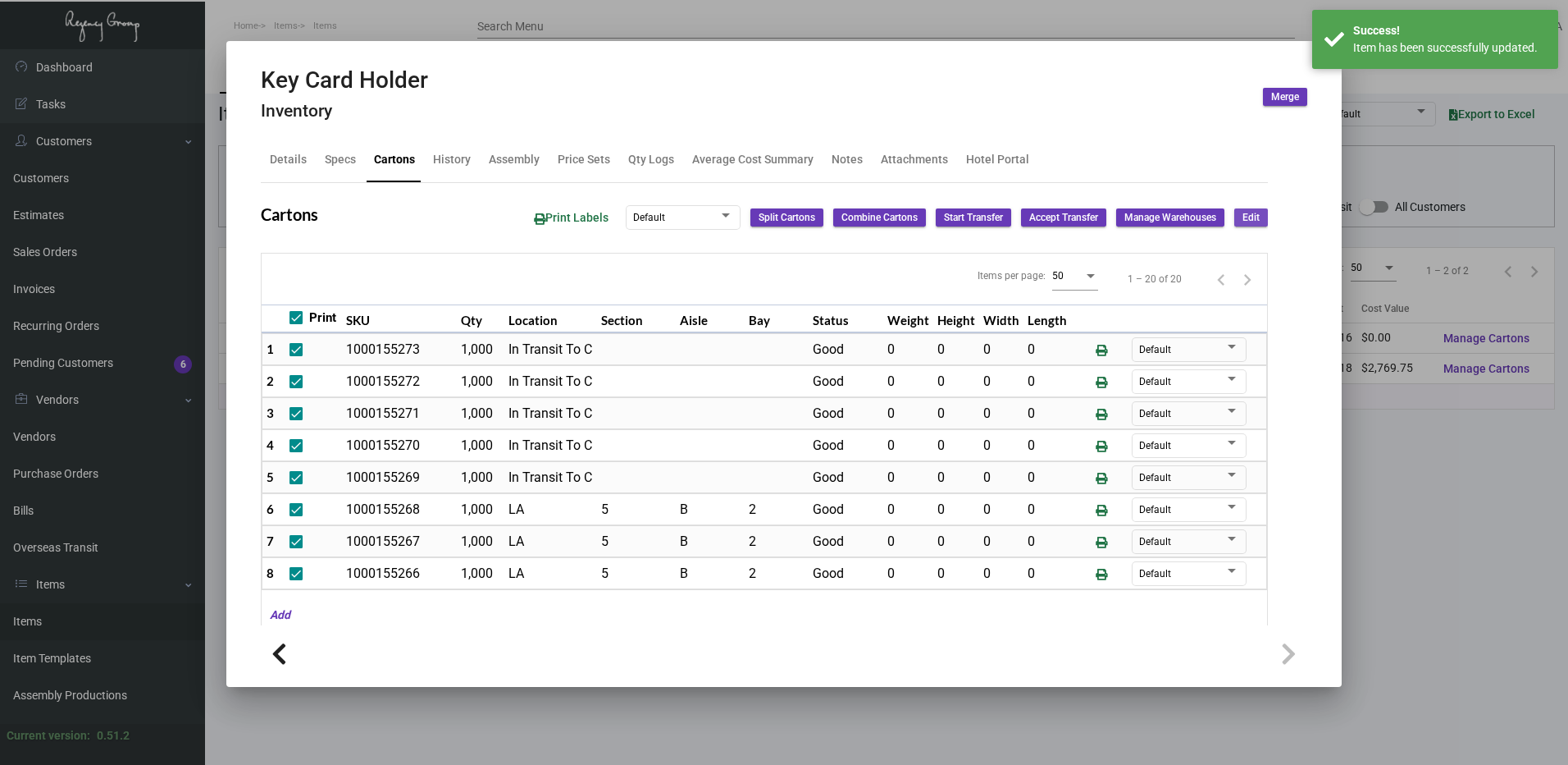
click at [1243, 214] on span "Edit" at bounding box center [1251, 218] width 17 height 14
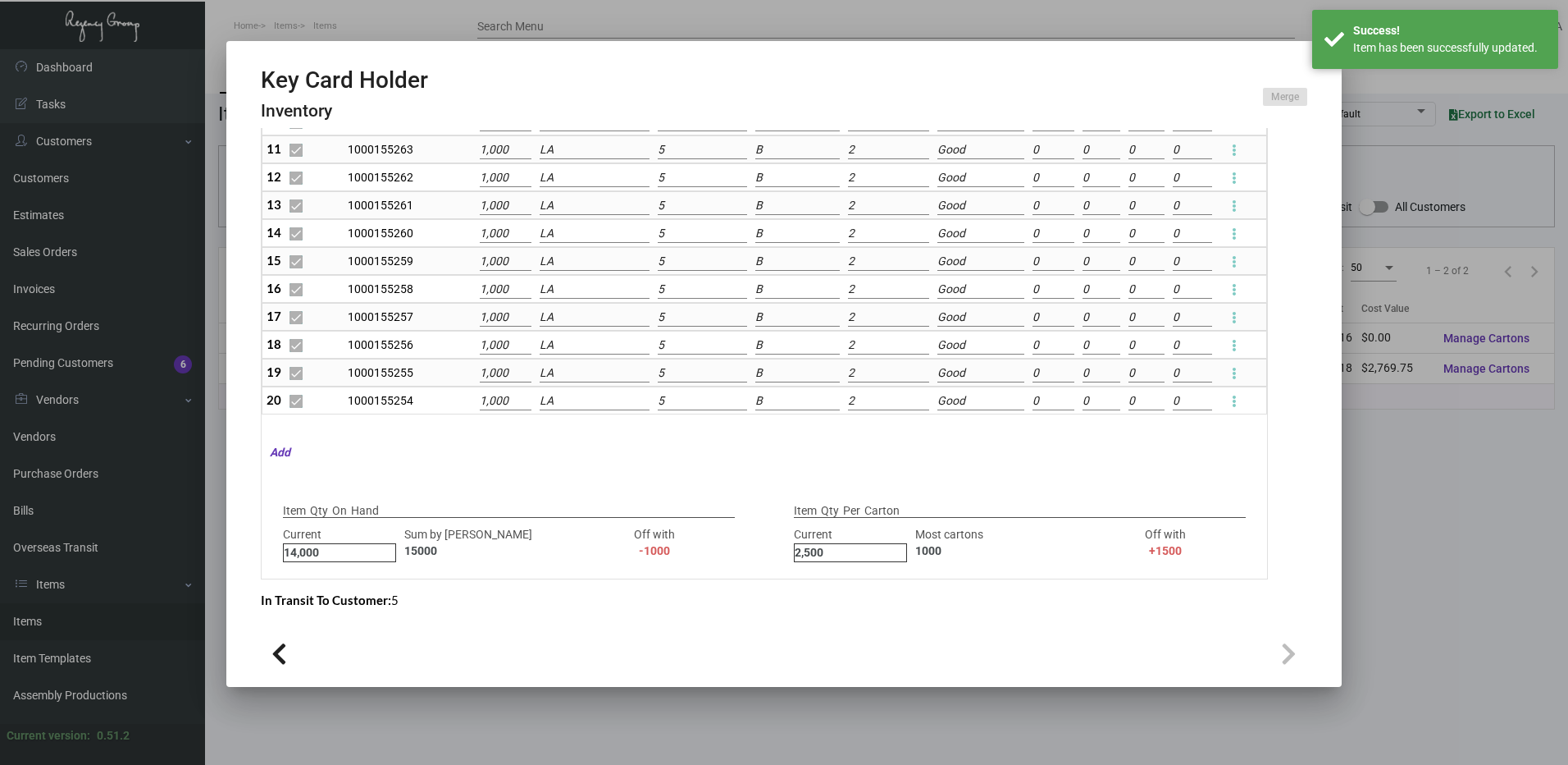
scroll to position [164, 0]
click at [597, 400] on input "LA" at bounding box center [595, 399] width 110 height 18
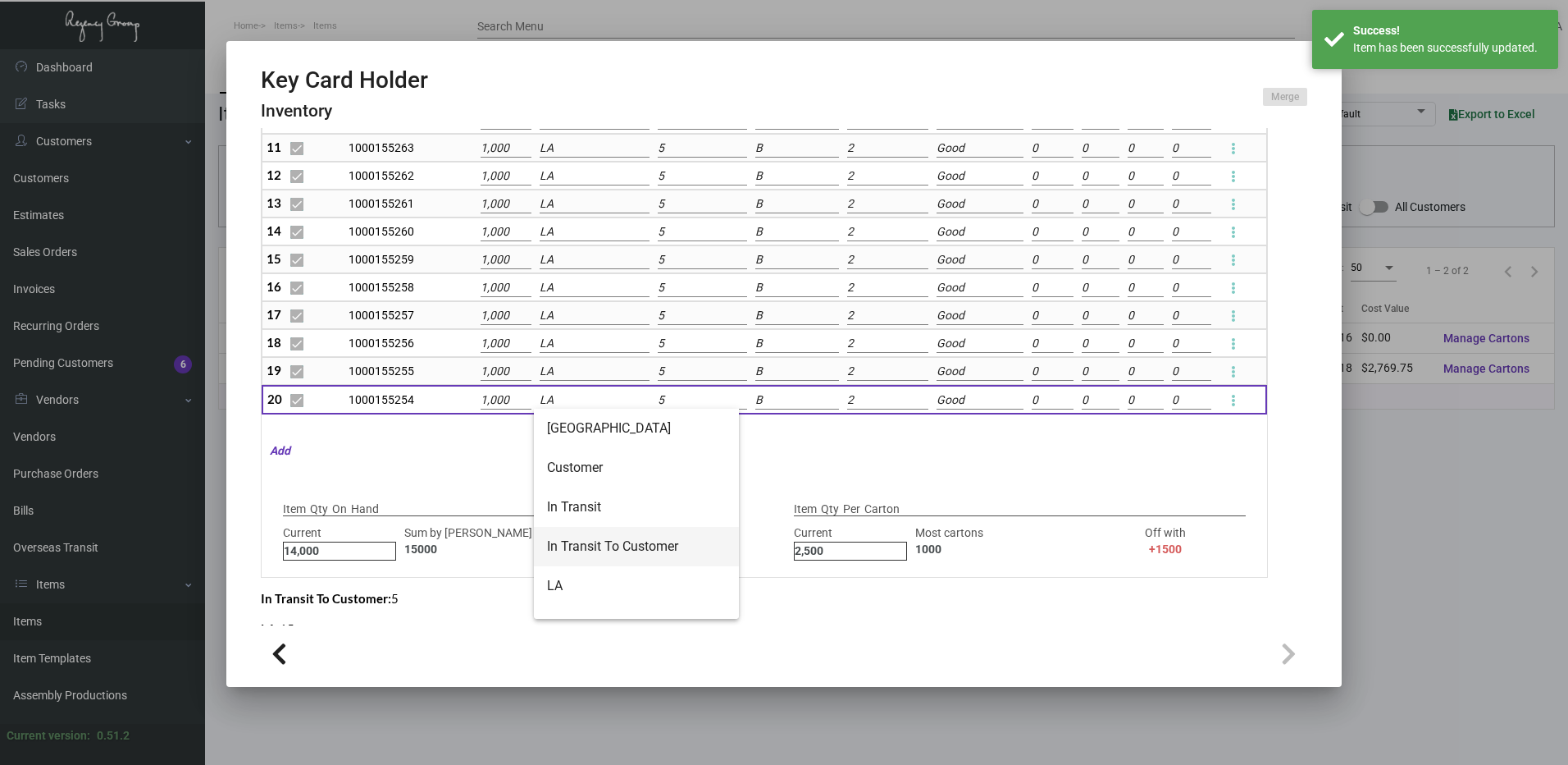
click at [585, 534] on span "In Transit To Customer" at bounding box center [636, 547] width 179 height 40
type input "In Transit To Customer"
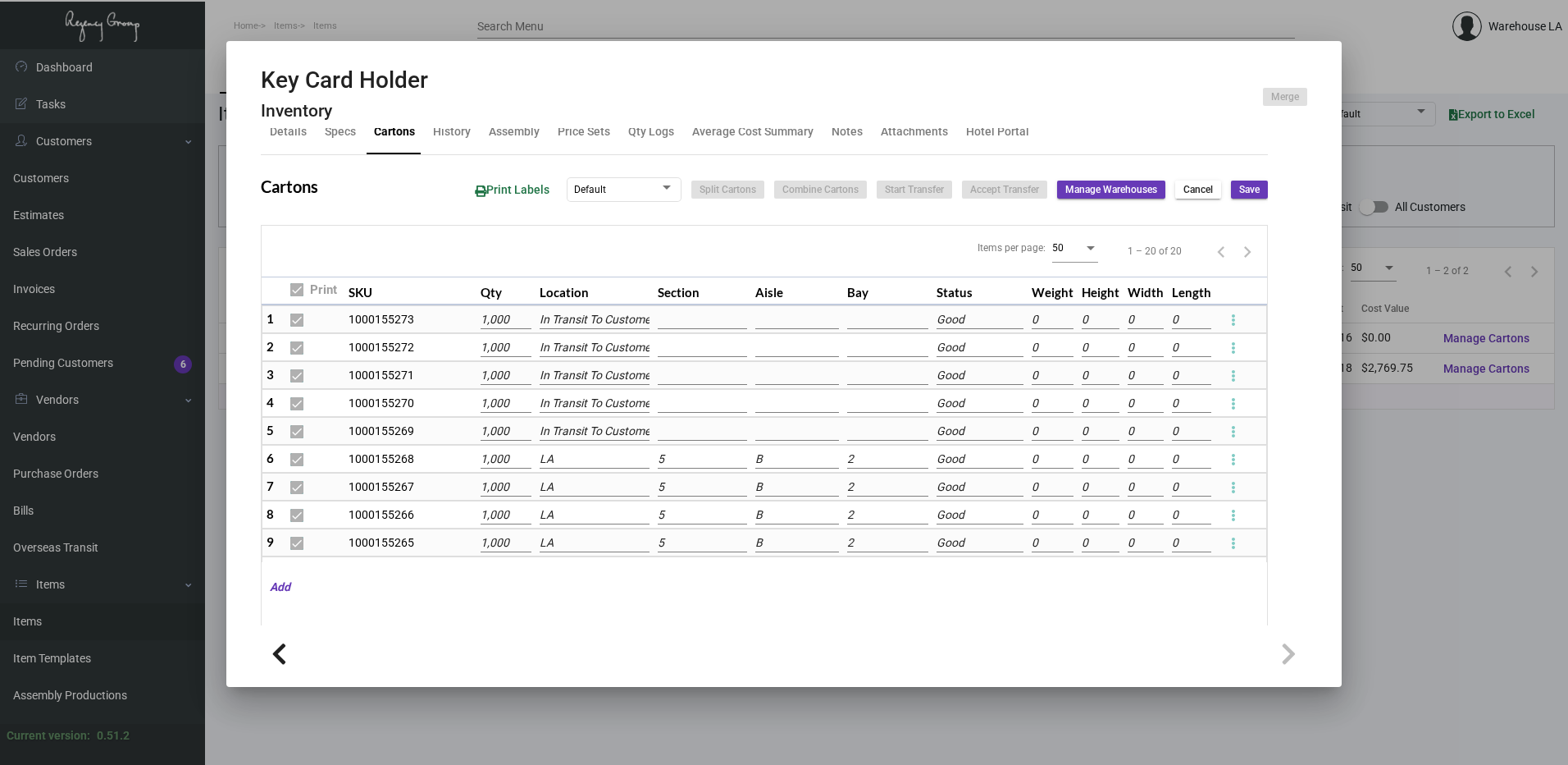
scroll to position [0, 0]
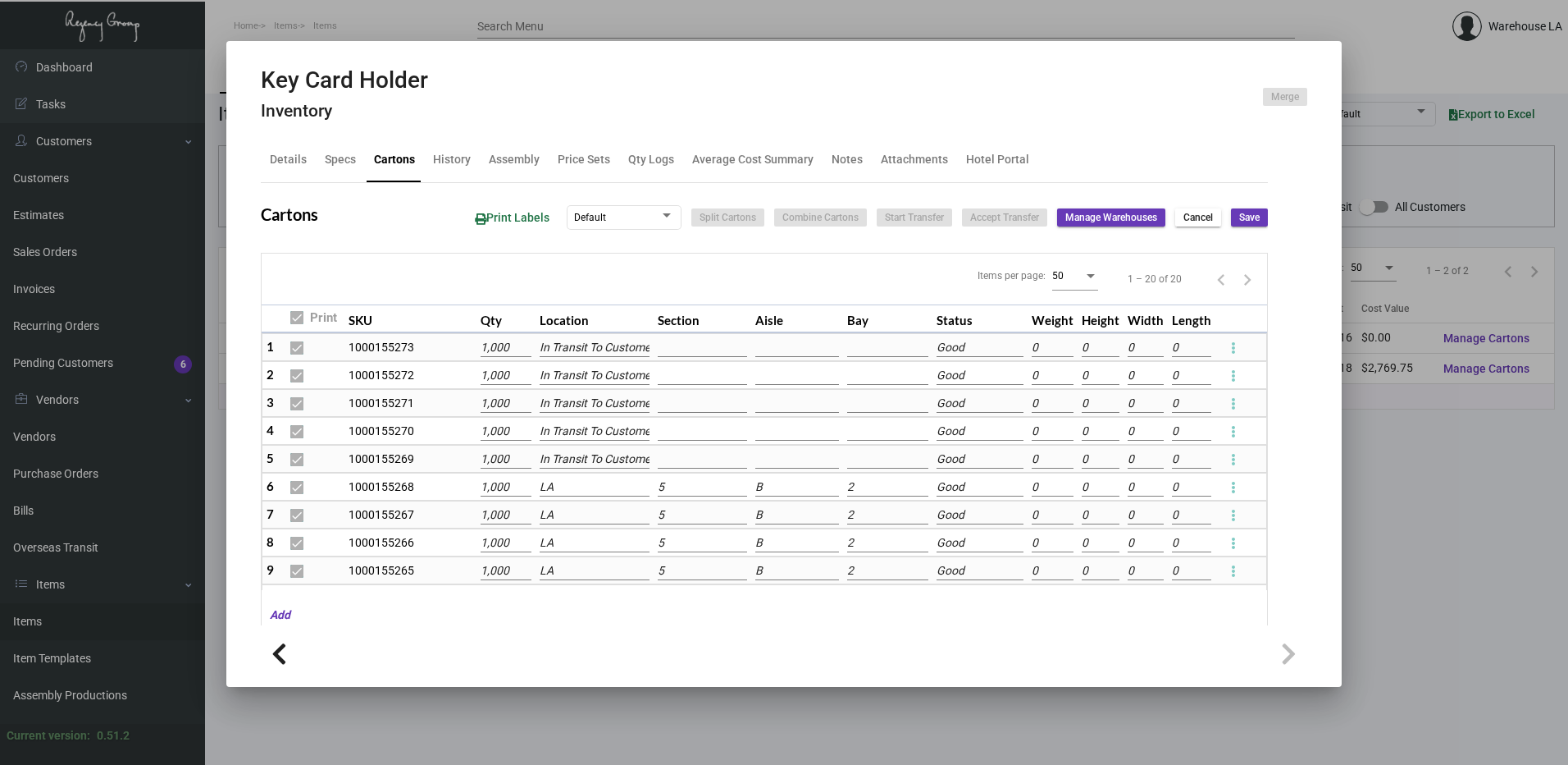
click at [1244, 218] on span "Save" at bounding box center [1250, 218] width 21 height 14
checkbox input "false"
type input "0"
checkbox input "false"
type input "0"
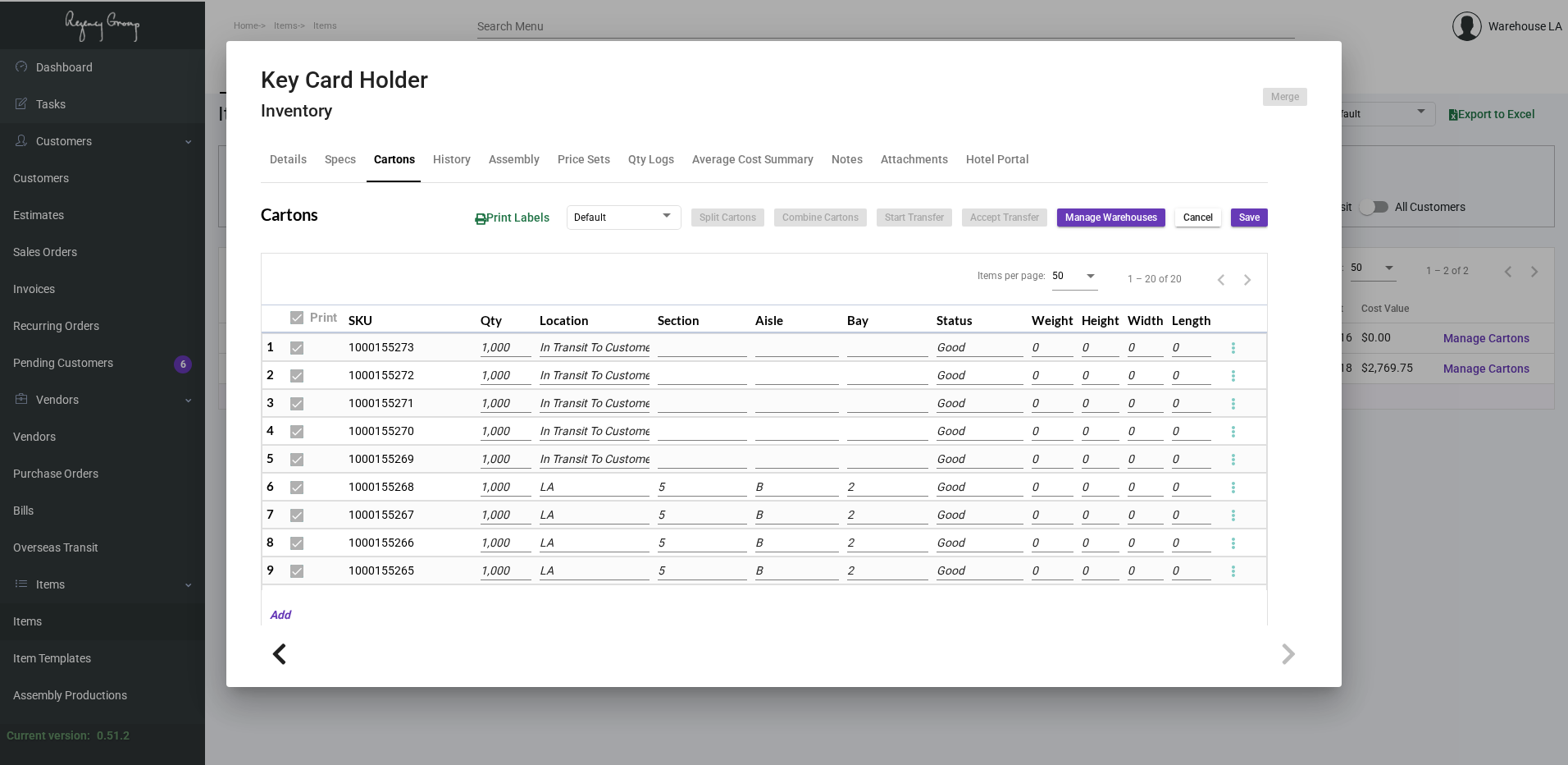
checkbox input "false"
type input "0"
checkbox input "false"
type input "0"
checkbox input "false"
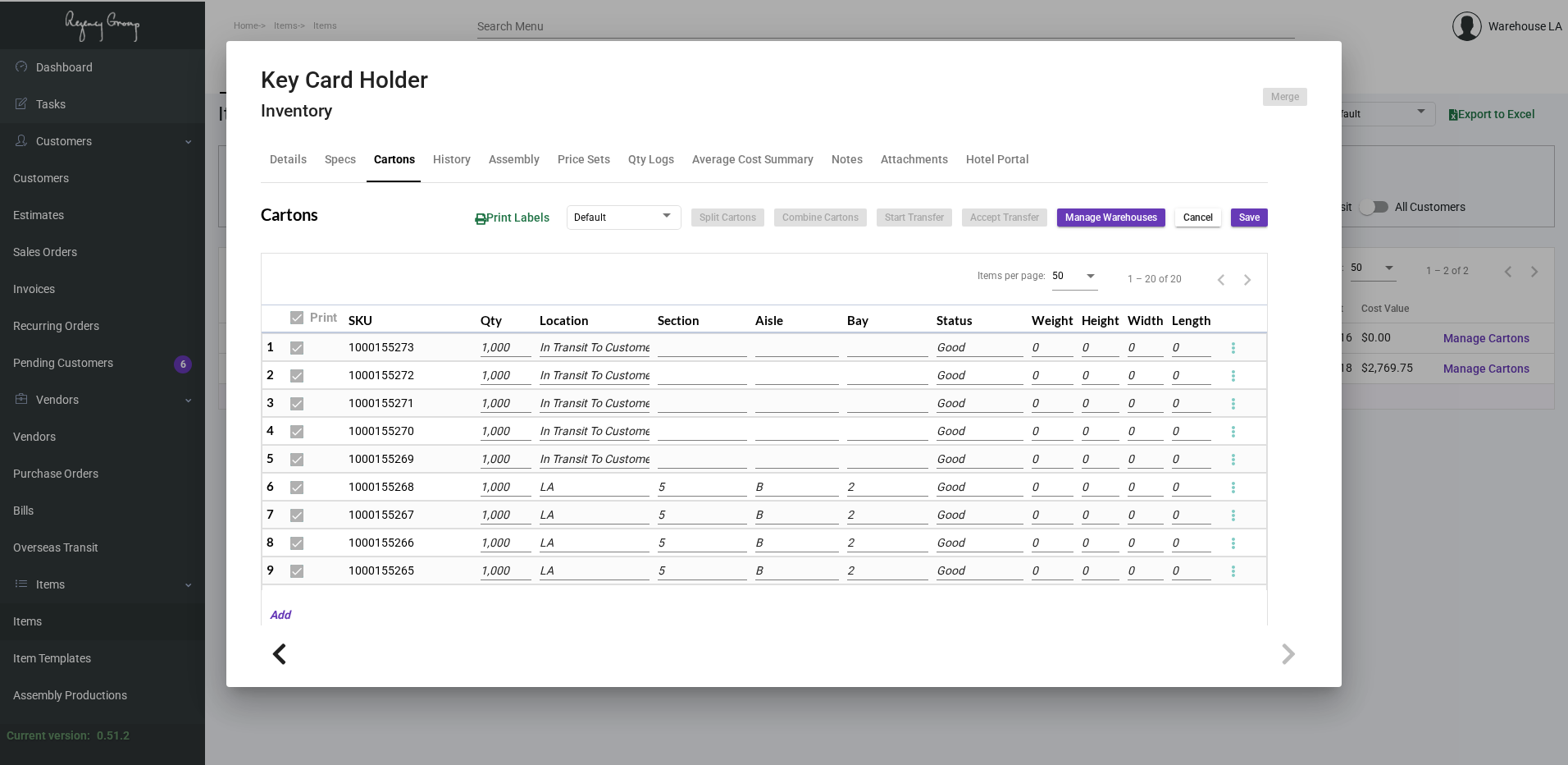
type input "0"
checkbox input "false"
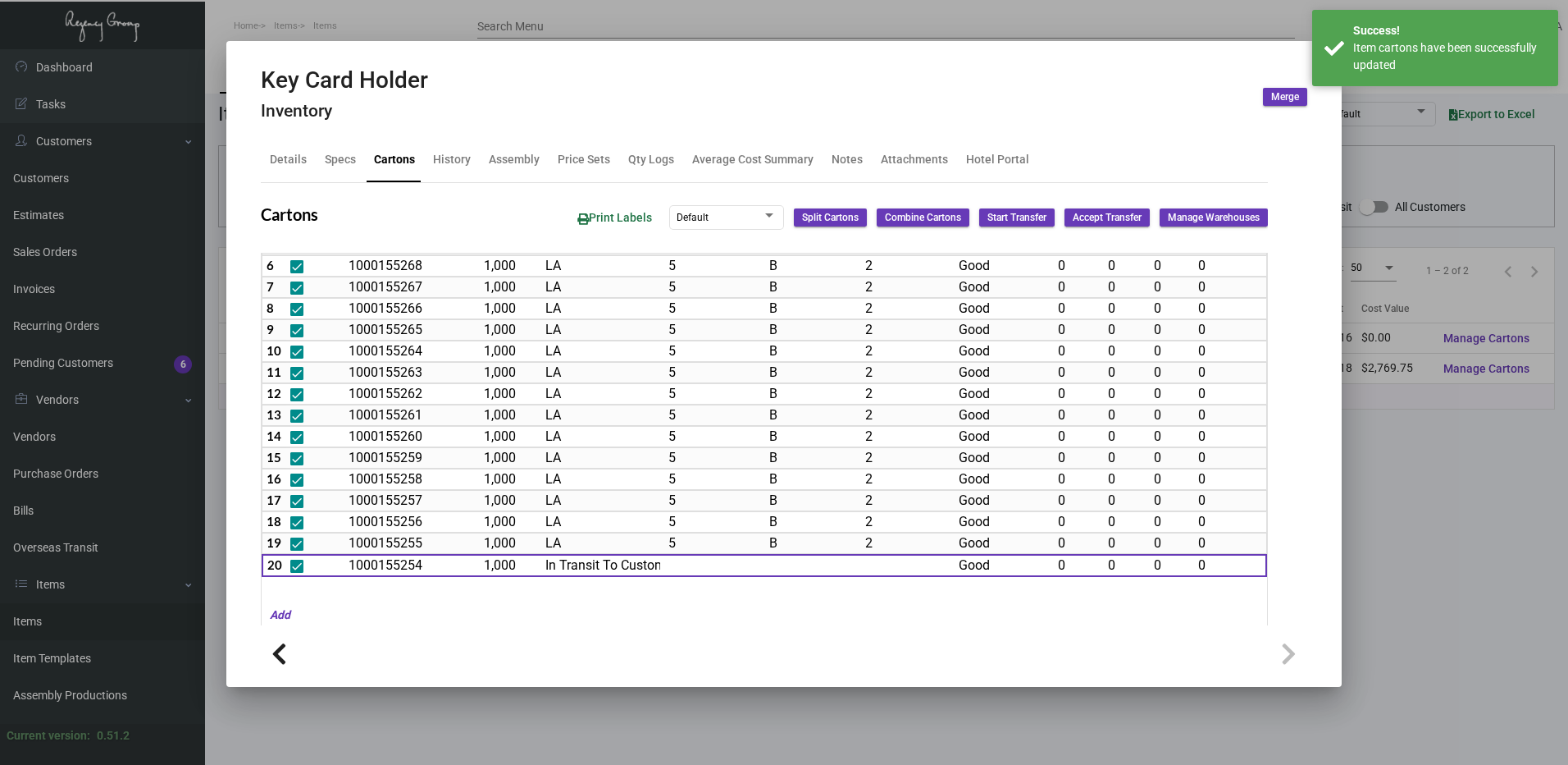
scroll to position [295, 0]
